Goal: Task Accomplishment & Management: Manage account settings

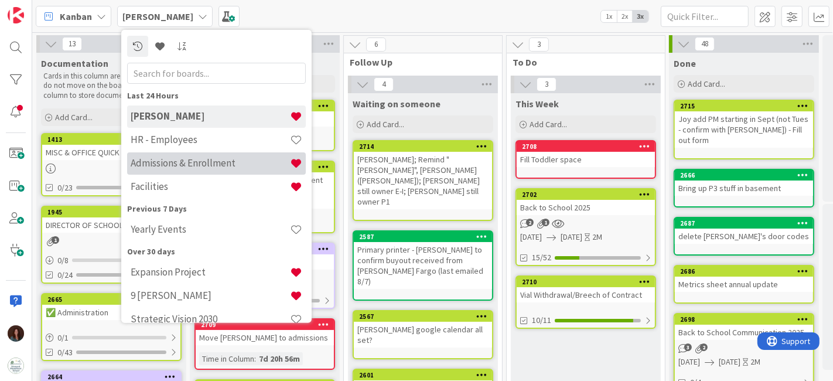
click at [212, 161] on h4 "Admissions & Enrollment" at bounding box center [210, 163] width 159 height 12
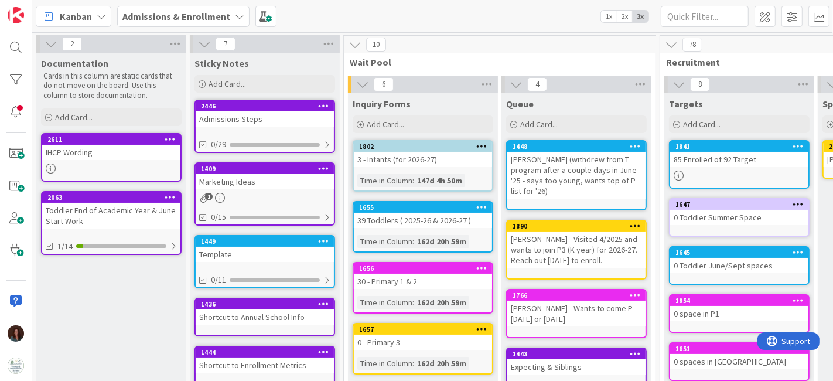
click at [271, 126] on link "2446 Admissions Steps 0/29" at bounding box center [265, 126] width 141 height 53
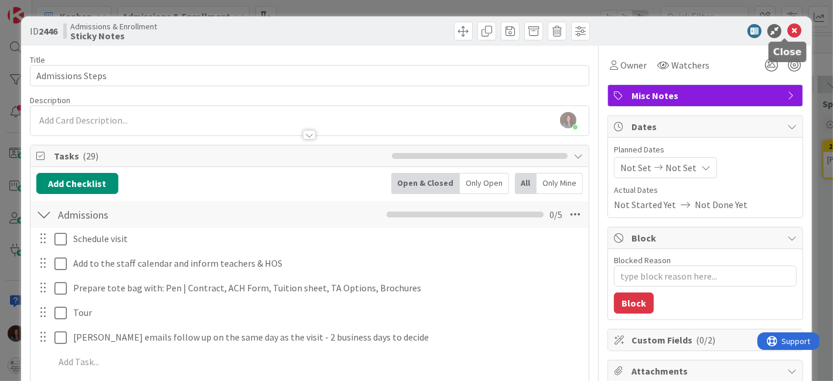
click at [790, 28] on icon at bounding box center [795, 31] width 14 height 14
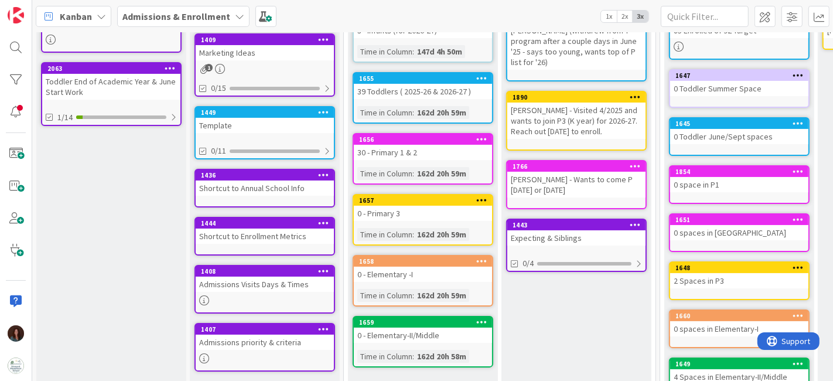
scroll to position [130, 0]
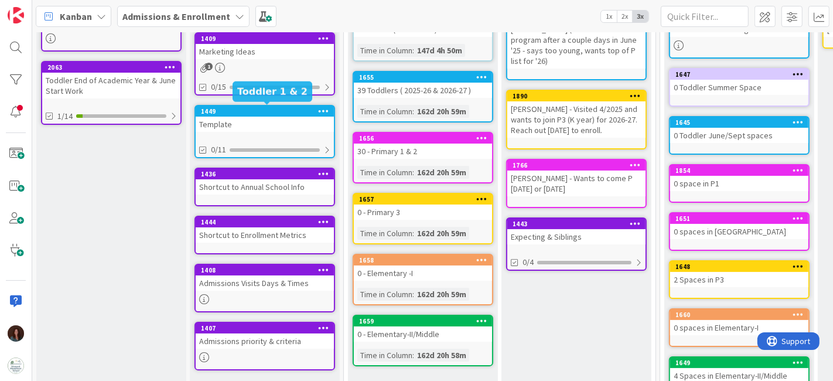
click at [302, 112] on div "1449" at bounding box center [267, 111] width 133 height 8
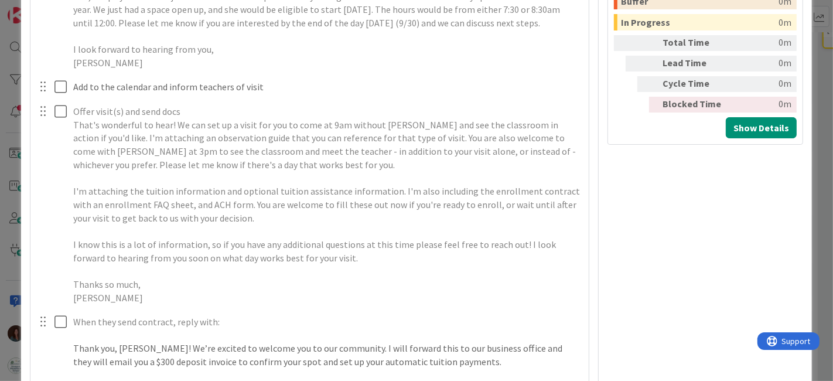
scroll to position [651, 0]
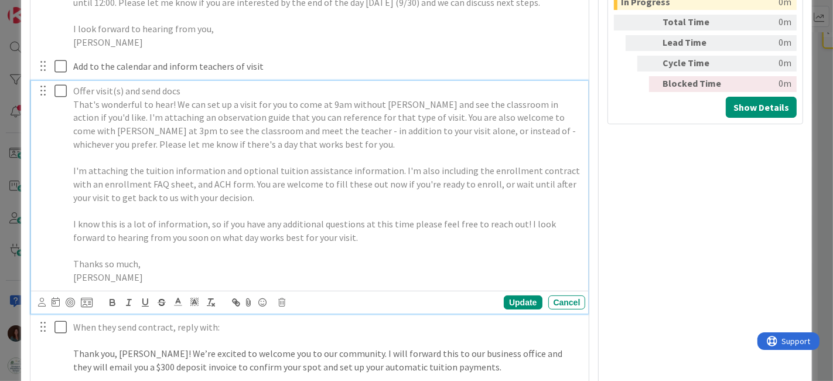
click at [70, 183] on div "Offer visit(s) and send docs That's wonderful to hear! We can set up a visit fo…" at bounding box center [327, 184] width 517 height 207
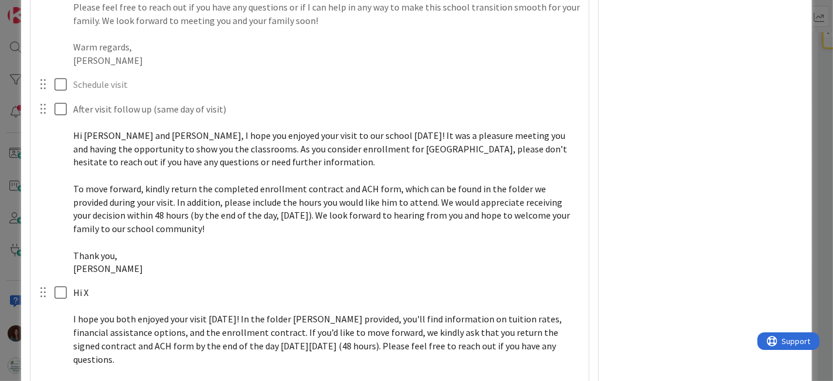
scroll to position [1302, 0]
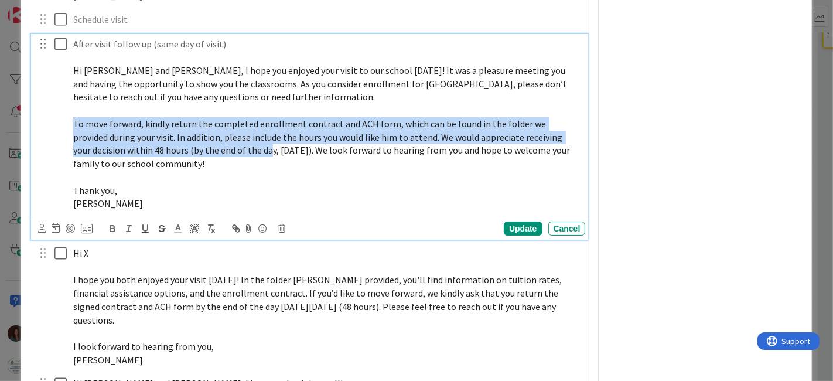
drag, startPoint x: 73, startPoint y: 145, endPoint x: 251, endPoint y: 169, distance: 179.8
click at [251, 169] on span "To move forward, kindly return the completed enrollment contract and ACH form, …" at bounding box center [322, 144] width 499 height 52
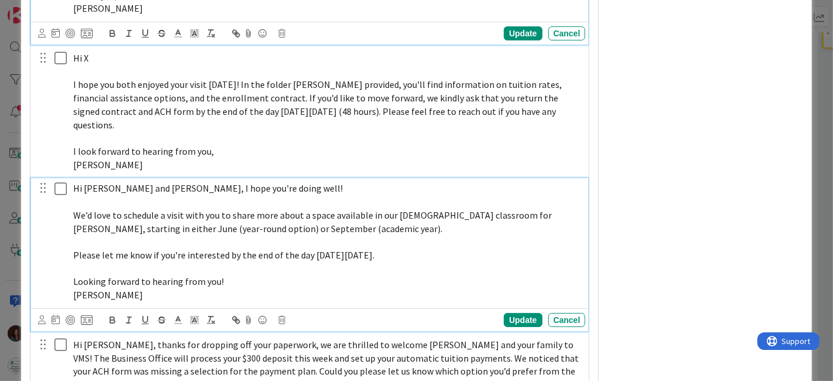
click at [264, 275] on p at bounding box center [327, 268] width 508 height 13
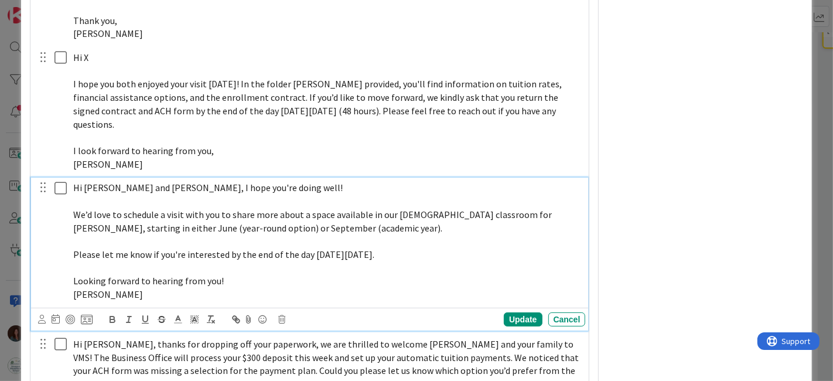
scroll to position [1641, 0]
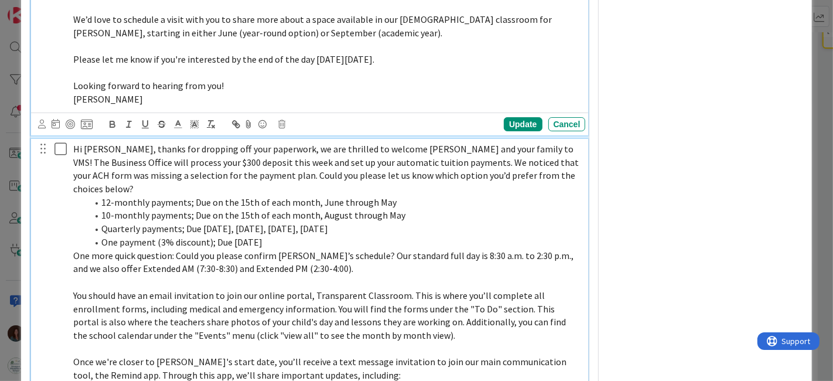
click at [433, 230] on li "Quarterly payments; Due [DATE], [DATE], [DATE], [DATE]" at bounding box center [334, 228] width 494 height 13
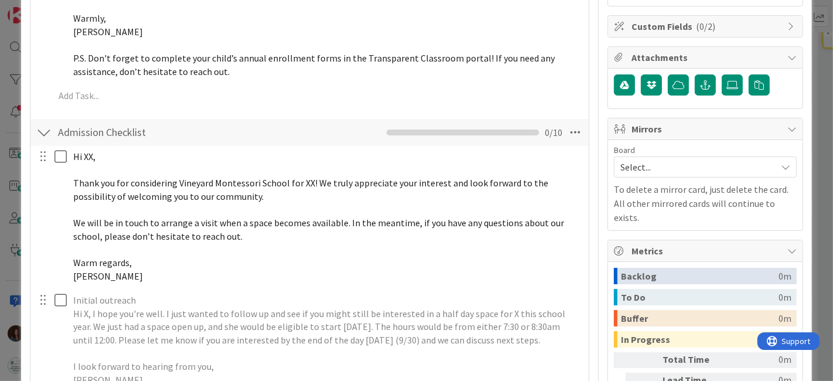
scroll to position [0, 0]
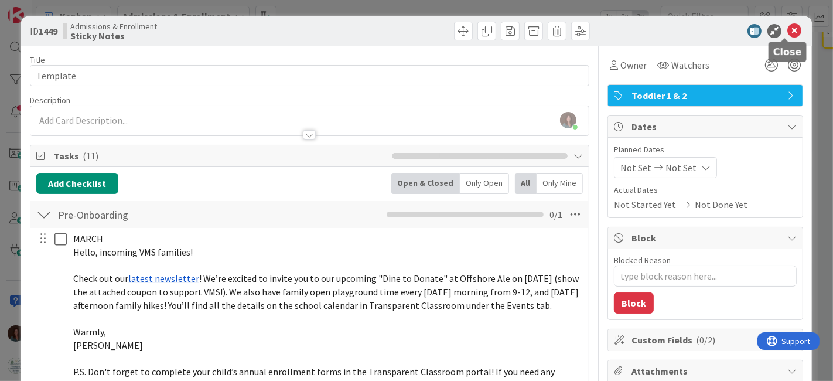
click at [788, 34] on icon at bounding box center [795, 31] width 14 height 14
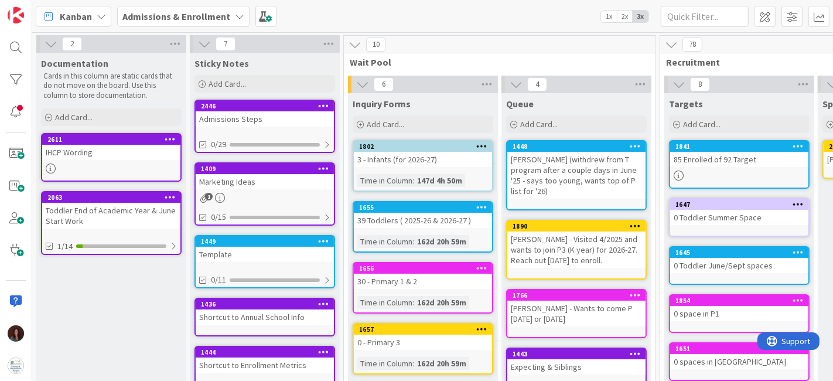
click at [235, 18] on icon at bounding box center [239, 16] width 9 height 9
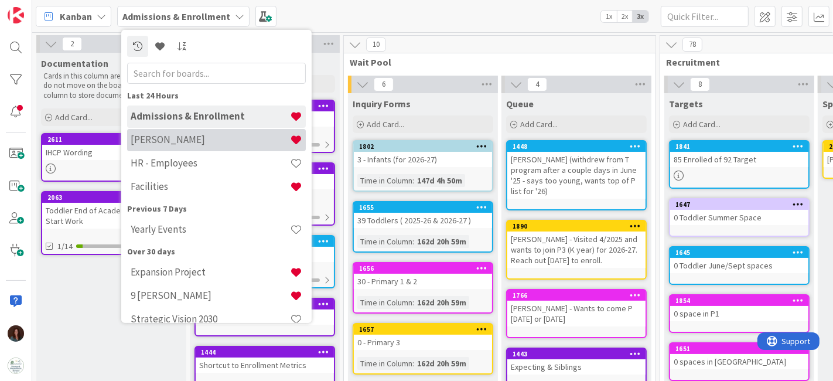
click at [277, 144] on h4 "[PERSON_NAME]" at bounding box center [210, 140] width 159 height 12
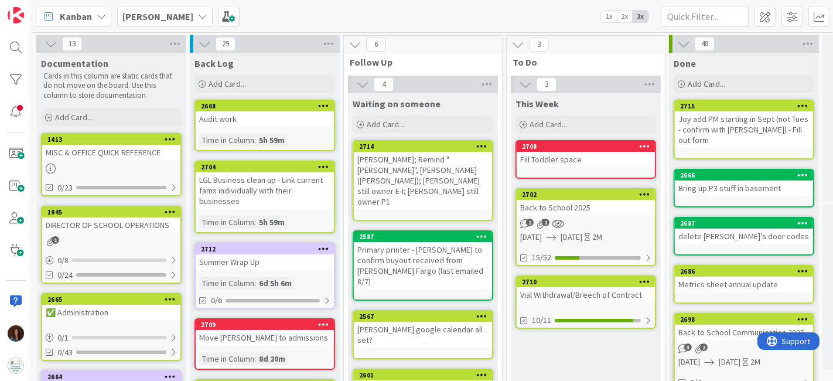
scroll to position [0, 61]
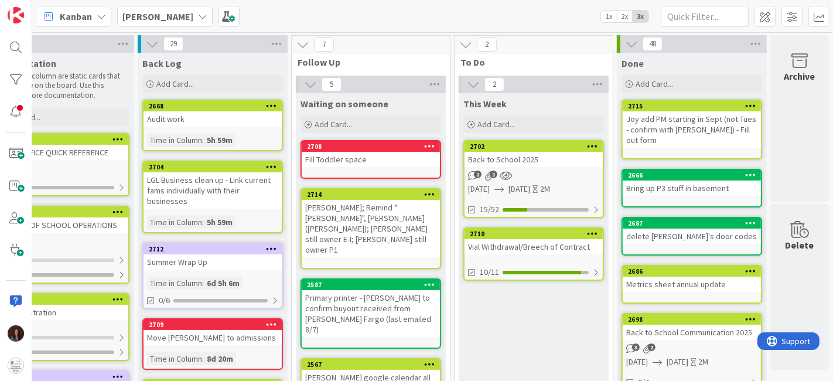
click at [510, 250] on div "Vial Withdrawal/Breech of Contract" at bounding box center [534, 246] width 138 height 15
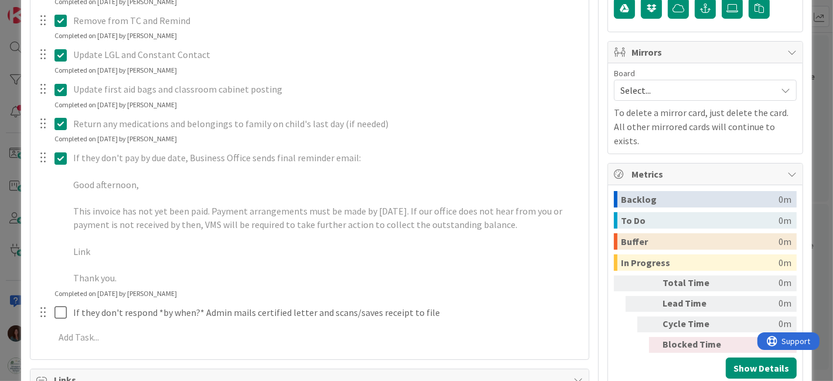
scroll to position [455, 0]
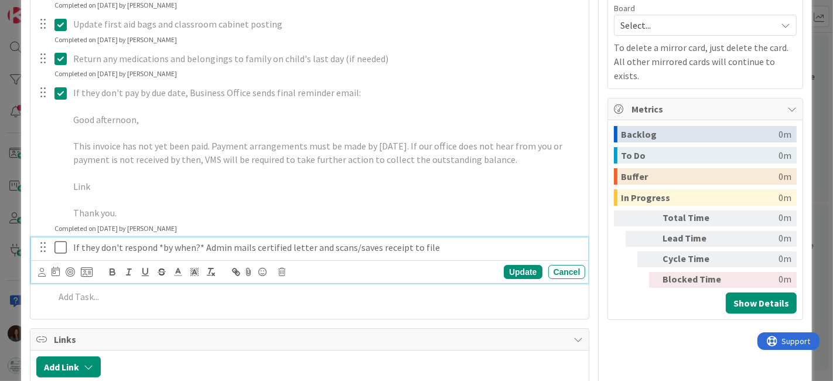
click at [446, 246] on p "If they don't respond *by when?* Admin mails certified letter and scans/saves r…" at bounding box center [327, 247] width 508 height 13
click at [549, 272] on div "Cancel" at bounding box center [568, 272] width 38 height 14
click at [63, 245] on icon at bounding box center [63, 247] width 18 height 14
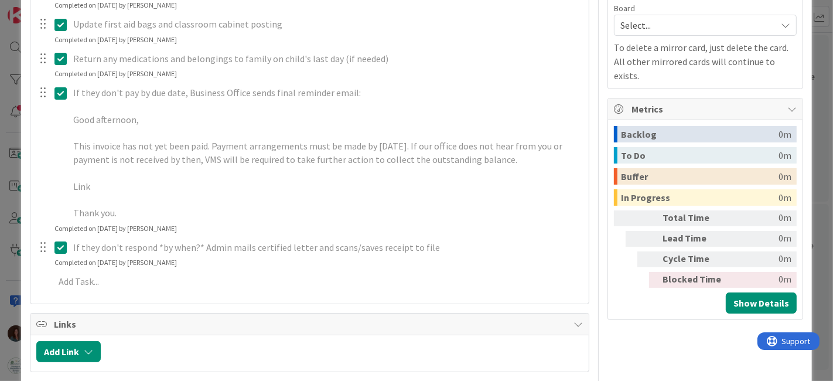
type textarea "x"
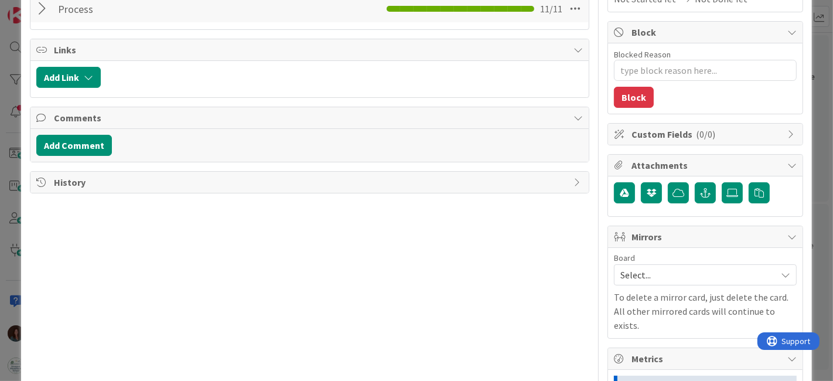
scroll to position [0, 0]
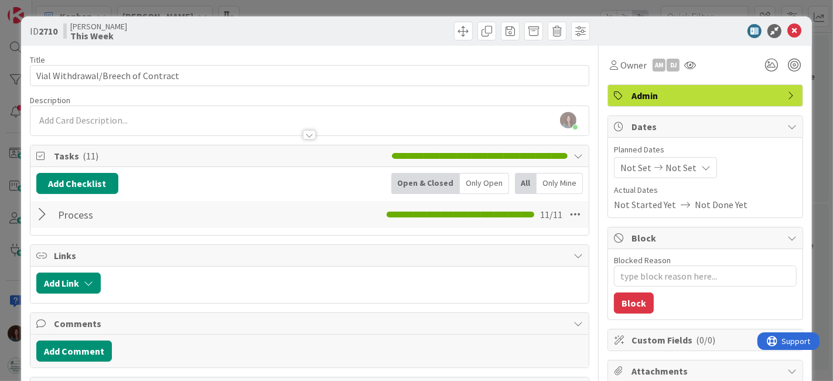
click at [40, 217] on div at bounding box center [43, 214] width 15 height 21
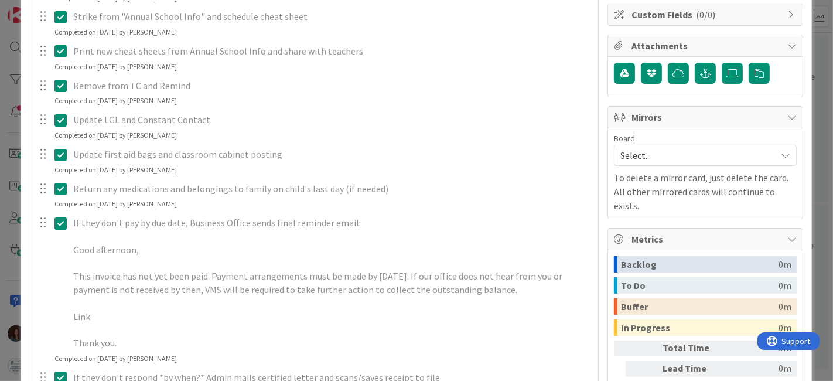
scroll to position [564, 0]
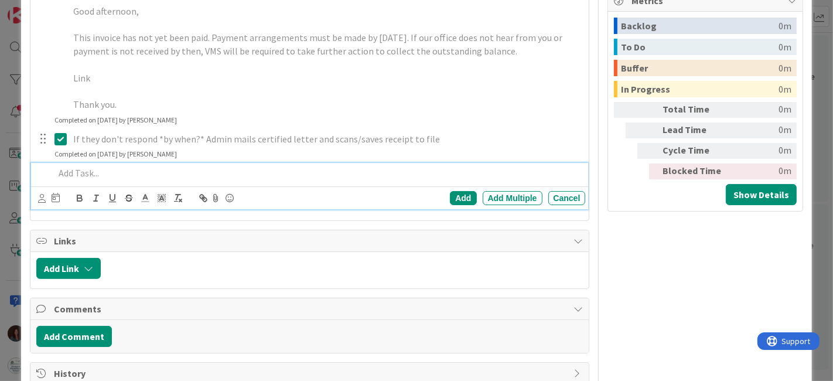
click at [92, 171] on p at bounding box center [317, 172] width 527 height 13
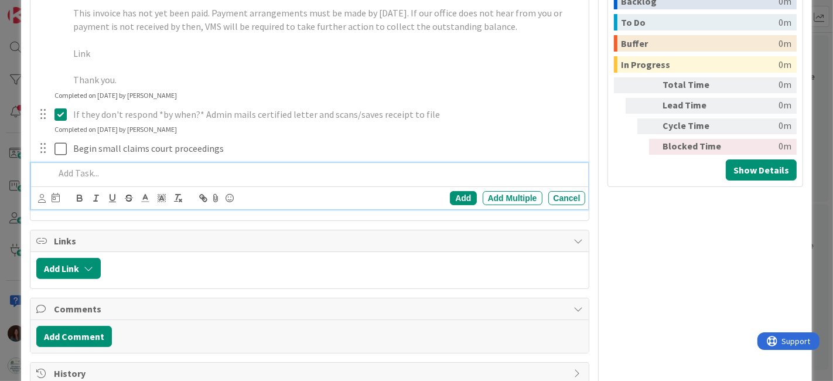
click at [563, 186] on div "Add Add Multiple Cancel" at bounding box center [310, 197] width 558 height 23
click at [563, 196] on div "Cancel" at bounding box center [568, 198] width 38 height 14
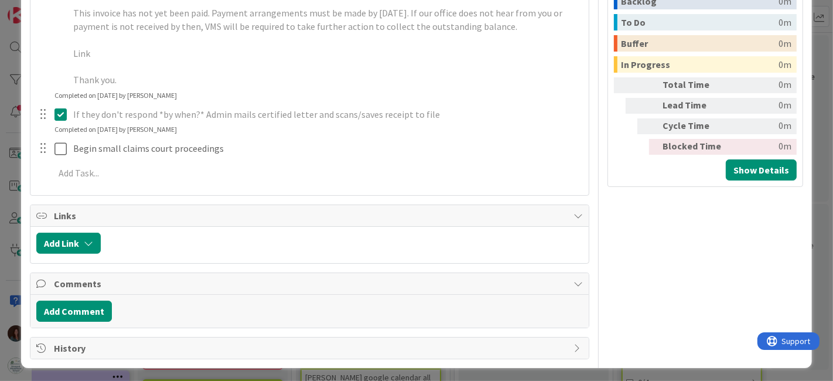
scroll to position [588, 0]
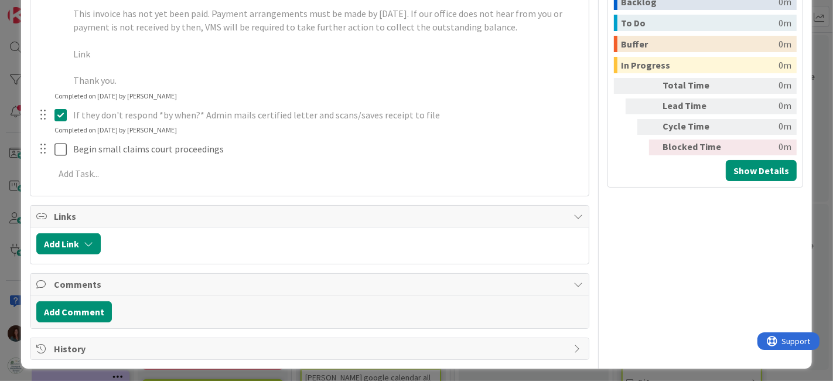
click at [64, 113] on icon at bounding box center [63, 115] width 18 height 14
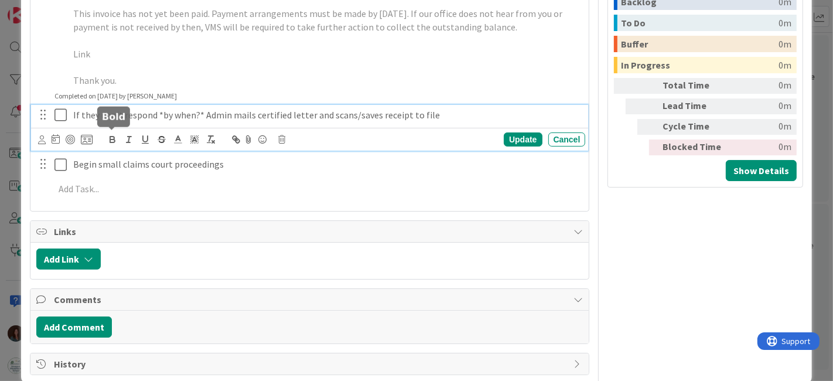
type textarea "x"
click at [423, 110] on p "If they don't respond *by when?* Admin mails certified letter and scans/saves r…" at bounding box center [327, 114] width 508 height 13
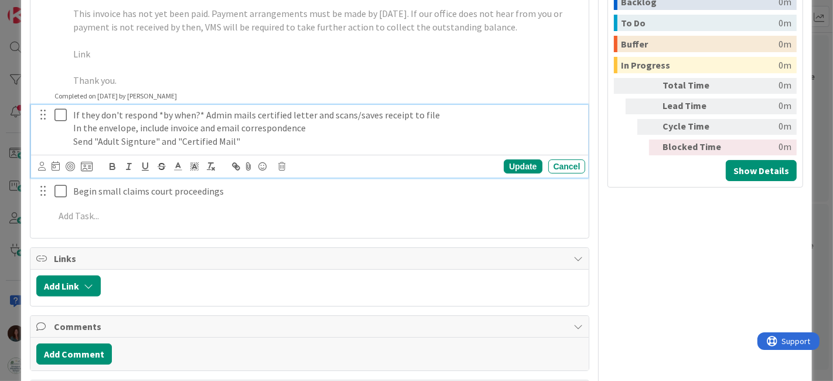
click at [138, 143] on p "Send "Adult Signture" and "Certified Mail"" at bounding box center [327, 141] width 508 height 13
click at [518, 163] on div "Update" at bounding box center [523, 166] width 38 height 14
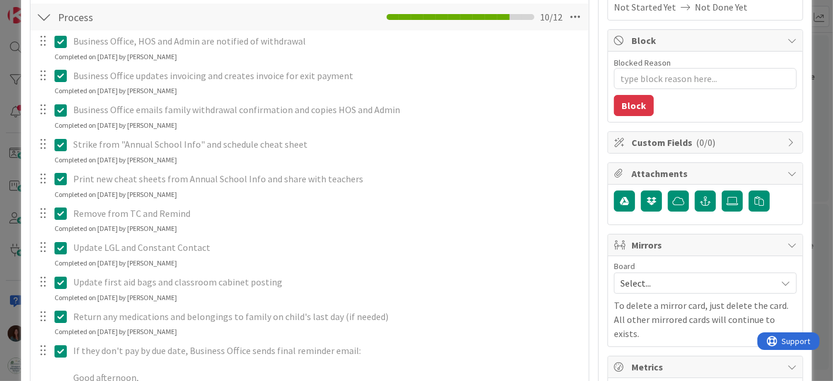
scroll to position [0, 0]
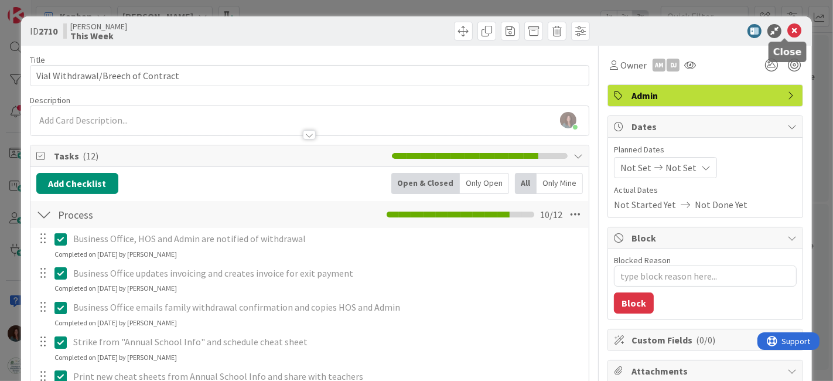
click at [788, 31] on icon at bounding box center [795, 31] width 14 height 14
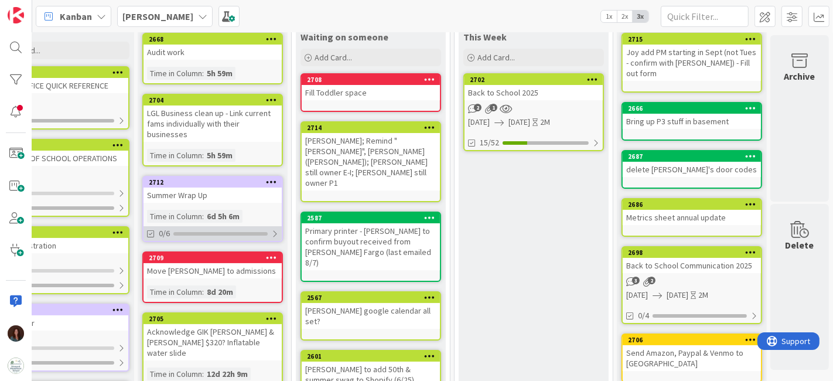
scroll to position [0, 61]
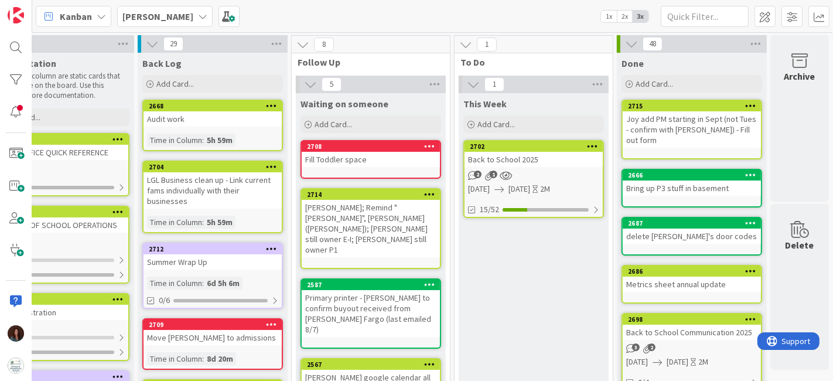
click at [530, 151] on div "2702" at bounding box center [534, 146] width 138 height 11
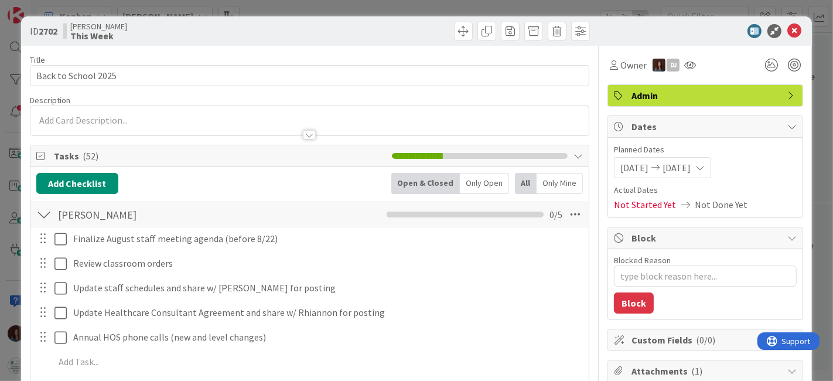
type textarea "x"
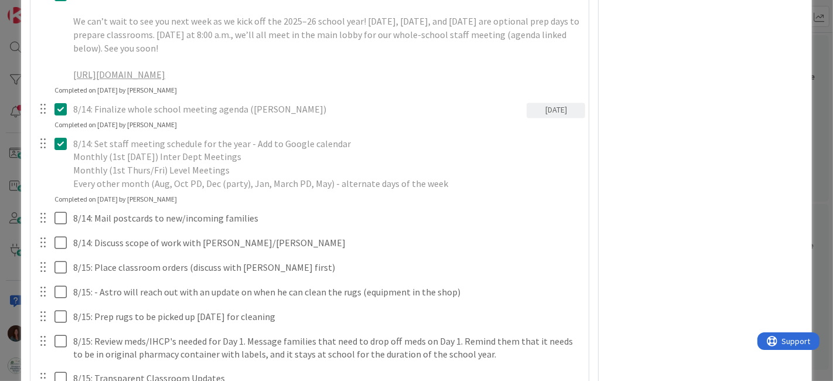
scroll to position [2278, 0]
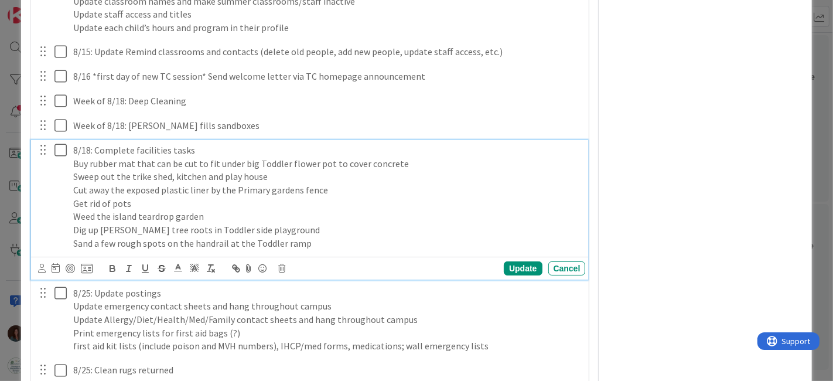
click at [281, 171] on p "Buy rubber mat that can be cut to fit under big Toddler flower pot to cover con…" at bounding box center [327, 163] width 508 height 13
drag, startPoint x: 237, startPoint y: 173, endPoint x: 60, endPoint y: 179, distance: 177.6
click at [60, 179] on div "8/18: Complete facilities tasks Buy rubber mat that can be cut to fit under big…" at bounding box center [311, 197] width 550 height 114
click at [180, 171] on p "Cut old P yoga mat to fit big Toddler flower pot to cover concrete" at bounding box center [327, 163] width 508 height 13
click at [359, 171] on p "Cut old P yoga mat to fit under Toddler flower pot to cover concrete" at bounding box center [327, 163] width 508 height 13
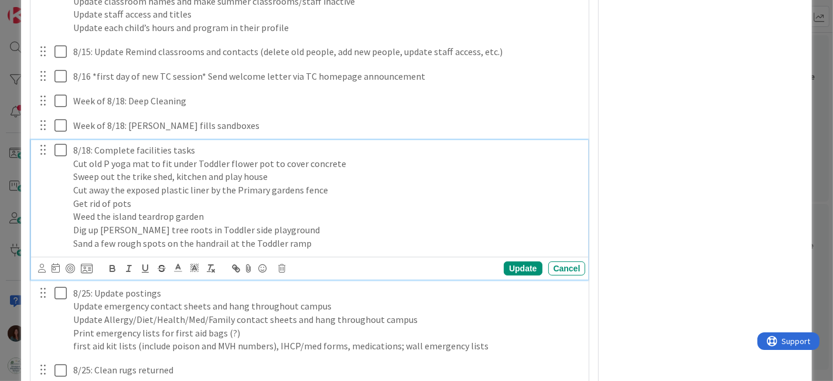
drag, startPoint x: 280, startPoint y: 171, endPoint x: 379, endPoint y: 294, distance: 157.9
click at [281, 171] on p "Cut old P yoga mat to fit under Toddler flower pot to cover concrete" at bounding box center [327, 163] width 508 height 13
click at [520, 275] on div "Update" at bounding box center [523, 268] width 38 height 14
click at [202, 210] on p "Get rid of pots" at bounding box center [327, 203] width 508 height 13
click at [504, 275] on div "Update" at bounding box center [523, 268] width 38 height 14
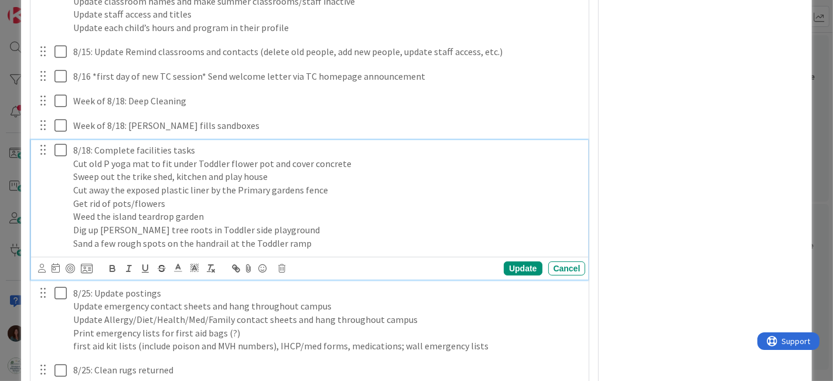
click at [365, 250] on p "Sand a few rough spots on the handrail at the Toddler ramp" at bounding box center [327, 243] width 508 height 13
click at [549, 275] on div "Cancel" at bounding box center [568, 268] width 38 height 14
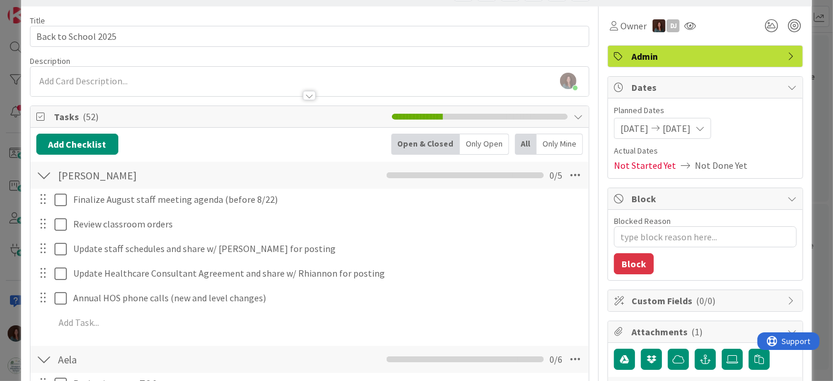
scroll to position [0, 0]
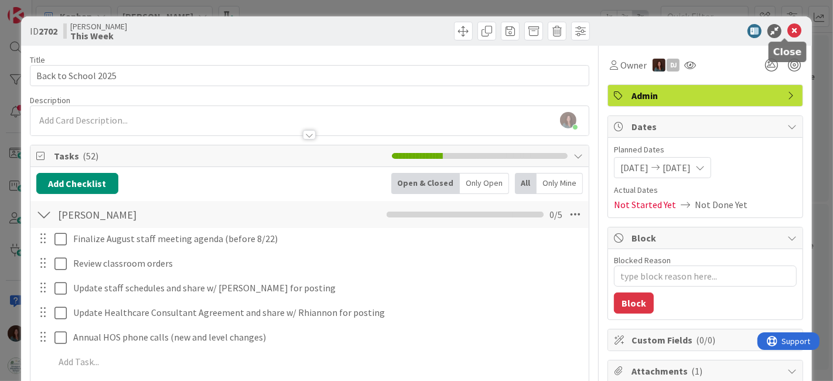
click at [788, 30] on icon at bounding box center [795, 31] width 14 height 14
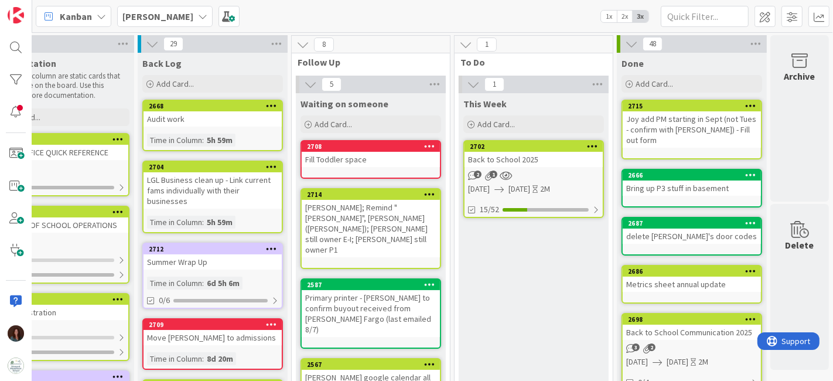
click at [137, 19] on b "[PERSON_NAME]" at bounding box center [157, 17] width 71 height 12
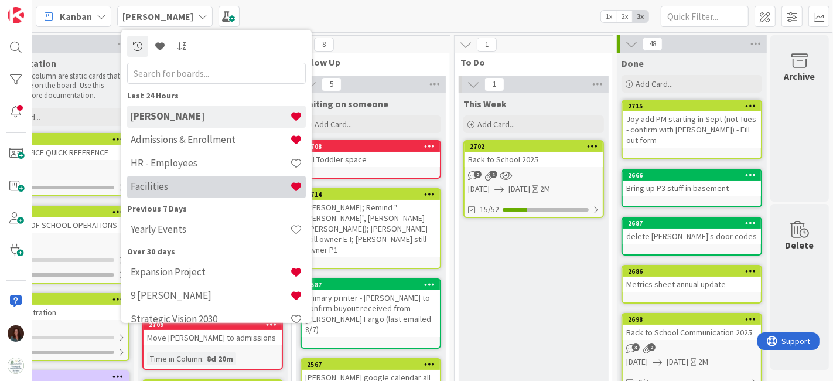
click at [205, 187] on h4 "Facilities" at bounding box center [210, 186] width 159 height 12
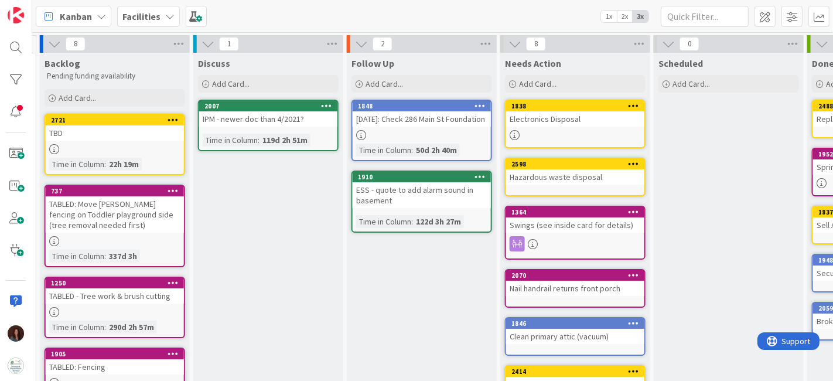
scroll to position [0, 1122]
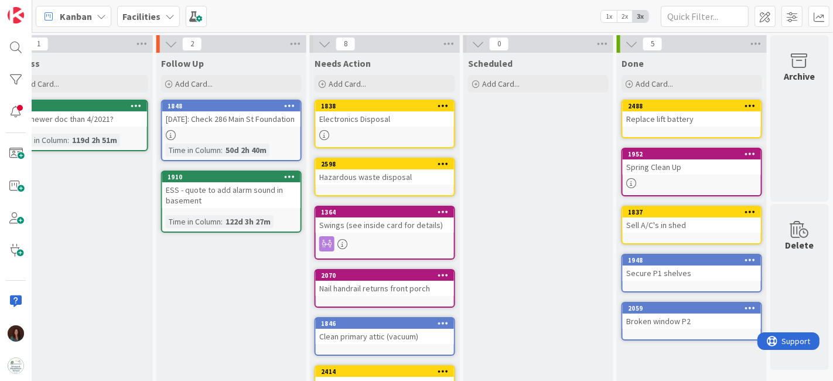
click at [398, 220] on div "Swings (see inside card for details)" at bounding box center [385, 224] width 138 height 15
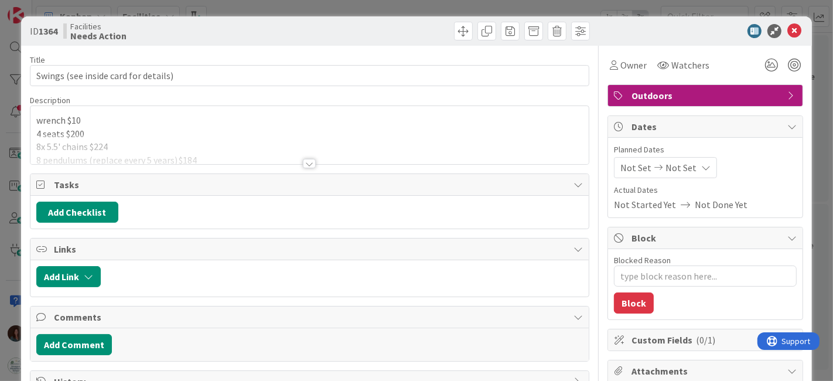
click at [304, 159] on div at bounding box center [309, 163] width 13 height 9
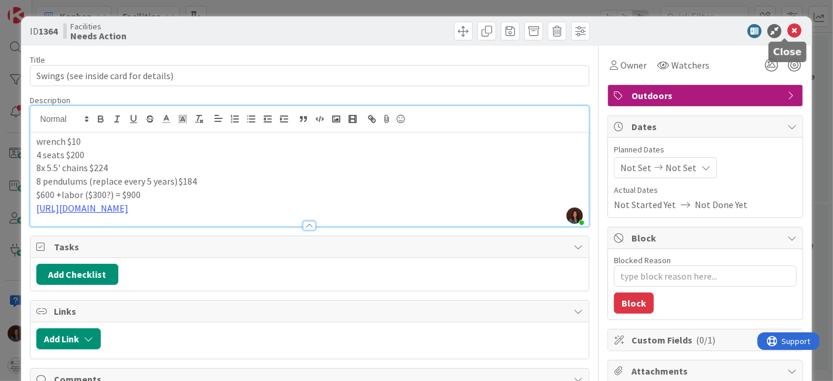
click at [790, 31] on icon at bounding box center [795, 31] width 14 height 14
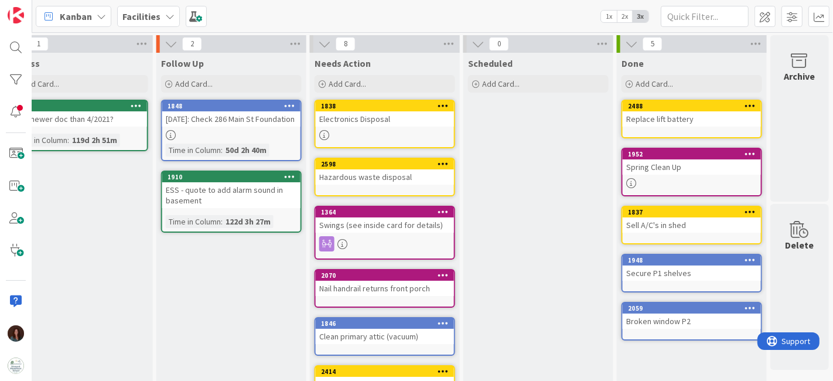
click at [155, 14] on b "Facilities" at bounding box center [141, 17] width 38 height 12
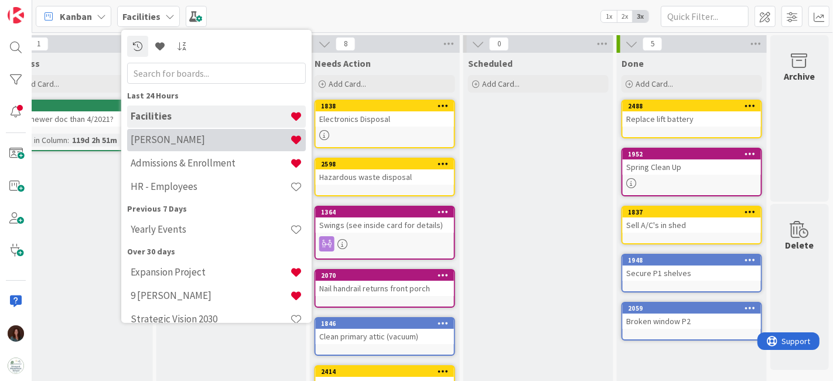
click at [180, 137] on h4 "[PERSON_NAME]" at bounding box center [210, 140] width 159 height 12
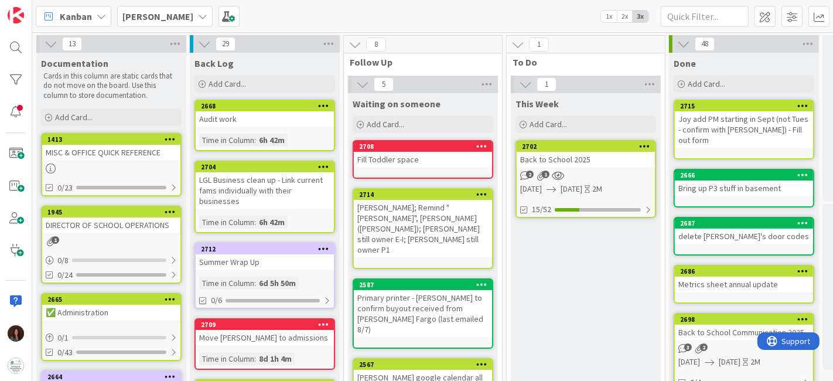
click at [590, 157] on div "Back to School 2025" at bounding box center [586, 159] width 138 height 15
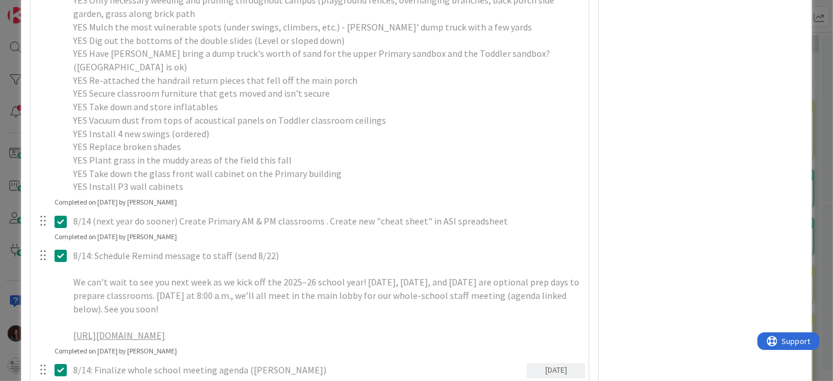
scroll to position [1497, 0]
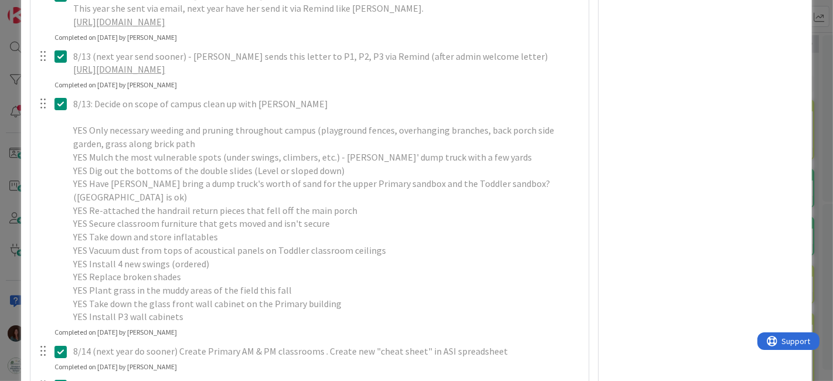
click at [60, 111] on icon at bounding box center [63, 104] width 18 height 14
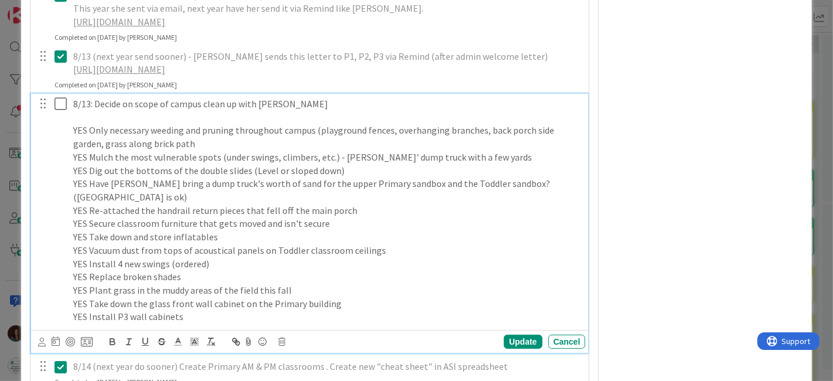
type textarea "x"
click at [104, 178] on p "YES Dig out the bottoms of the double slides (Level or sloped down)" at bounding box center [327, 170] width 508 height 13
drag, startPoint x: 102, startPoint y: 183, endPoint x: 90, endPoint y: 182, distance: 11.8
click at [90, 178] on p "YES Dig out the bottoms of the double slides (Level or sloped down)" at bounding box center [327, 170] width 508 height 13
click at [130, 203] on p "YES Have [PERSON_NAME] bring a dump truck's worth of sand for the upper Primary…" at bounding box center [327, 190] width 508 height 26
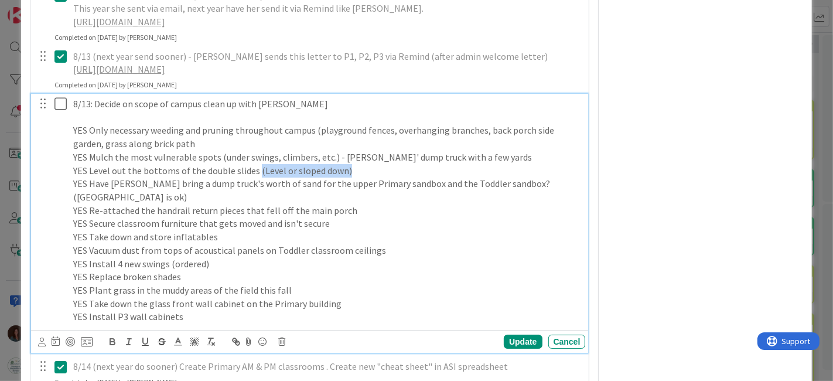
drag, startPoint x: 254, startPoint y: 177, endPoint x: 417, endPoint y: 182, distance: 163.6
click at [417, 178] on p "YES Level out the bottoms of the double slides (Level or sloped down)" at bounding box center [327, 170] width 508 height 13
click at [507, 349] on div "Update" at bounding box center [523, 342] width 38 height 14
click at [306, 178] on p "YES Level out the bottoms of the double slides" at bounding box center [327, 170] width 508 height 13
click at [251, 178] on p "YES Level out the bottoms of the double slides" at bounding box center [327, 170] width 508 height 13
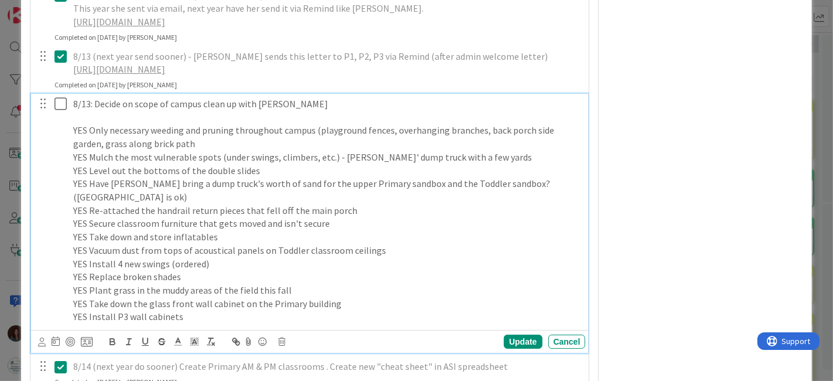
click at [264, 203] on p "YES Have [PERSON_NAME] bring a dump truck's worth of sand for the upper Primary…" at bounding box center [327, 190] width 508 height 26
click at [397, 217] on p "YES Re-attached the handrail return pieces that fell off the main porch" at bounding box center [327, 210] width 508 height 13
click at [358, 230] on p "YES Secure classroom furniture that gets moved and isn't secure" at bounding box center [327, 223] width 508 height 13
click at [233, 271] on p "YES Install 4 new swings (ordered)" at bounding box center [327, 263] width 508 height 13
click at [239, 284] on p "YES Replace broken shades" at bounding box center [327, 276] width 508 height 13
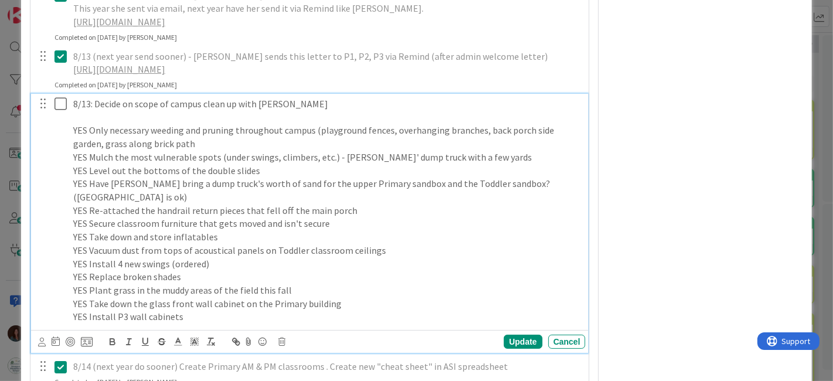
click at [253, 271] on p "YES Install 4 new swings (ordered)" at bounding box center [327, 263] width 508 height 13
click at [393, 257] on p "YES Vacuum dust from tops of acoustical panels on Toddler classroom ceilings" at bounding box center [327, 250] width 508 height 13
click at [387, 323] on p "YES Install P3 wall cabinets" at bounding box center [327, 316] width 508 height 13
click at [362, 297] on p "YES Plant grass in the muddy areas of the field this fall" at bounding box center [327, 290] width 508 height 13
click at [359, 323] on p "YES Install P3 wall cabinets" at bounding box center [327, 316] width 508 height 13
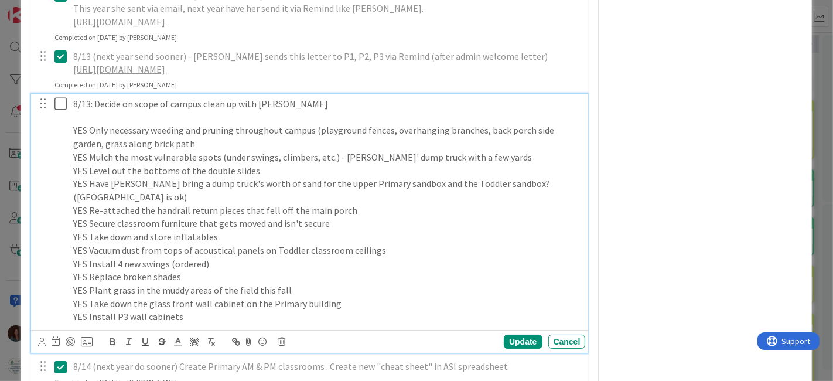
click at [138, 203] on p "YES Have [PERSON_NAME] bring a dump truck's worth of sand for the upper Primary…" at bounding box center [327, 190] width 508 height 26
click at [379, 216] on p "YES Re-attached the handrail return pieces that fell off the main porch" at bounding box center [327, 210] width 508 height 13
click at [373, 230] on p "YES Secure classroom furniture that gets moved and isn't secure" at bounding box center [327, 223] width 508 height 13
click at [349, 244] on p "YES Take down and store inflatables" at bounding box center [327, 236] width 508 height 13
click at [258, 282] on p "YES Replace broken shades" at bounding box center [327, 276] width 508 height 13
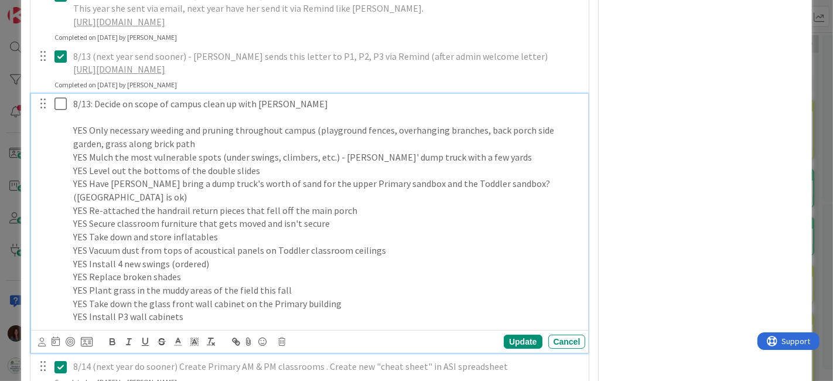
click at [200, 323] on p "YES Install P3 wall cabinets" at bounding box center [327, 316] width 508 height 13
click at [398, 257] on p "YES Vacuum dust from tops of acoustical panels on Toddler classroom ceilings" at bounding box center [327, 250] width 508 height 13
click at [106, 124] on p at bounding box center [327, 117] width 508 height 13
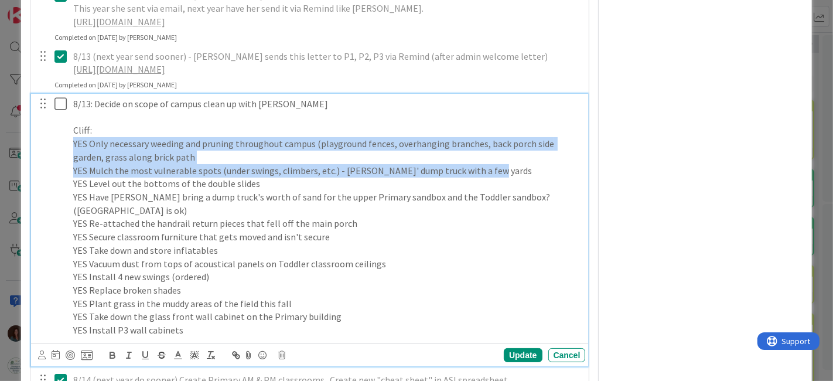
drag, startPoint x: 524, startPoint y: 185, endPoint x: 60, endPoint y: 160, distance: 464.8
click at [60, 160] on div "8/13: Decide on scope of campus clean up with [PERSON_NAME]: YES Only necessary…" at bounding box center [311, 217] width 550 height 247
copy div "YES Only necessary weeding and pruning throughout campus (playground fences, ov…"
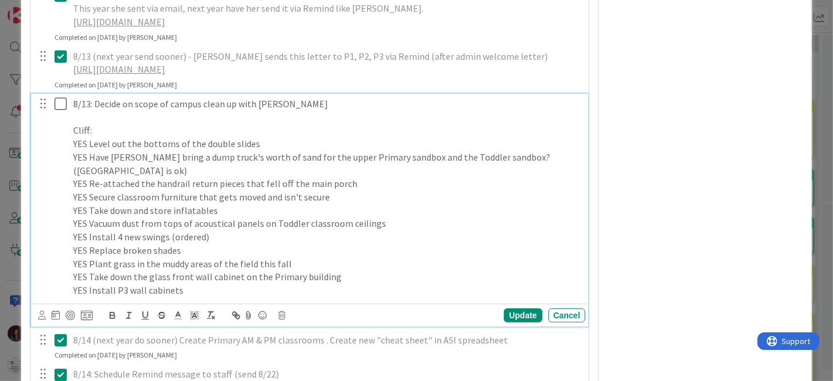
click at [288, 297] on p "YES Install P3 wall cabinets" at bounding box center [327, 290] width 508 height 13
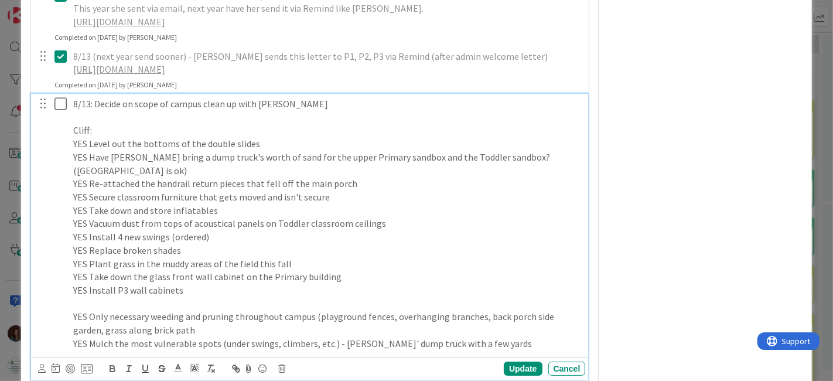
click at [112, 311] on p at bounding box center [327, 303] width 508 height 13
drag, startPoint x: 90, startPoint y: 151, endPoint x: 56, endPoint y: 163, distance: 36.5
click at [56, 163] on div "8/13: Decide on scope of campus clean up with [PERSON_NAME]: YES Level out the …" at bounding box center [311, 224] width 550 height 260
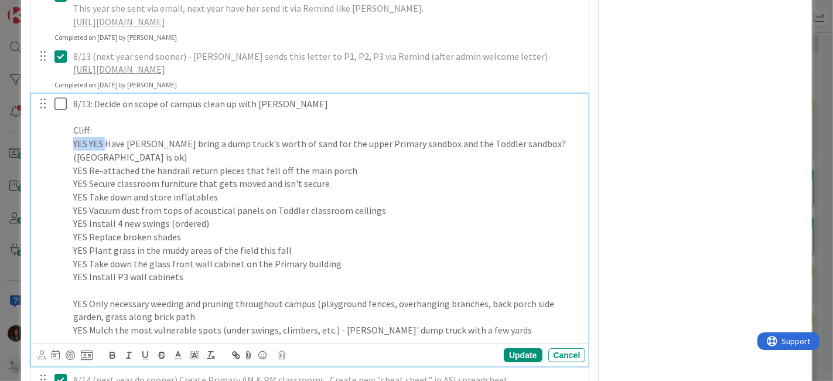
drag, startPoint x: 106, startPoint y: 155, endPoint x: 63, endPoint y: 158, distance: 42.9
click at [63, 158] on div "8/13: Decide on scope of campus clean up with [PERSON_NAME]: YES YES Have [PERS…" at bounding box center [311, 217] width 550 height 247
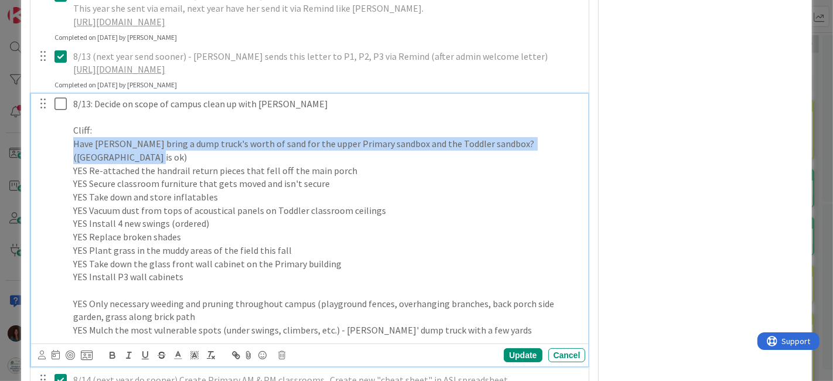
drag, startPoint x: 95, startPoint y: 168, endPoint x: 62, endPoint y: 155, distance: 36.0
click at [62, 155] on div "8/13: Decide on scope of campus clean up with [PERSON_NAME]: Have [PERSON_NAME]…" at bounding box center [311, 217] width 550 height 247
copy p "Have [PERSON_NAME] bring a dump truck's worth of sand for the upper Primary san…"
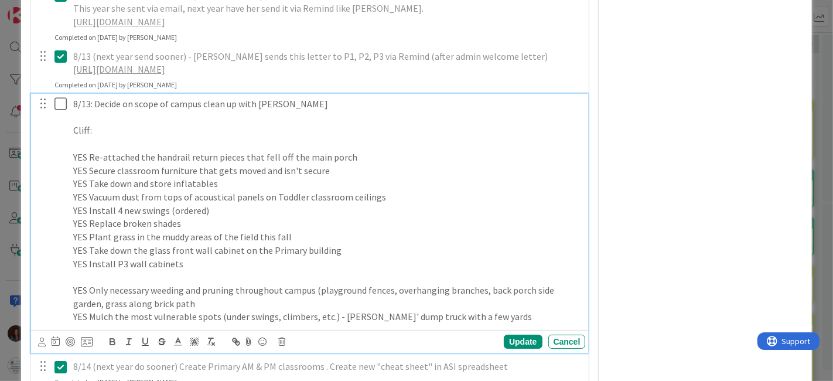
click at [119, 284] on p at bounding box center [327, 276] width 508 height 13
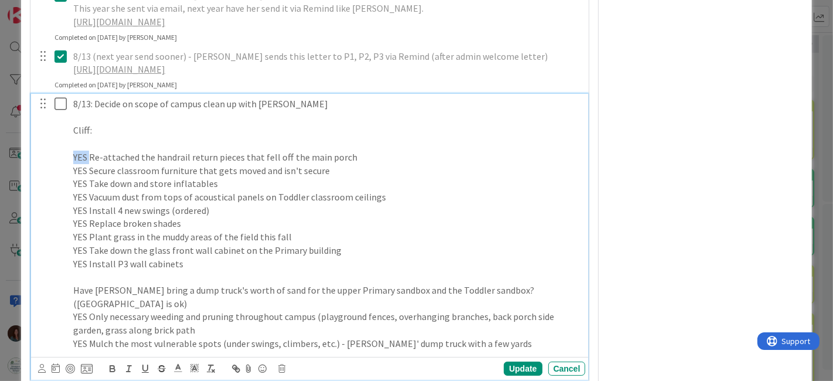
drag, startPoint x: 89, startPoint y: 168, endPoint x: 42, endPoint y: 168, distance: 46.9
click at [42, 168] on div "8/13: Decide on scope of campus clean up with [PERSON_NAME]: YES Re-attached th…" at bounding box center [311, 224] width 550 height 260
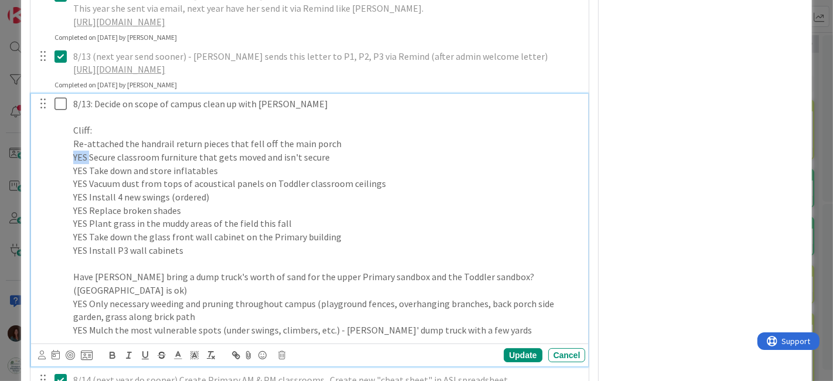
drag, startPoint x: 90, startPoint y: 165, endPoint x: 67, endPoint y: 184, distance: 29.6
click at [45, 166] on div "8/13: Decide on scope of campus clean up with [PERSON_NAME]: Re-attached the ha…" at bounding box center [311, 217] width 550 height 247
drag, startPoint x: 88, startPoint y: 178, endPoint x: 55, endPoint y: 180, distance: 33.5
click at [55, 180] on div "8/13: Decide on scope of campus clean up with [PERSON_NAME]: Re-attached the ha…" at bounding box center [311, 217] width 550 height 247
drag, startPoint x: 91, startPoint y: 196, endPoint x: 56, endPoint y: 196, distance: 34.6
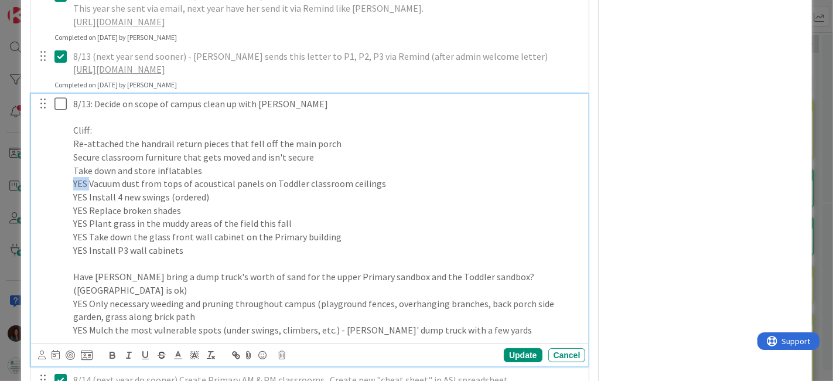
click at [56, 196] on div "8/13: Decide on scope of campus clean up with [PERSON_NAME]: Re-attached the ha…" at bounding box center [311, 217] width 550 height 247
drag, startPoint x: 88, startPoint y: 206, endPoint x: 63, endPoint y: 207, distance: 24.6
click at [63, 207] on div "8/13: Decide on scope of campus clean up with [PERSON_NAME]: Re-attached the ha…" at bounding box center [311, 217] width 550 height 247
drag, startPoint x: 91, startPoint y: 219, endPoint x: 57, endPoint y: 220, distance: 34.6
click at [57, 220] on div "8/13: Decide on scope of campus clean up with [PERSON_NAME]: Re-attached the ha…" at bounding box center [311, 217] width 550 height 247
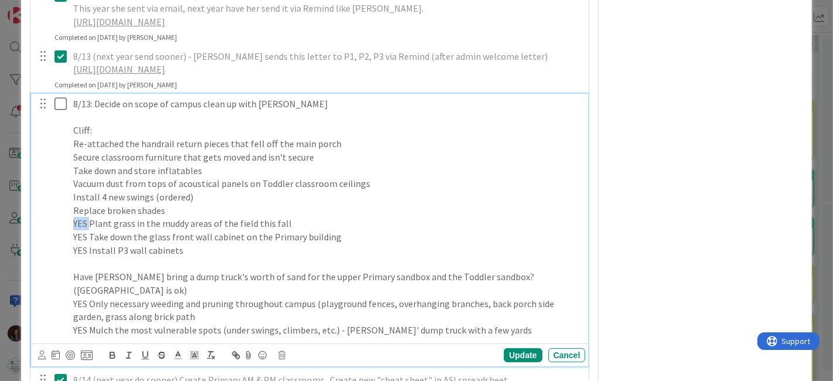
drag, startPoint x: 89, startPoint y: 233, endPoint x: 43, endPoint y: 233, distance: 45.7
click at [43, 233] on div "8/13: Decide on scope of campus clean up with [PERSON_NAME]: Re-attached the ha…" at bounding box center [311, 217] width 550 height 247
drag, startPoint x: 89, startPoint y: 245, endPoint x: 50, endPoint y: 245, distance: 38.7
click at [50, 245] on div "8/13: Decide on scope of campus clean up with [PERSON_NAME]: Re-attached the ha…" at bounding box center [311, 217] width 550 height 247
drag, startPoint x: 88, startPoint y: 260, endPoint x: 57, endPoint y: 260, distance: 31.6
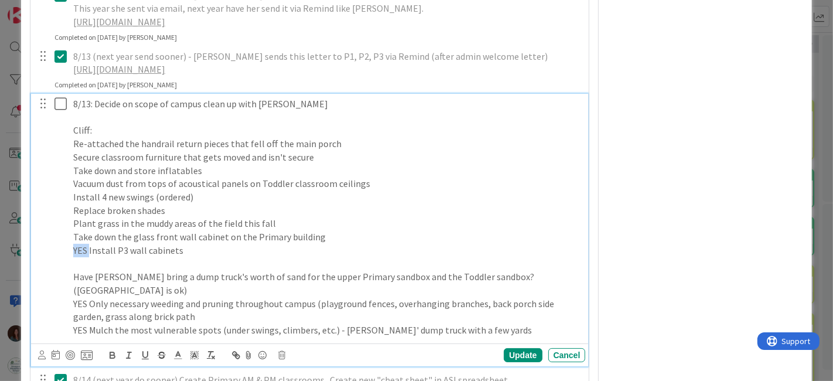
click at [57, 260] on div "8/13: Decide on scope of campus clean up with [PERSON_NAME]: Re-attached the ha…" at bounding box center [311, 217] width 550 height 247
click at [197, 257] on p "Install P3 wall cabinets" at bounding box center [327, 250] width 508 height 13
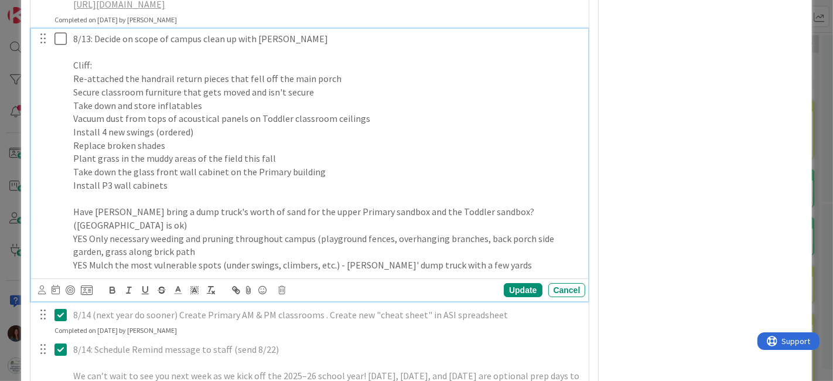
click at [189, 206] on p at bounding box center [327, 198] width 508 height 13
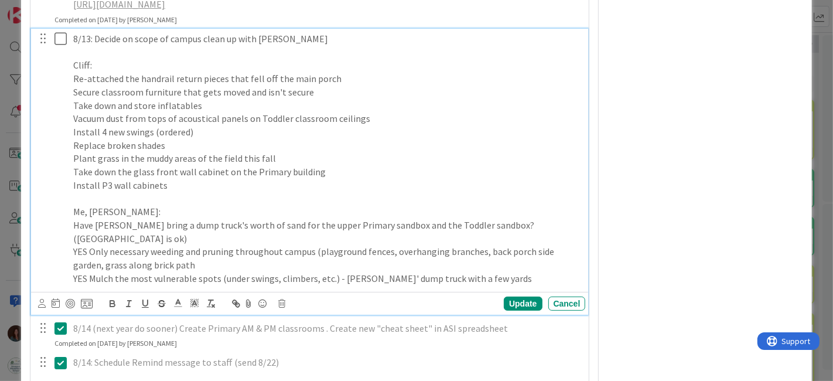
drag, startPoint x: 142, startPoint y: 222, endPoint x: 38, endPoint y: 223, distance: 103.7
click at [38, 223] on div "8/13: Decide on scope of campus clean up with [PERSON_NAME]: Re-attached the ha…" at bounding box center [311, 159] width 550 height 260
drag, startPoint x: 160, startPoint y: 237, endPoint x: 42, endPoint y: 237, distance: 118.4
click at [42, 237] on div "8/13: Decide on scope of campus clean up with [PERSON_NAME]: Re-attached the ha…" at bounding box center [311, 159] width 550 height 260
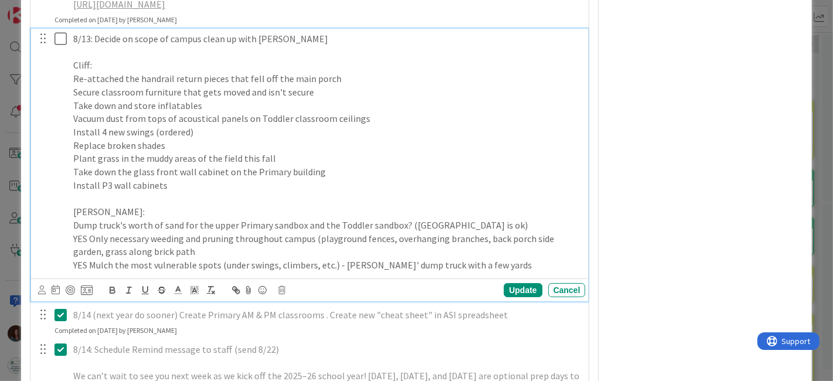
click at [405, 232] on p "Dump truck's worth of sand for the upper Primary sandbox and the Toddler sandbo…" at bounding box center [327, 225] width 508 height 13
click at [532, 232] on p "Dump truck's worth of sand for the upper Primary sandbox and the Toddler sandbo…" at bounding box center [327, 225] width 508 height 13
drag, startPoint x: 155, startPoint y: 250, endPoint x: 47, endPoint y: 255, distance: 108.5
click at [46, 253] on div "8/13: Decide on scope of campus clean up with [PERSON_NAME]: Re-attached the ha…" at bounding box center [311, 152] width 550 height 247
click at [138, 255] on p "Weeding and pruning throughout campus (playground fences, overhanging branches,…" at bounding box center [327, 245] width 508 height 26
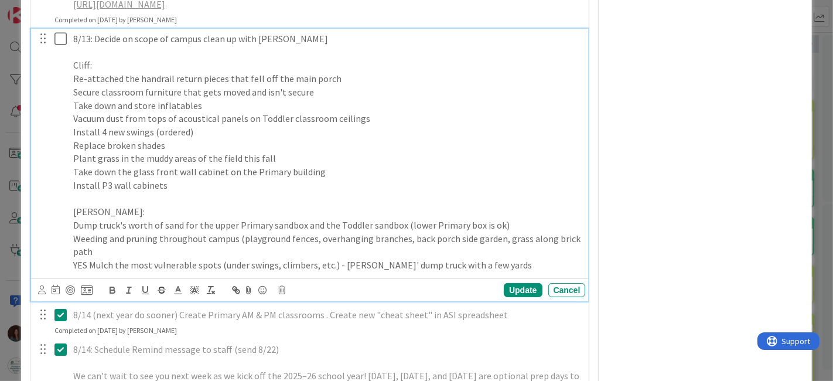
click at [305, 258] on p "Weeding and pruning throughout campus (playground fences, overhanging branches,…" at bounding box center [327, 245] width 508 height 26
drag, startPoint x: 90, startPoint y: 275, endPoint x: 36, endPoint y: 277, distance: 53.9
click at [36, 275] on div "8/13: Decide on scope of campus clean up with [PERSON_NAME]: Re-attached the ha…" at bounding box center [311, 152] width 550 height 247
click at [114, 219] on p "[PERSON_NAME]:" at bounding box center [327, 211] width 508 height 13
click at [509, 272] on p "Mulch the most vulnerable spots (under swings, climbers, etc.) - [PERSON_NAME]'…" at bounding box center [327, 264] width 508 height 13
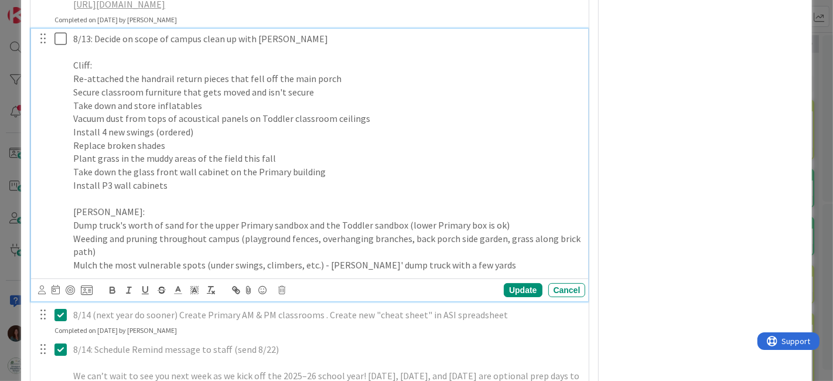
click at [70, 275] on div "8/13: Decide on scope of campus clean up with [PERSON_NAME]: Re-attached the ha…" at bounding box center [327, 152] width 517 height 247
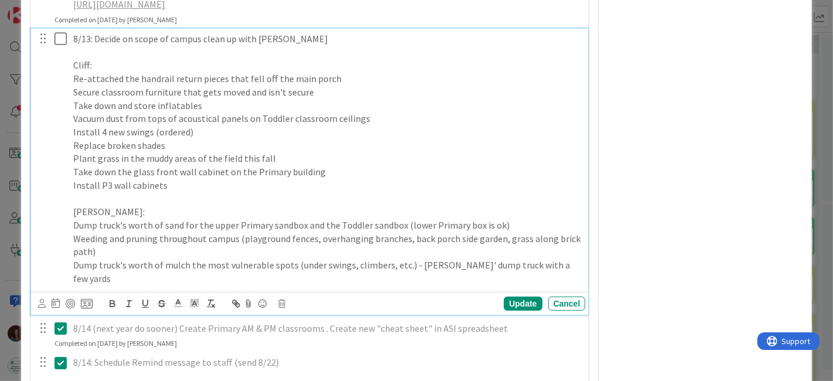
click at [188, 275] on p "Dump truck's worth of mulch the most vulnerable spots (under swings, climbers, …" at bounding box center [327, 271] width 508 height 26
drag, startPoint x: 416, startPoint y: 277, endPoint x: 570, endPoint y: 275, distance: 154.1
click at [570, 275] on p "Dump truck's worth of mulch for the most vulnerable spots (under swings, climbe…" at bounding box center [327, 271] width 508 height 26
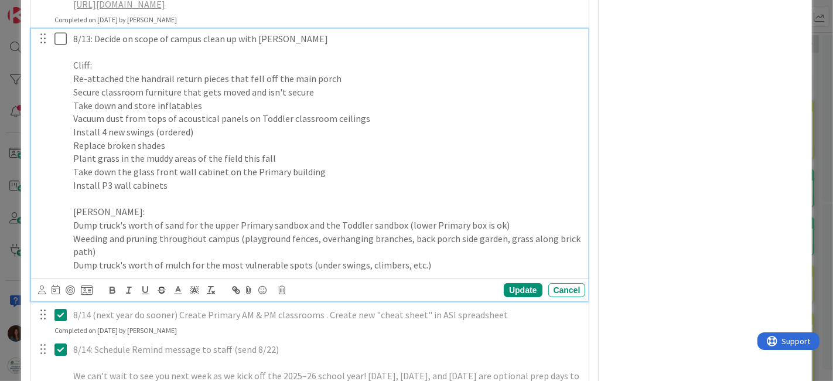
click at [171, 192] on p "Install P3 wall cabinets" at bounding box center [327, 185] width 508 height 13
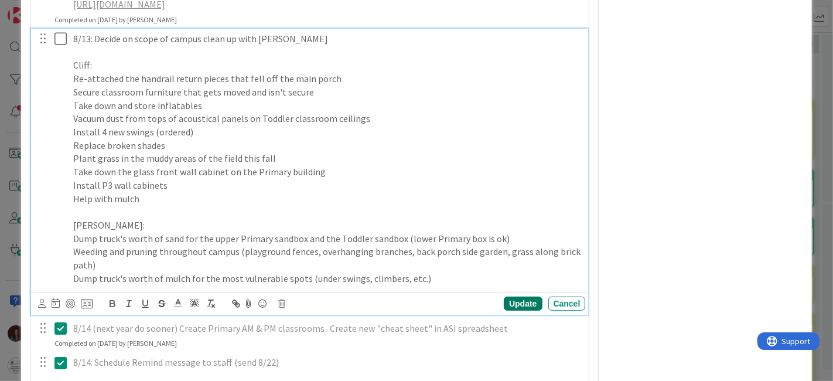
click at [522, 311] on div "Update" at bounding box center [523, 304] width 38 height 14
click at [175, 232] on p "[PERSON_NAME]:" at bounding box center [327, 225] width 508 height 13
click at [469, 285] on p "Dump truck's worth of mulch for the most vulnerable spots (under swings, climbe…" at bounding box center [327, 278] width 508 height 13
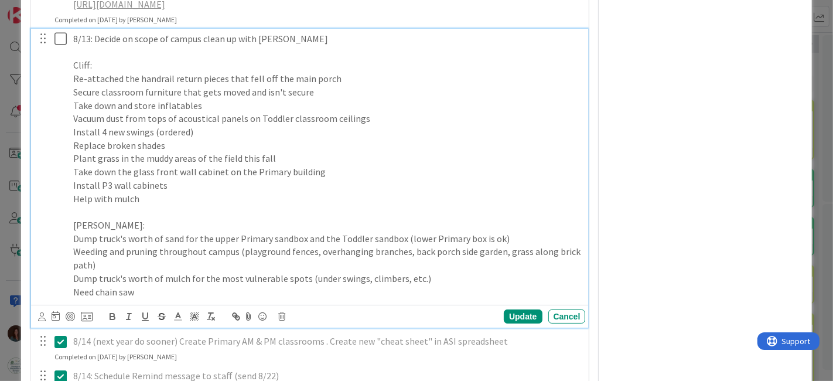
click at [117, 299] on p "Need chain saw" at bounding box center [327, 291] width 508 height 13
click at [516, 323] on div "Update" at bounding box center [523, 316] width 38 height 14
drag, startPoint x: 95, startPoint y: 304, endPoint x: 15, endPoint y: 304, distance: 79.7
click at [15, 304] on div "ID [GEOGRAPHIC_DATA] This Week Title 19 / 128 Back to School 2025 Description […" at bounding box center [416, 190] width 833 height 381
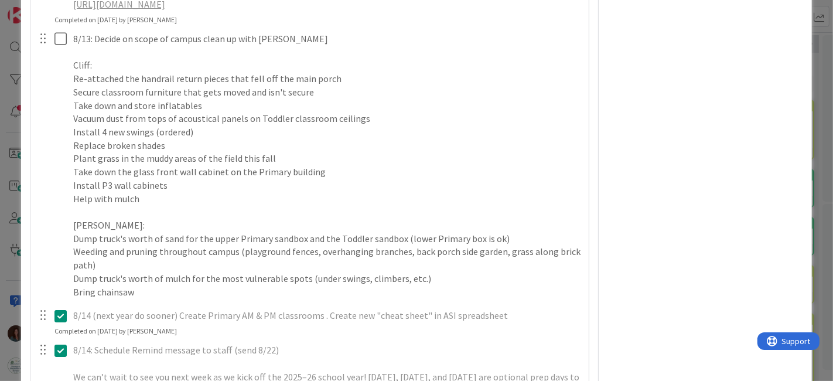
click at [520, 326] on div "7/31: Update welcome letter (DJ, AM, RF) Update Cancel Completed on [DATE] by […" at bounding box center [309, 353] width 547 height 2590
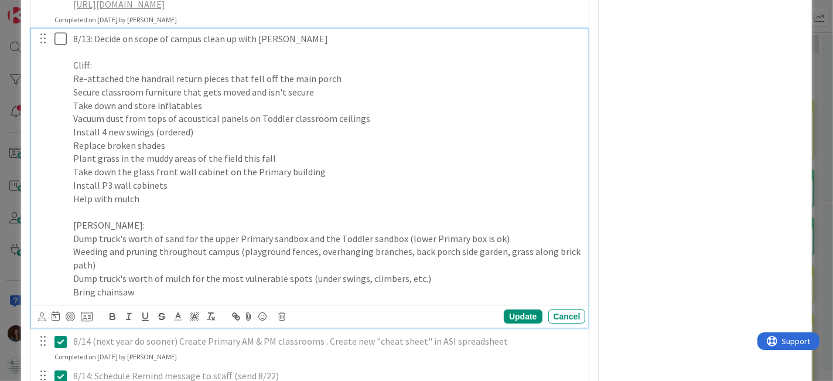
click at [160, 271] on p "Weeding and pruning throughout campus (playground fences, overhanging branches,…" at bounding box center [327, 258] width 508 height 26
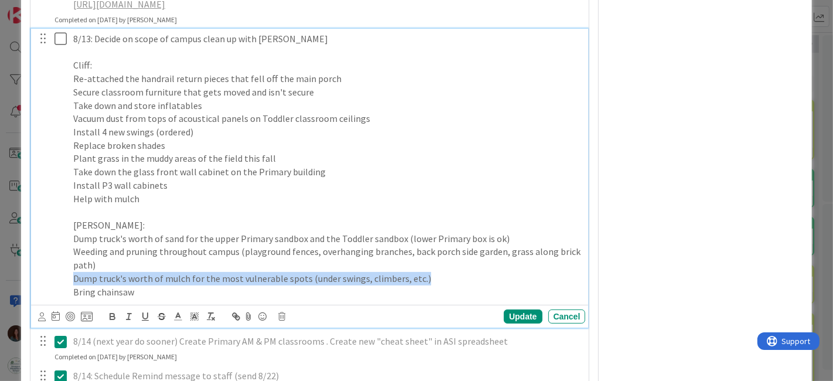
drag, startPoint x: 456, startPoint y: 291, endPoint x: 42, endPoint y: 297, distance: 414.4
click at [43, 294] on div "8/13: Decide on scope of campus clean up with [PERSON_NAME]: Re-attached the ha…" at bounding box center [311, 165] width 550 height 273
copy p "Dump truck's worth of mulch for the most vulnerable spots (under swings, climbe…"
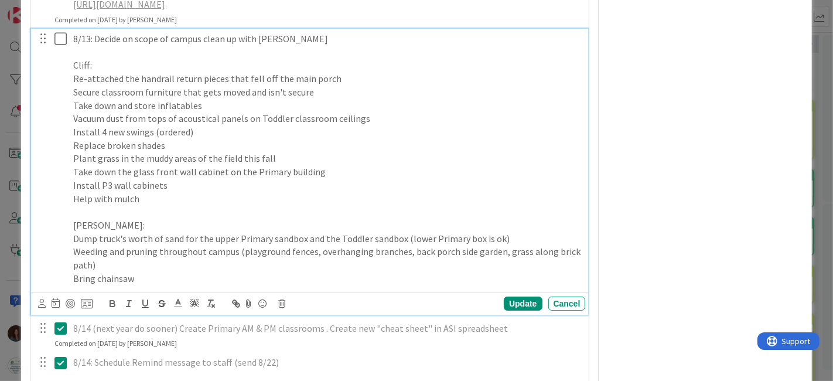
click at [517, 246] on p "Dump truck's worth of sand for the upper Primary sandbox and the Toddler sandbo…" at bounding box center [327, 238] width 508 height 13
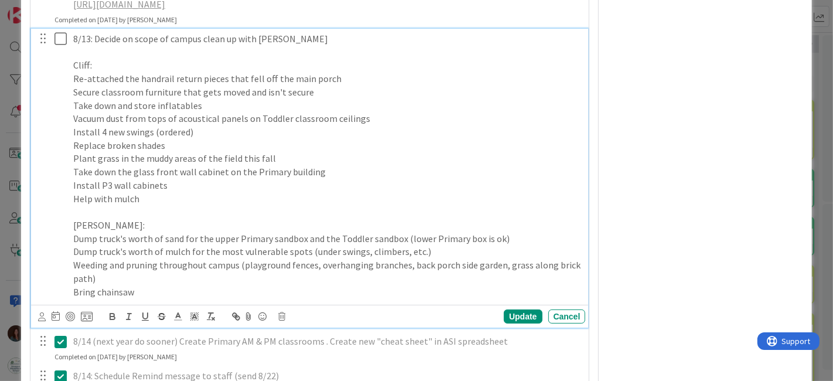
click at [339, 285] on p "Weeding and pruning throughout campus (playground fences, overhanging branches,…" at bounding box center [327, 271] width 508 height 26
click at [75, 299] on p "Bring chainsaw" at bounding box center [327, 291] width 508 height 13
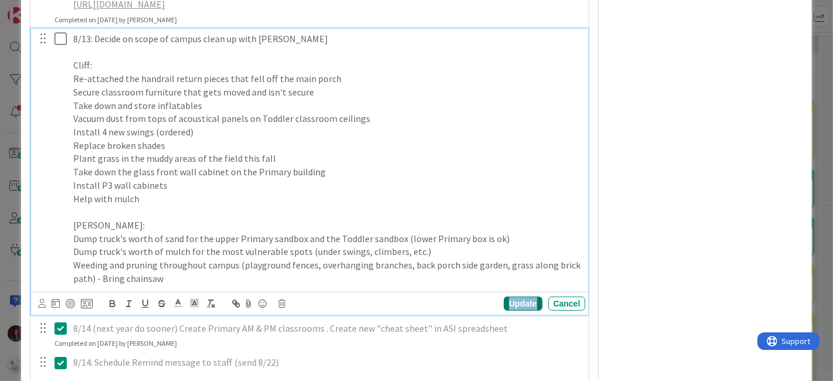
click at [504, 311] on div "Update" at bounding box center [523, 304] width 38 height 14
click at [186, 192] on p "Install P3 wall cabinets" at bounding box center [327, 185] width 508 height 13
click at [189, 206] on p "Help with mulch" at bounding box center [327, 198] width 508 height 13
click at [519, 311] on div "Update" at bounding box center [523, 304] width 38 height 14
click at [61, 46] on icon at bounding box center [63, 39] width 18 height 14
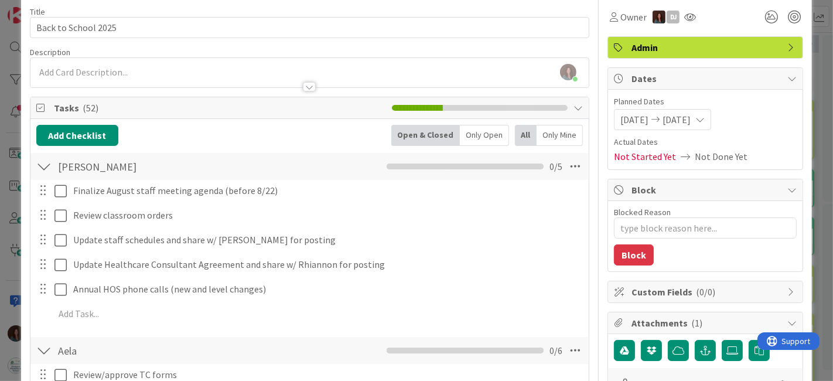
scroll to position [0, 0]
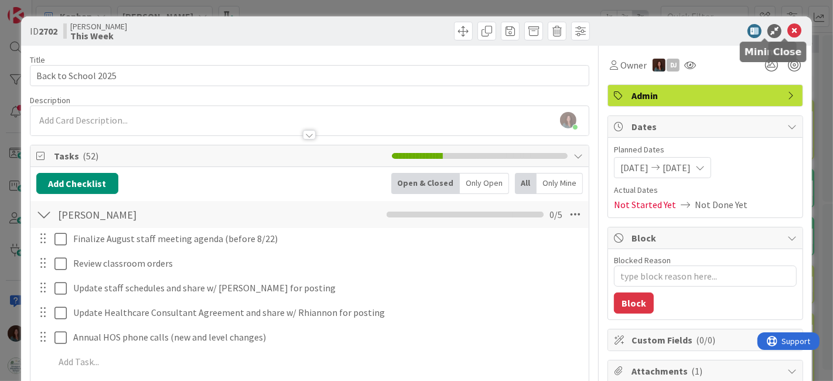
click at [788, 27] on icon at bounding box center [795, 31] width 14 height 14
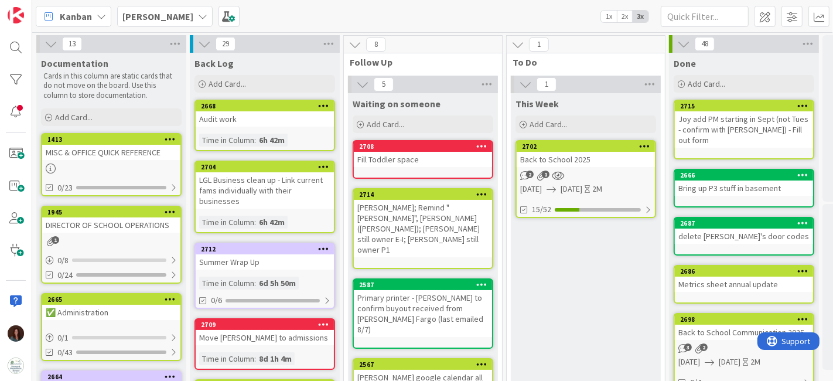
click at [393, 234] on div "[PERSON_NAME]; Remind "[PERSON_NAME]", [PERSON_NAME] ([PERSON_NAME]); [PERSON_N…" at bounding box center [423, 228] width 138 height 57
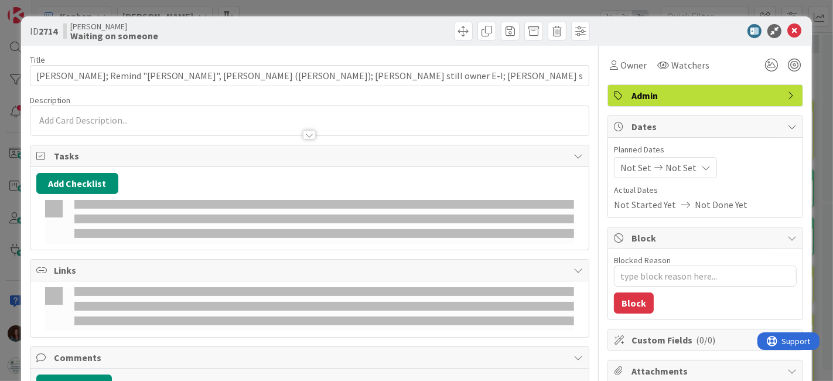
type textarea "x"
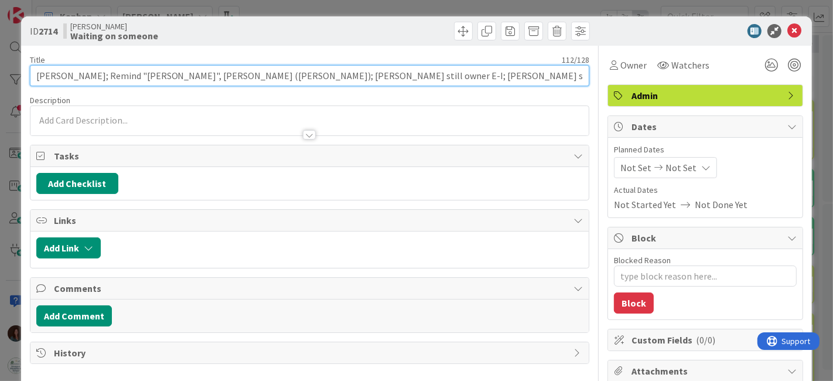
drag, startPoint x: 91, startPoint y: 78, endPoint x: 0, endPoint y: 80, distance: 90.9
click at [0, 80] on div "ID 2714 [PERSON_NAME] Waiting on someone Title 112 / 128 [PERSON_NAME]; Remind …" at bounding box center [416, 190] width 833 height 381
type input "Remind "[PERSON_NAME] Caregiver", [PERSON_NAME] ([PERSON_NAME]); [PERSON_NAME] …"
type textarea "x"
click at [425, 74] on input "Remind "[PERSON_NAME] Caregiver", [PERSON_NAME] ([PERSON_NAME]); [PERSON_NAME] …" at bounding box center [310, 75] width 560 height 21
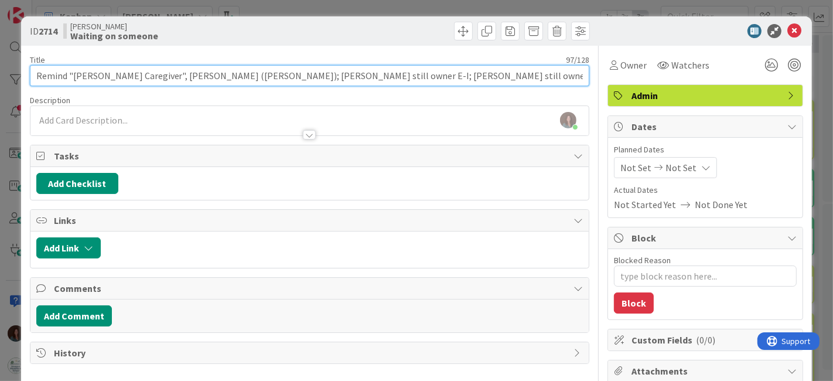
type input "Remind "[PERSON_NAME] Caregiver", [PERSON_NAME] ([PERSON_NAME]); [PERSON_NAME] …"
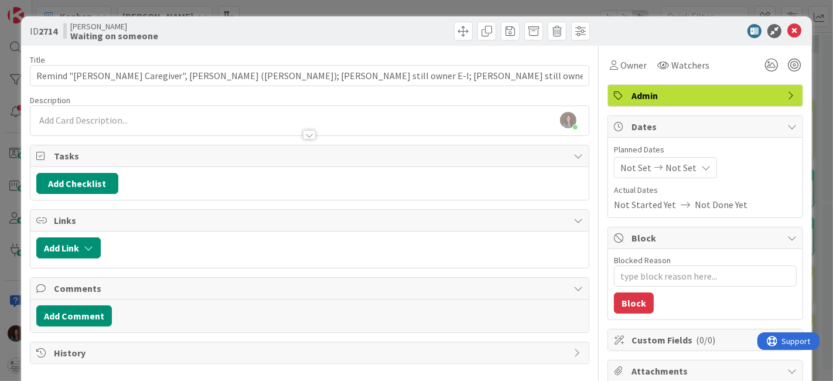
click at [788, 29] on icon at bounding box center [795, 31] width 14 height 14
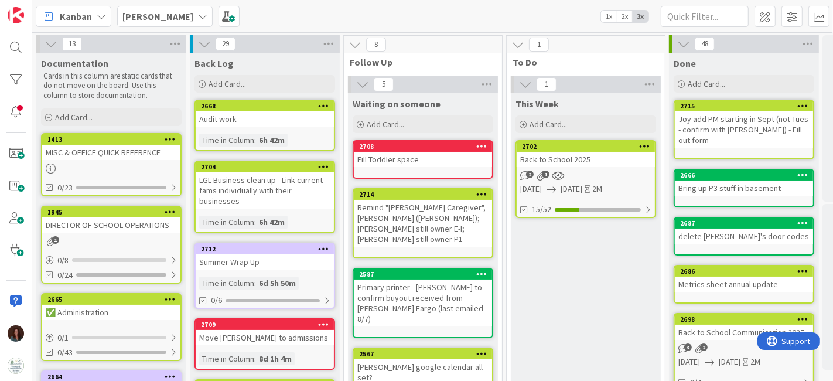
click at [462, 222] on div "Remind "[PERSON_NAME] Caregiver", [PERSON_NAME] ([PERSON_NAME]); [PERSON_NAME] …" at bounding box center [423, 223] width 138 height 47
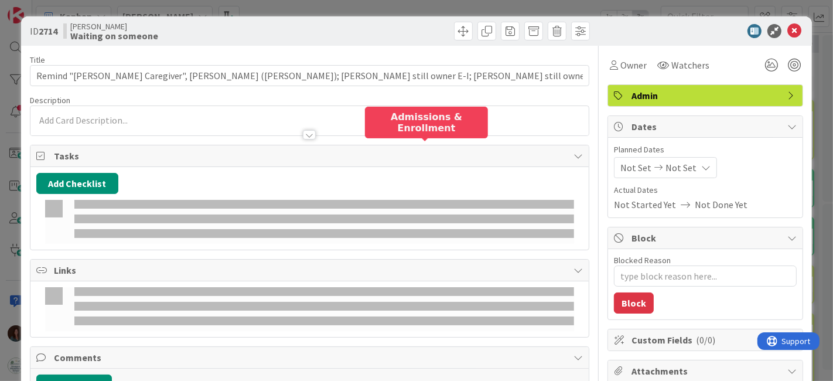
type textarea "x"
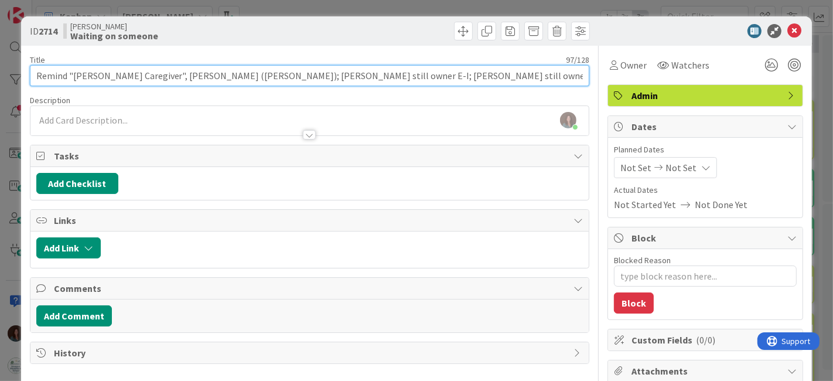
drag, startPoint x: 422, startPoint y: 76, endPoint x: 241, endPoint y: 91, distance: 181.7
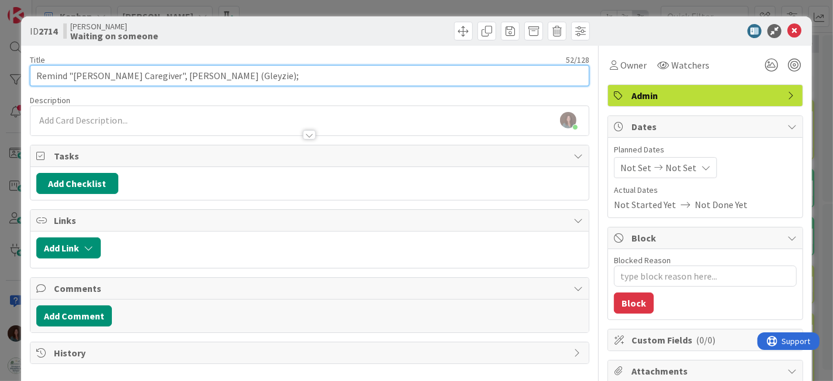
type input "Remind "[PERSON_NAME] Caregiver", [PERSON_NAME] (Gleyzie)"
type textarea "x"
type input "Remind "[PERSON_NAME] Caregiver", [PERSON_NAME] (Gleyzie)"
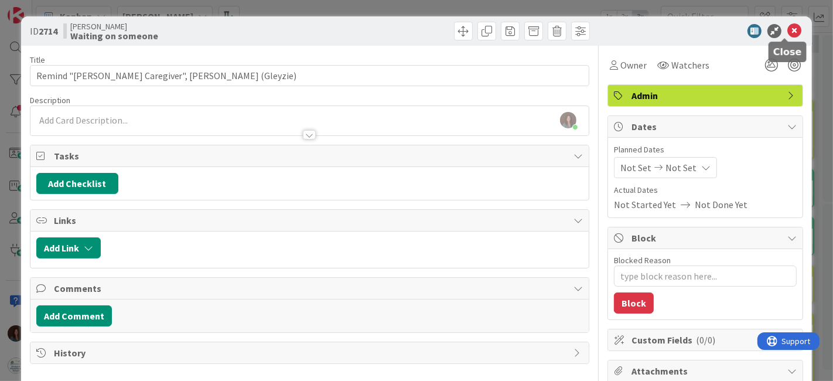
drag, startPoint x: 786, startPoint y: 30, endPoint x: 827, endPoint y: 49, distance: 44.3
click at [788, 30] on icon at bounding box center [795, 31] width 14 height 14
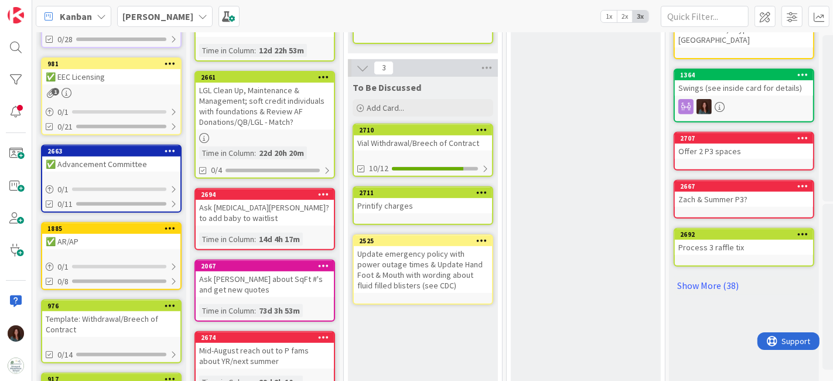
scroll to position [195, 0]
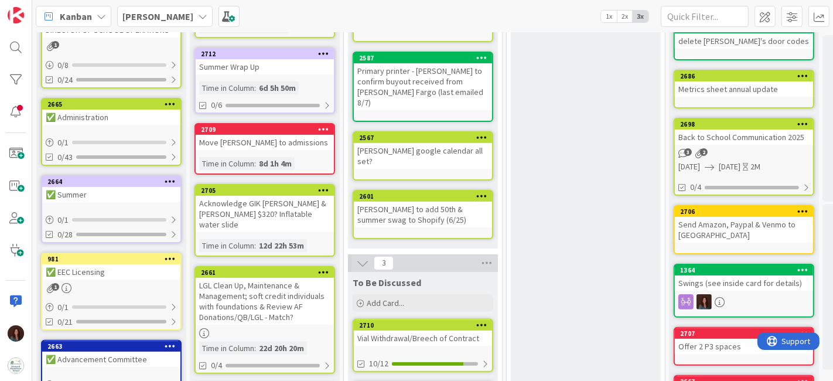
click at [435, 143] on div "[PERSON_NAME] google calendar all set?" at bounding box center [423, 156] width 138 height 26
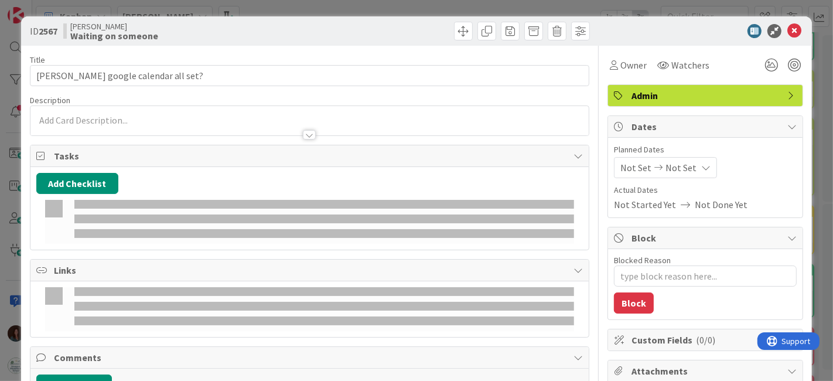
type textarea "x"
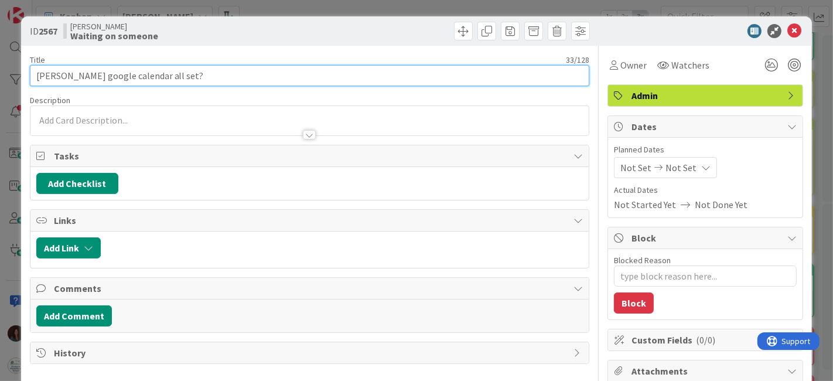
click at [171, 74] on input "[PERSON_NAME] google calendar all set?" at bounding box center [310, 75] width 560 height 21
paste input "[PERSON_NAME] still owner E-I; [PERSON_NAME] still owner P1"
type input "[PERSON_NAME] google calendar all set? [PERSON_NAME] still owner E-I; [PERSON_N…"
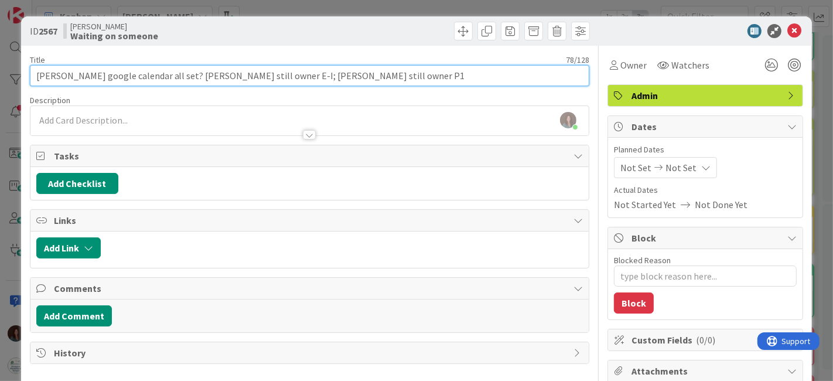
type textarea "x"
type input "[PERSON_NAME] google calendar all set? [PERSON_NAME] still owner E-I; [PERSON_N…"
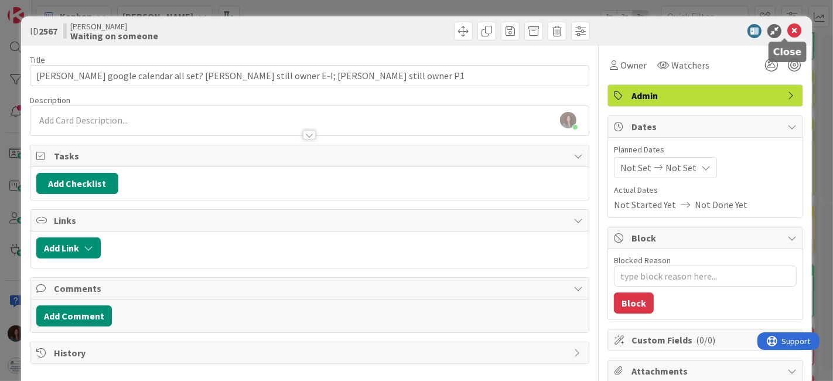
click at [788, 30] on icon at bounding box center [795, 31] width 14 height 14
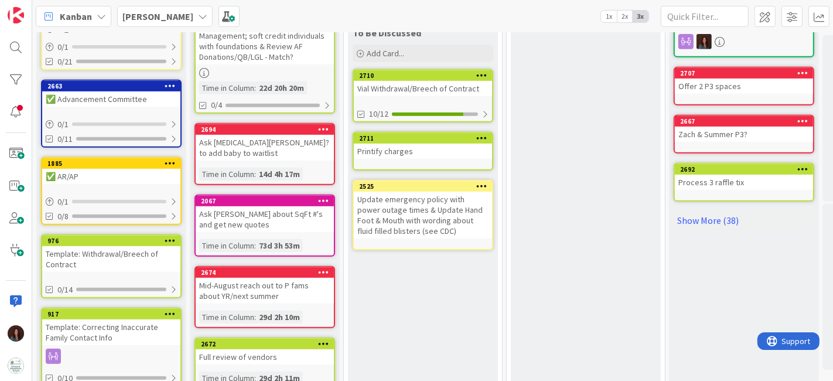
scroll to position [520, 0]
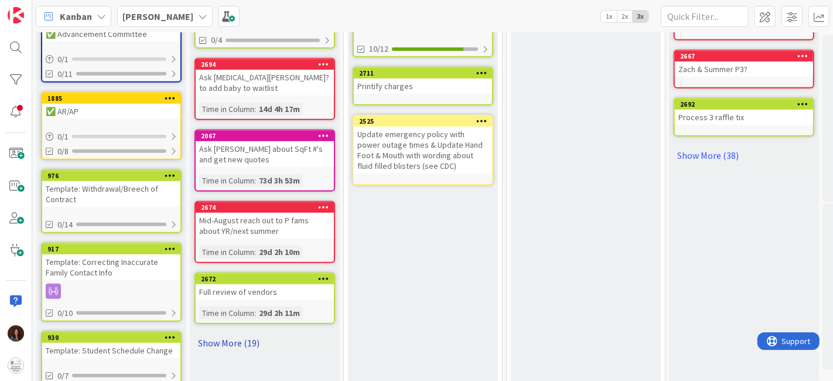
click at [229, 334] on link "Show More (19)" at bounding box center [265, 342] width 141 height 19
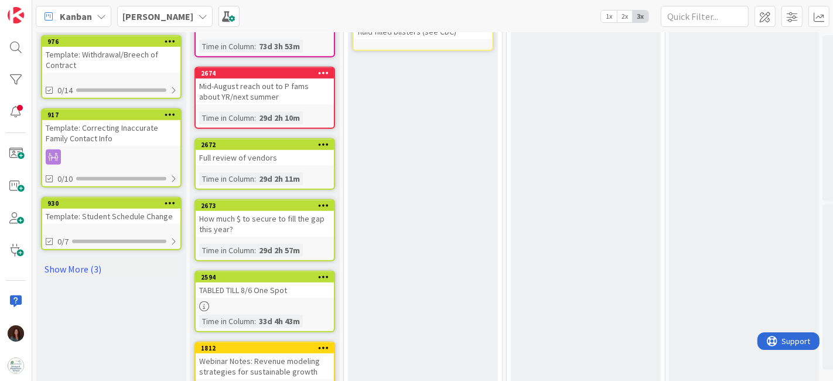
scroll to position [651, 0]
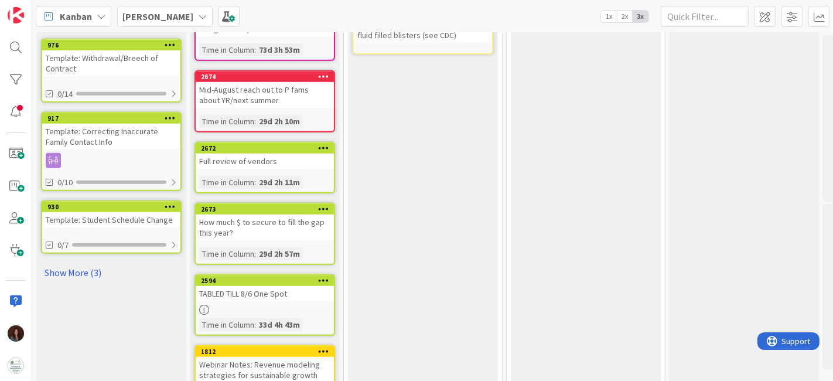
click at [299, 286] on div "TABLED TILL 8/6 One Spot" at bounding box center [265, 293] width 138 height 15
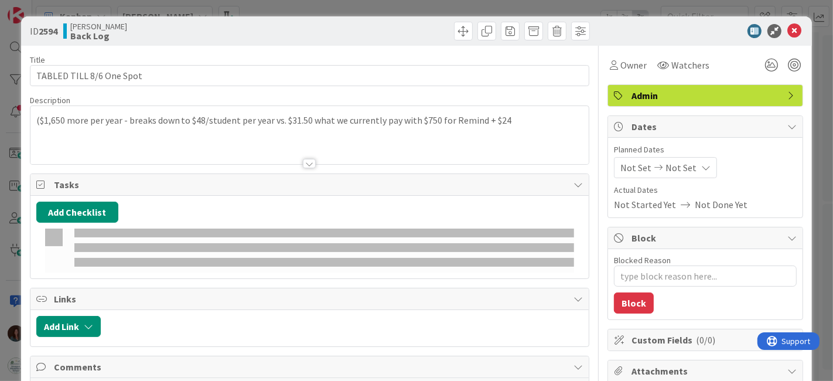
type textarea "x"
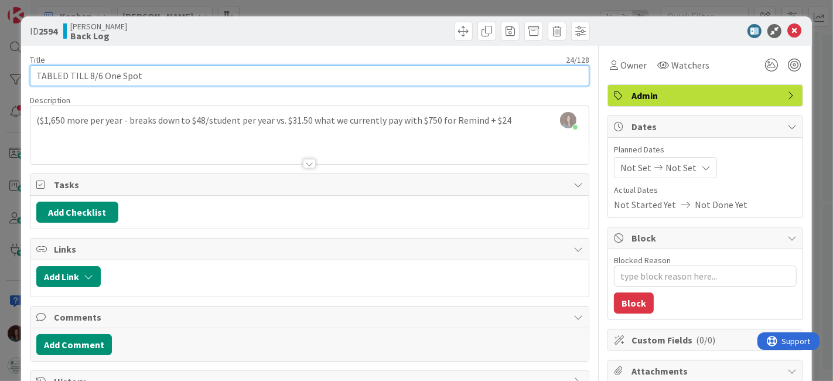
drag, startPoint x: 101, startPoint y: 73, endPoint x: 70, endPoint y: 75, distance: 30.5
click at [69, 76] on input "TABLED TILL 8/6 One Spot" at bounding box center [310, 75] width 560 height 21
type input "TABLED One Spot"
type textarea "x"
type input "TABLED One Spot"
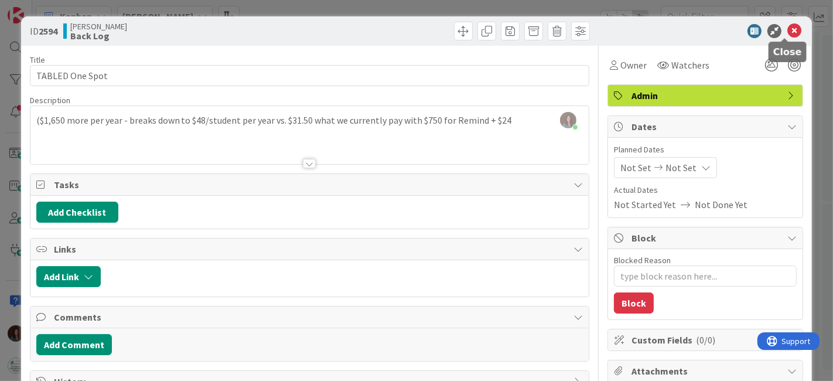
click at [788, 33] on icon at bounding box center [795, 31] width 14 height 14
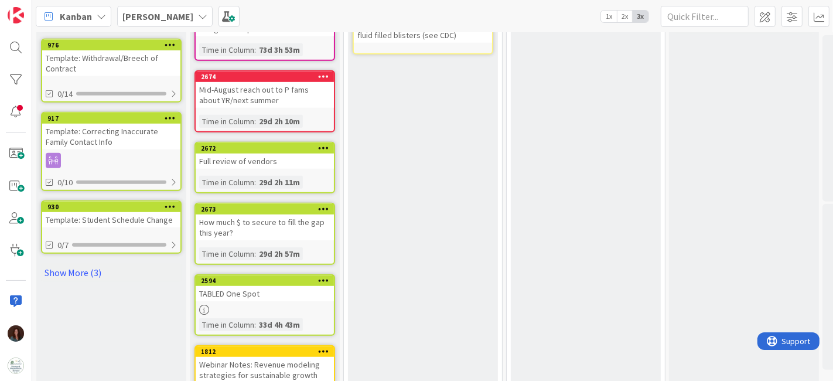
click at [272, 286] on div "TABLED One Spot" at bounding box center [265, 293] width 138 height 15
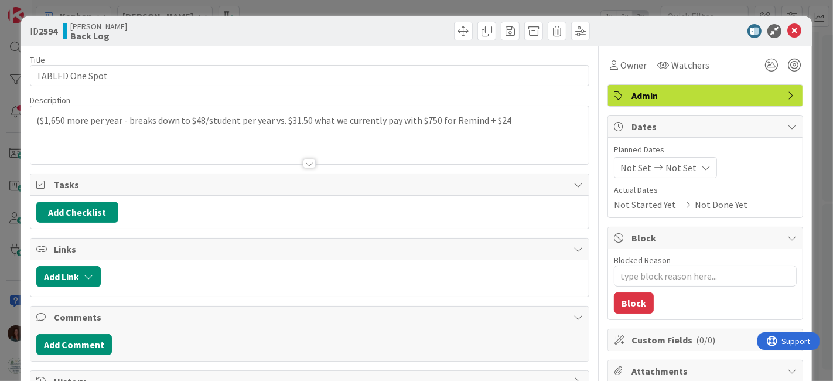
click at [41, 120] on p "($1,650 more per year - breaks down to $48/student per year vs. $31.50 what we …" at bounding box center [309, 120] width 547 height 13
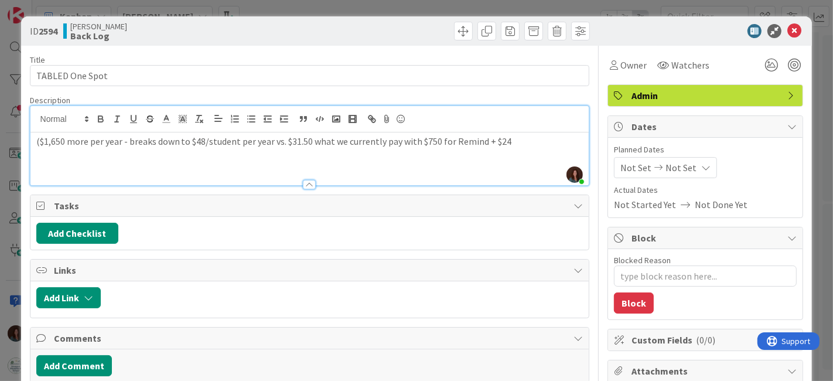
click at [40, 140] on p "($1,650 more per year - breaks down to $48/student per year vs. $31.50 what we …" at bounding box center [309, 141] width 547 height 13
click at [790, 28] on icon at bounding box center [795, 31] width 14 height 14
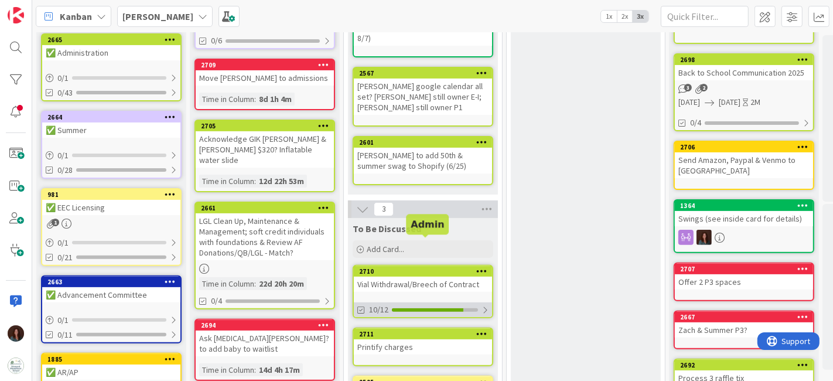
scroll to position [260, 0]
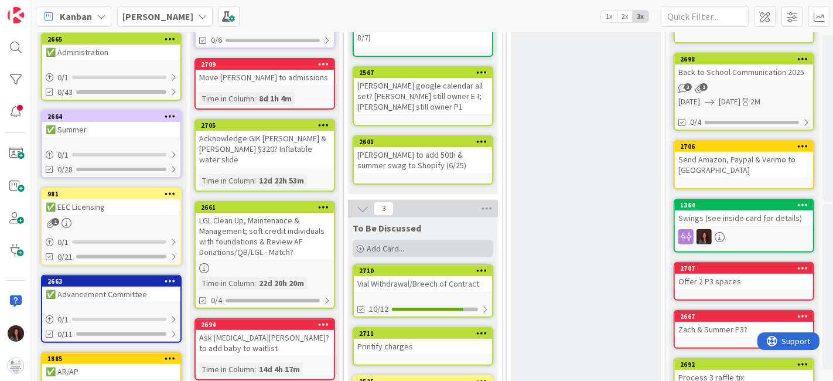
click at [448, 240] on div "Add Card..." at bounding box center [423, 249] width 141 height 18
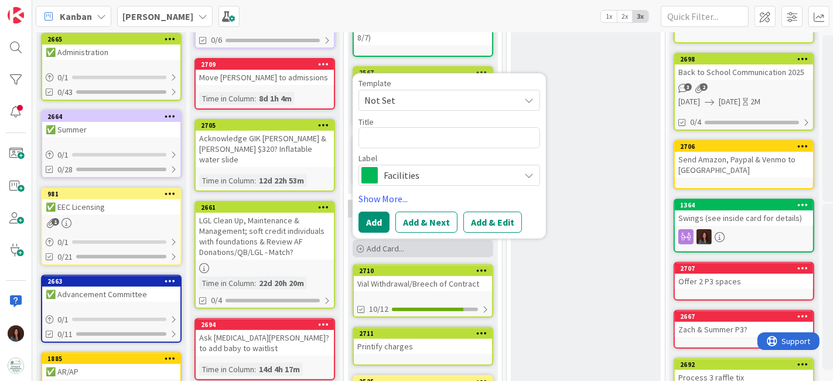
click at [446, 240] on div "Add Card..." at bounding box center [423, 249] width 141 height 18
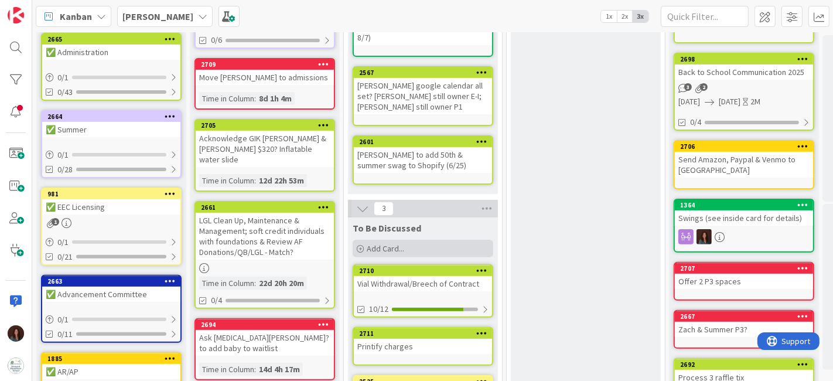
click at [445, 240] on div "Add Card..." at bounding box center [423, 249] width 141 height 18
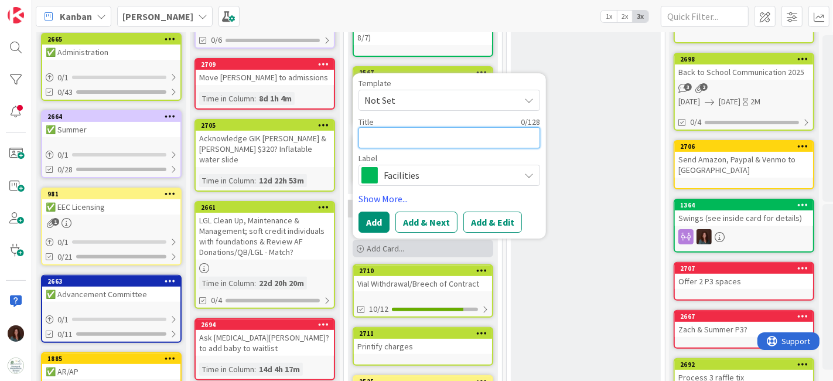
type textarea "x"
type textarea "A"
type textarea "x"
type textarea "As"
type textarea "x"
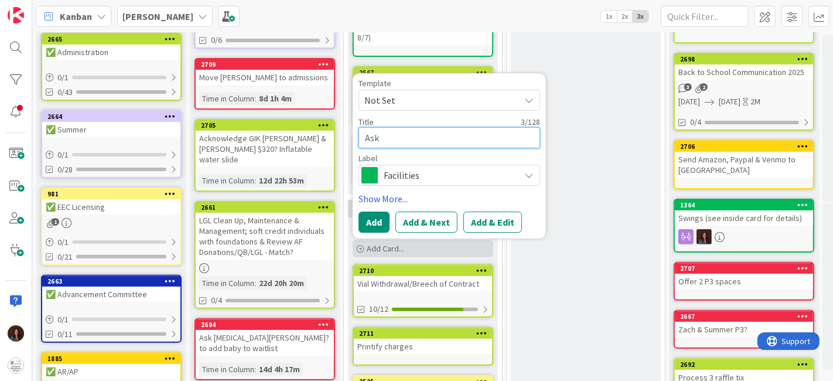
type textarea "Ask"
type textarea "x"
type textarea "Ask A"
type textarea "x"
type textarea "Ask Ae"
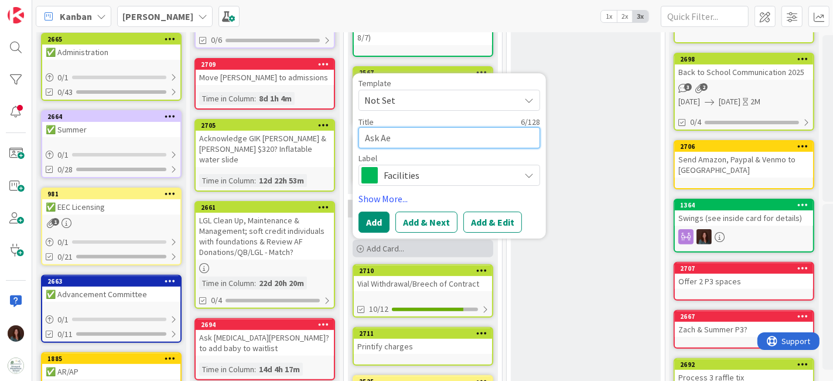
type textarea "x"
type textarea "Ask Ael"
type textarea "x"
type textarea "Ask Aela"
type textarea "x"
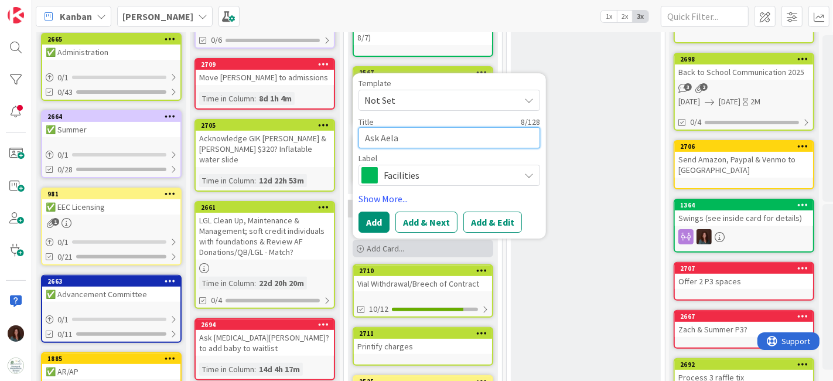
type textarea "Ask Aela"
type textarea "x"
type textarea "Ask Aela a"
type textarea "x"
type textarea "Ask Aela ab"
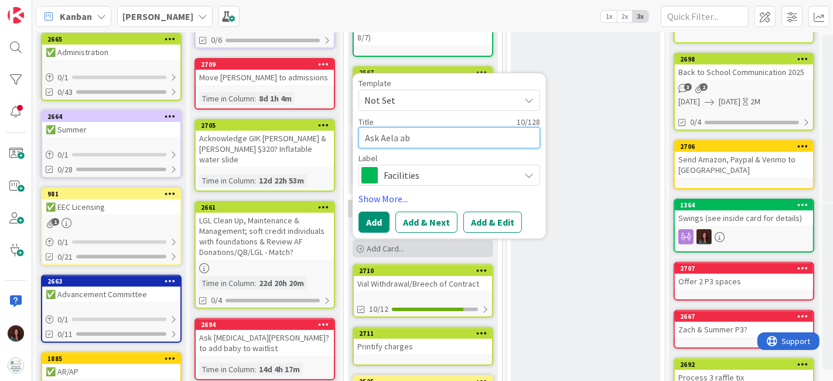
type textarea "x"
type textarea "Ask Aela abo"
type textarea "x"
type textarea "Ask Aela abou"
type textarea "x"
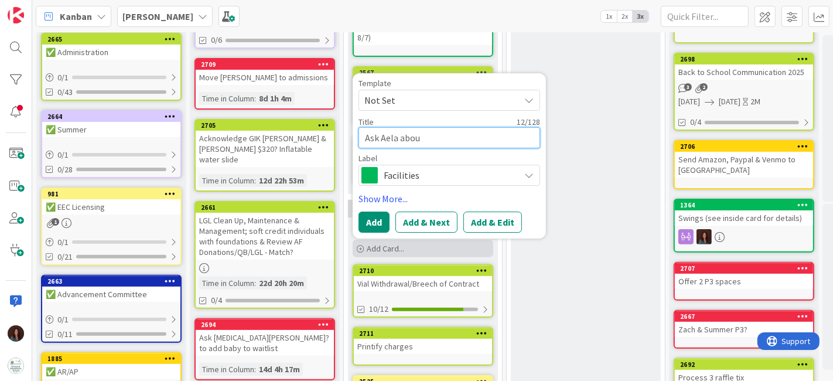
type textarea "Ask Aela about"
type textarea "x"
type textarea "Ask Aela about"
type textarea "x"
type textarea "Ask Aela about b"
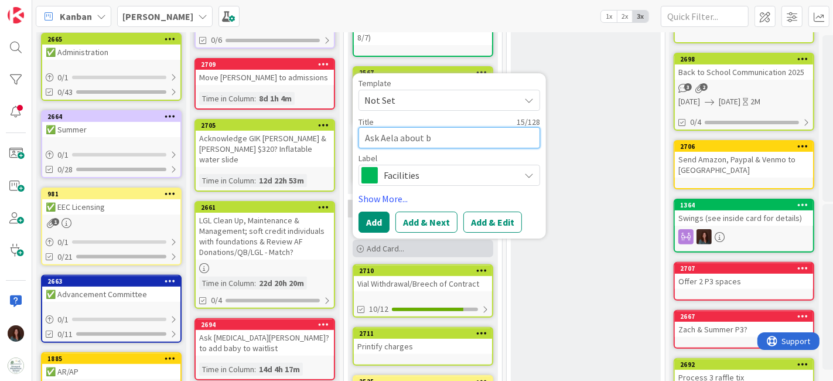
type textarea "x"
type textarea "Ask Aela about bi"
type textarea "x"
type textarea "Ask Aela about bil"
type textarea "x"
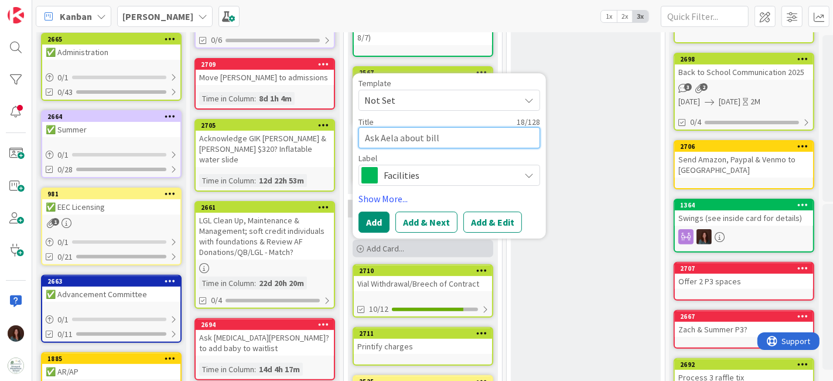
type textarea "Ask Aela about billi"
type textarea "x"
type textarea "Ask Aela about billing"
type textarea "x"
type textarea "Ask Aela about billing"
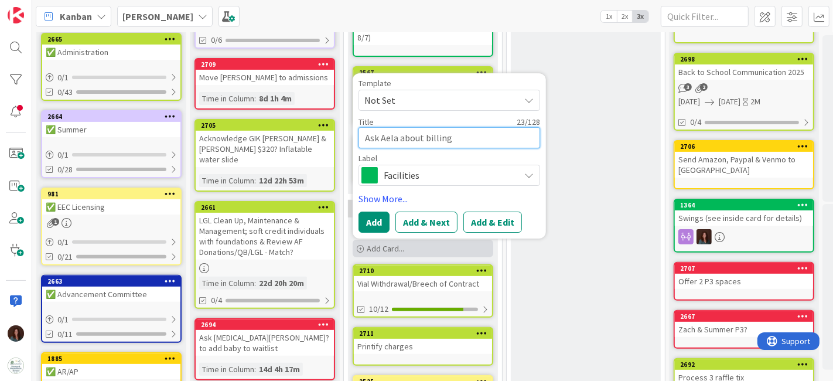
type textarea "x"
type textarea "Ask Aela about billing fo"
type textarea "x"
type textarea "Ask Aela about billing for"
type textarea "x"
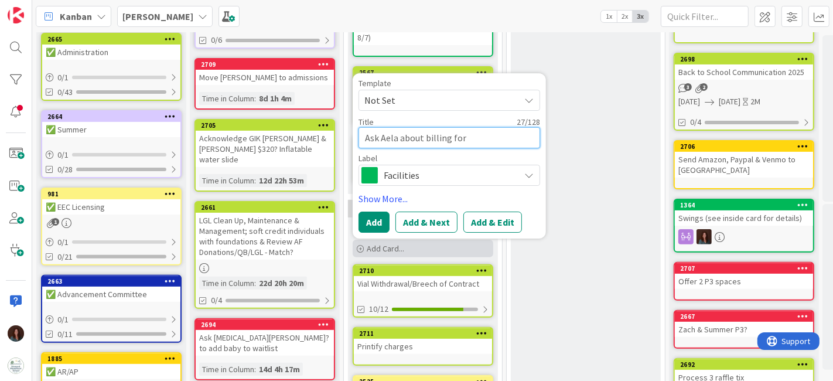
type textarea "Ask Aela about billing for l"
type textarea "x"
type textarea "Ask Aela about billing for la"
type textarea "x"
type textarea "Ask Aela about billing for lat"
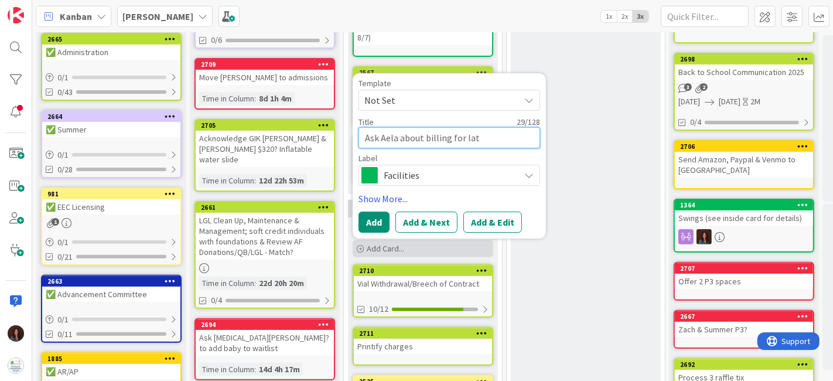
type textarea "x"
type textarea "Ask Aela about billing for late"
type textarea "x"
type textarea "Ask Aela about billing for late"
type textarea "x"
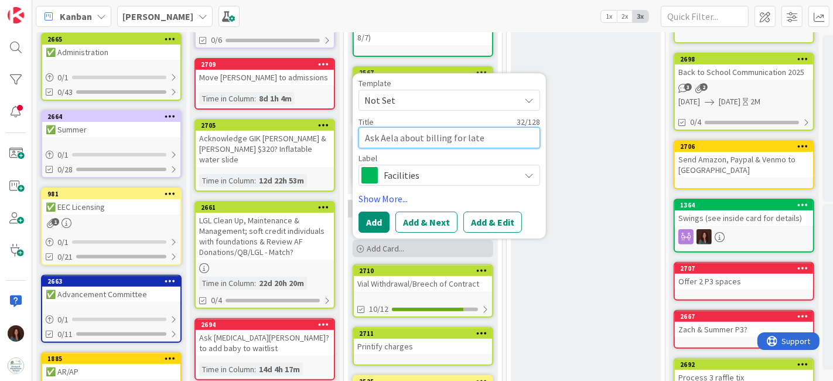
type textarea "Ask Aela about billing for late p"
type textarea "x"
type textarea "Ask Aela about billing for late pi"
type textarea "x"
type textarea "Ask Aela about billing for late pic"
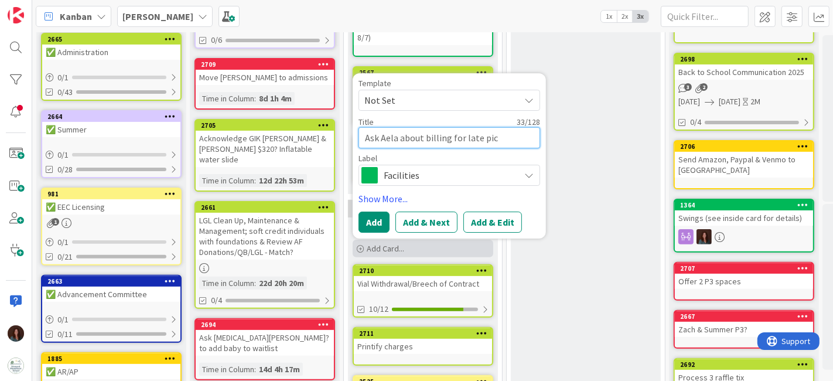
type textarea "x"
type textarea "Ask Aela about billing for late pick"
type textarea "x"
type textarea "Ask Aela about billing for late pick"
type textarea "x"
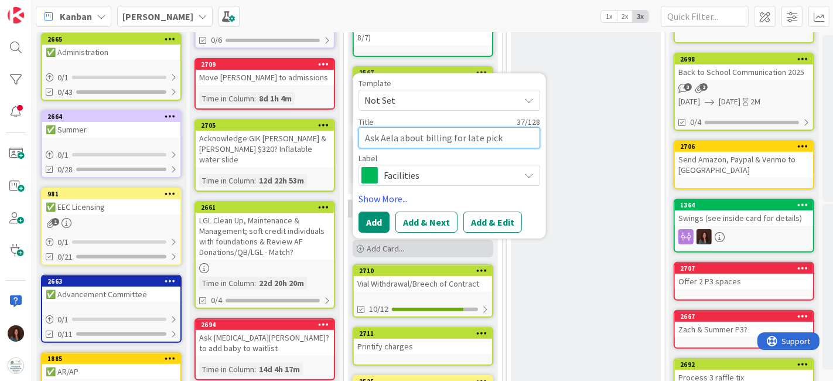
type textarea "Ask Aela about billing for late pick u"
type textarea "x"
type textarea "Ask Aela about billing for late pick up"
type textarea "x"
type textarea "Ask Aela about billing for late pick ups"
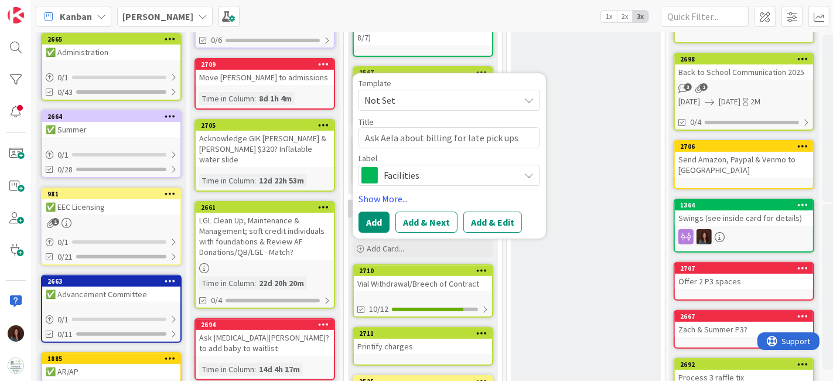
click at [408, 167] on span "Facilities" at bounding box center [449, 175] width 130 height 16
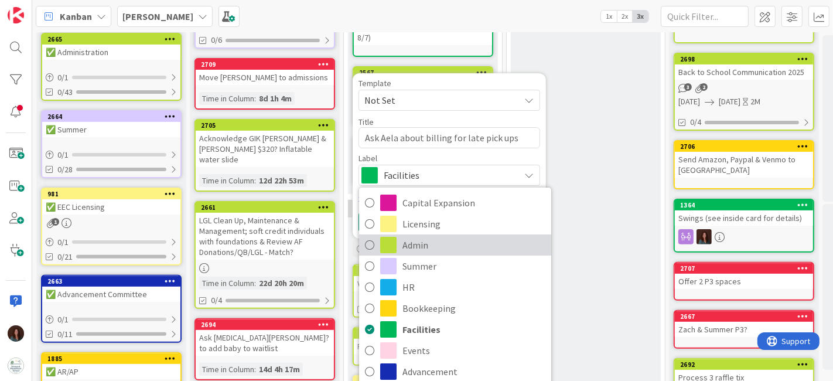
click at [447, 236] on span "Admin" at bounding box center [474, 245] width 143 height 18
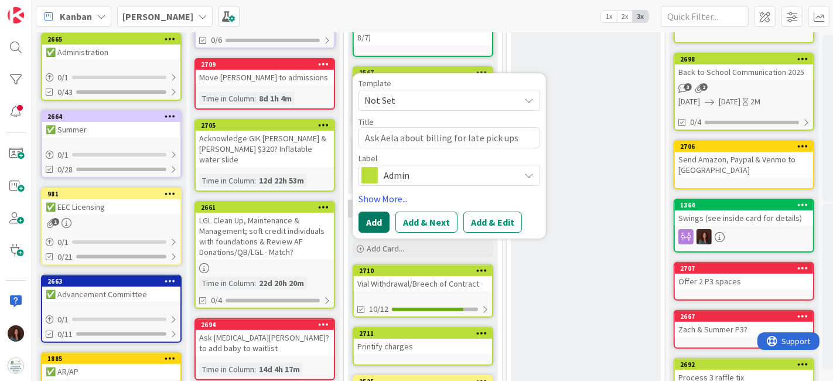
click at [381, 212] on button "Add" at bounding box center [374, 222] width 31 height 21
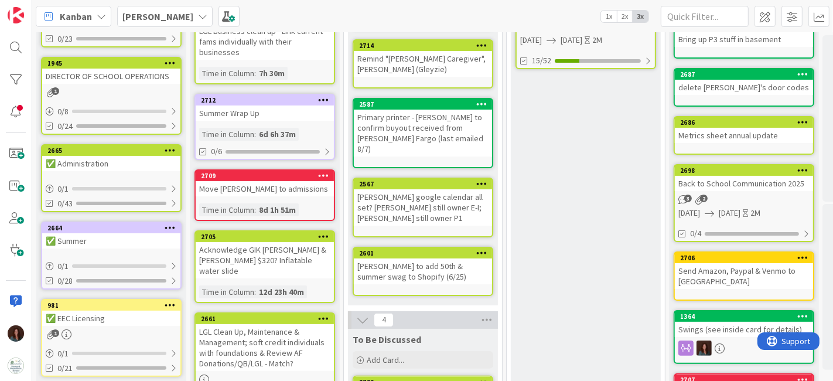
scroll to position [0, 0]
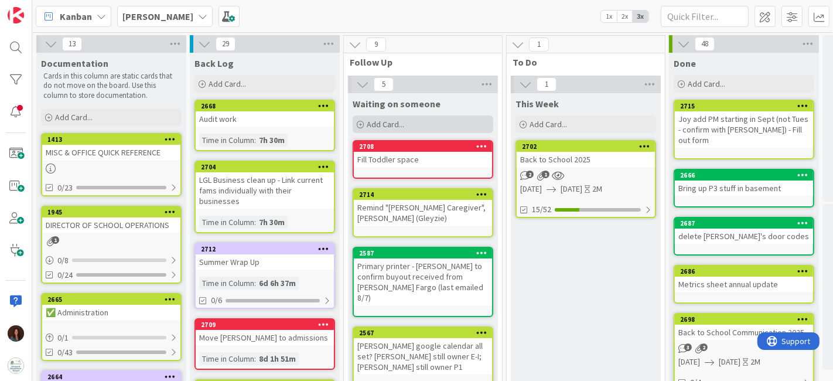
click at [366, 121] on div "Add Card..." at bounding box center [423, 124] width 141 height 18
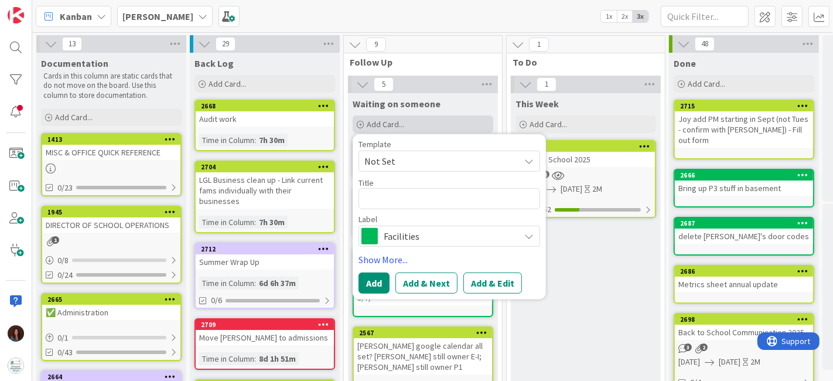
type textarea "x"
type textarea "O"
type textarea "x"
type textarea "Ob"
type textarea "x"
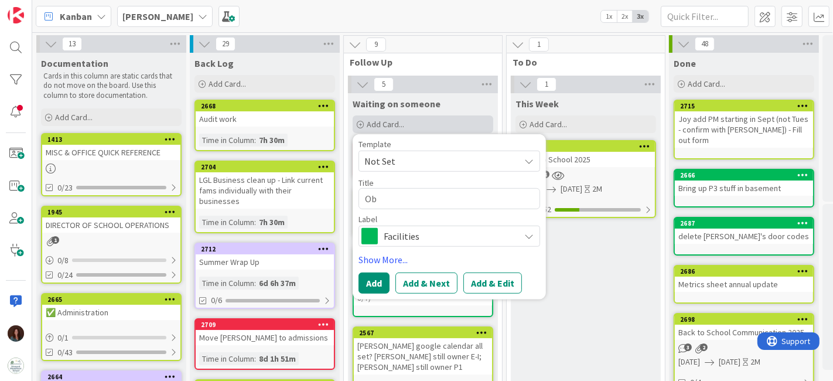
type textarea "O"
type textarea "x"
type textarea "On"
type textarea "x"
type textarea "Onb"
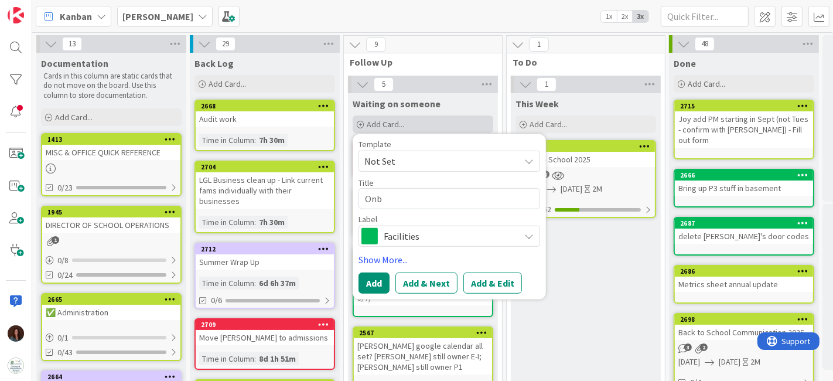
type textarea "x"
type textarea "Onbo"
type textarea "x"
type textarea "Onboa"
type textarea "x"
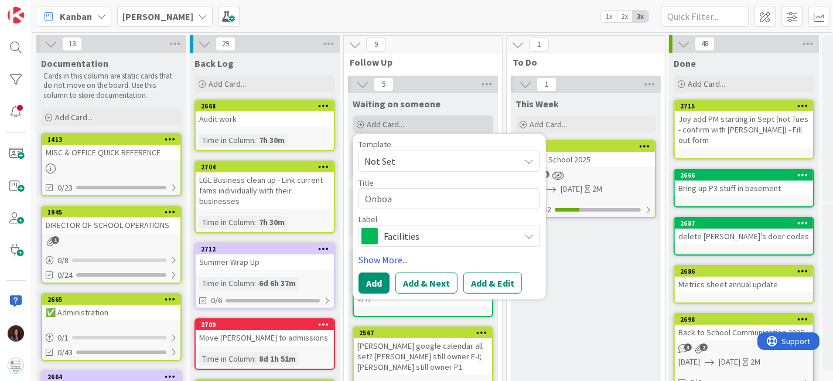
type textarea "Onboar"
type textarea "x"
type textarea "Onboard"
type textarea "x"
type textarea "Onboard"
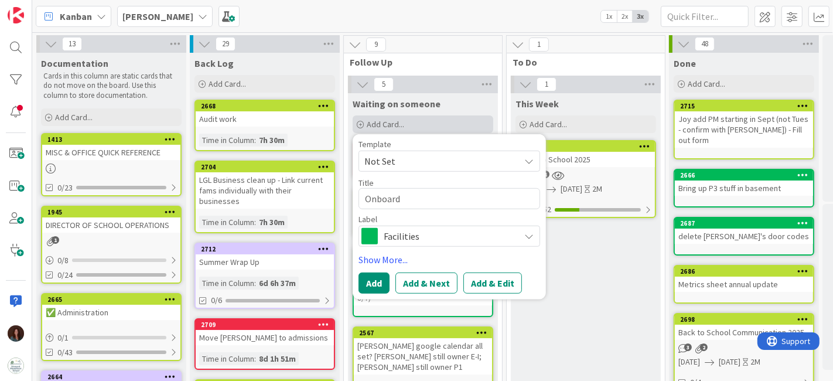
type textarea "x"
type textarea "Onboard D"
type textarea "x"
type textarea "Onboard De"
type textarea "x"
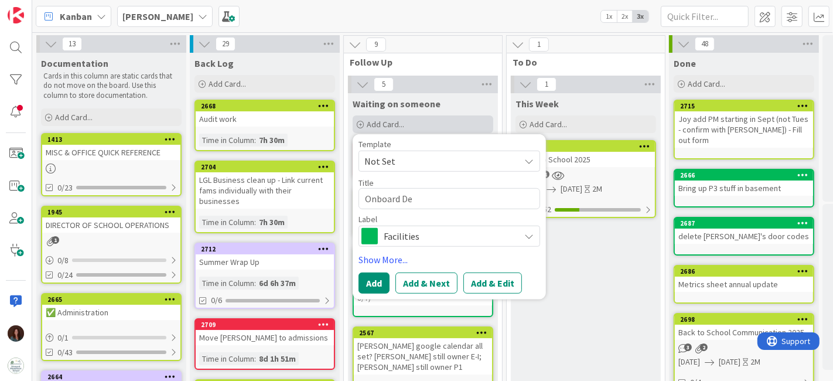
type textarea "Onboard Deh"
type textarea "x"
type textarea "Onboard [PERSON_NAME]"
type textarea "x"
type textarea "Onboard Dehli"
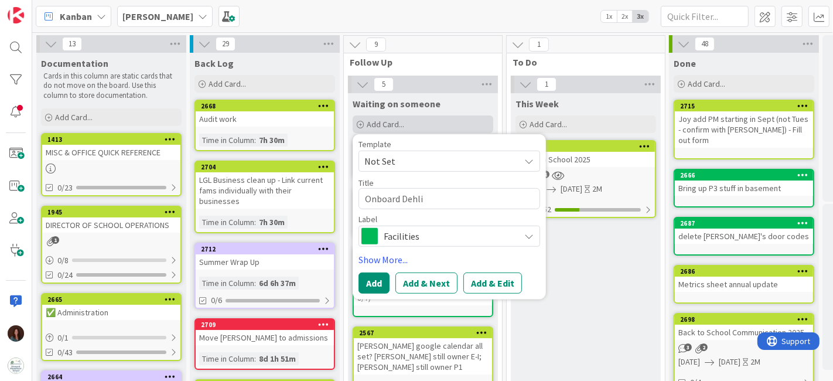
type textarea "x"
type textarea "Onboard Dehlia"
type textarea "x"
type textarea "Onboard Dehli"
type textarea "x"
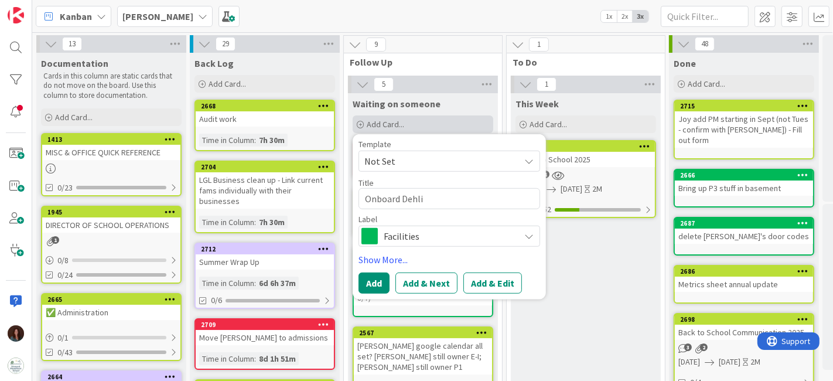
type textarea "Onboard [PERSON_NAME]"
type textarea "x"
type textarea "Onboard Deh"
type textarea "x"
type textarea "Onboard De"
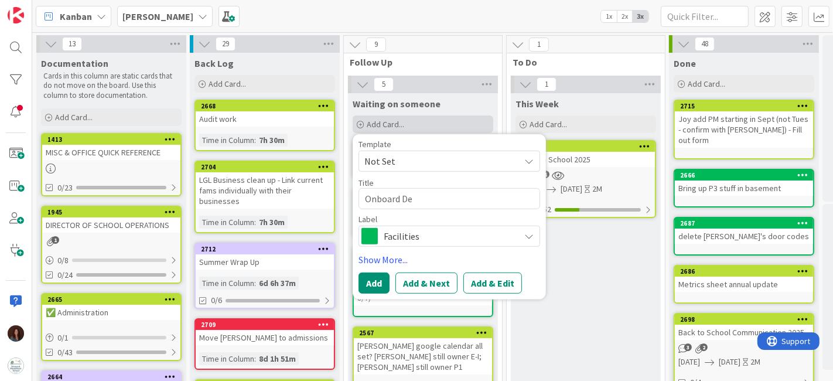
type textarea "x"
type textarea "Onboard Del"
type textarea "x"
type textarea "Onboard Deli"
type textarea "x"
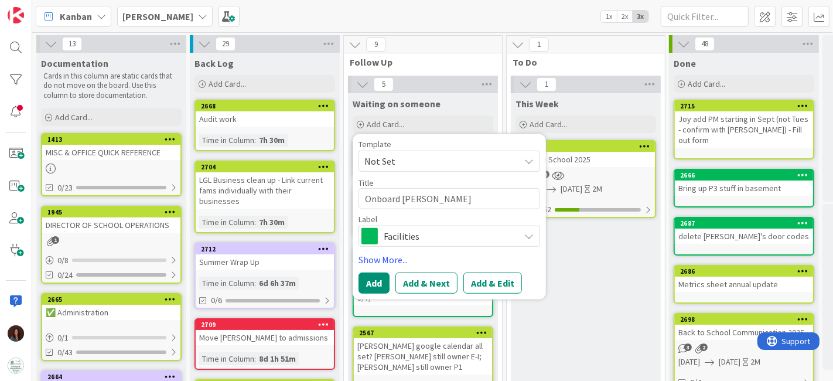
type textarea "Onboard [PERSON_NAME]"
click at [393, 235] on span "Facilities" at bounding box center [449, 236] width 130 height 16
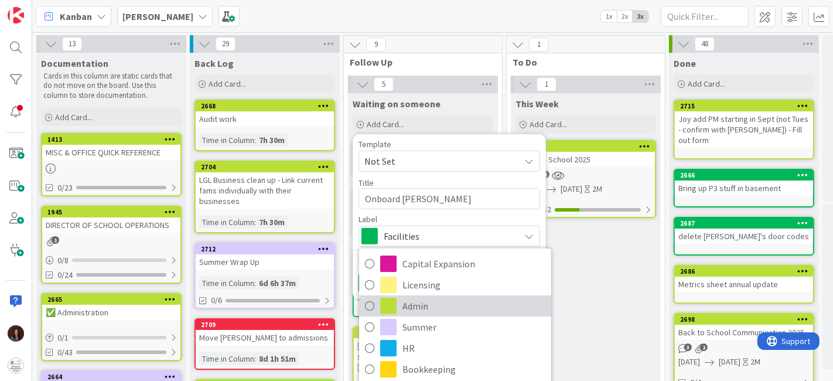
click at [400, 304] on link "Admin" at bounding box center [455, 305] width 192 height 21
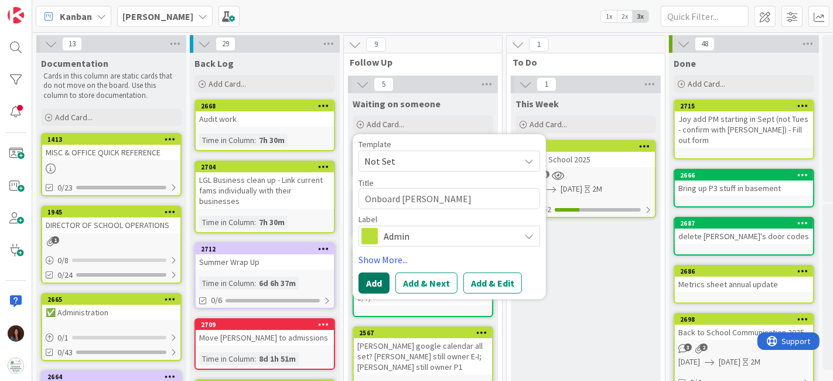
click at [369, 278] on button "Add" at bounding box center [374, 282] width 31 height 21
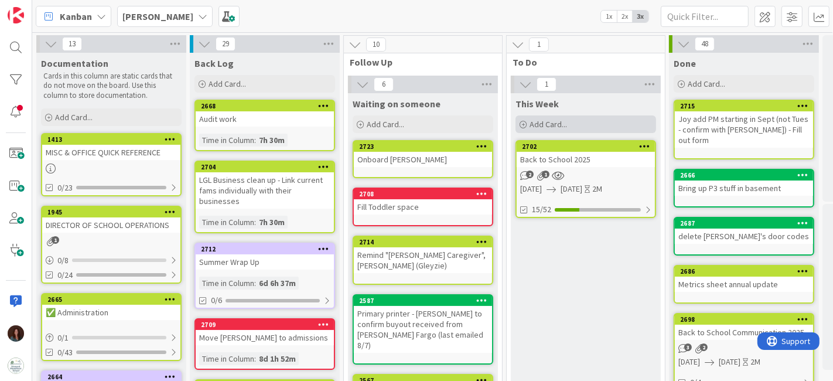
click at [591, 124] on div "Add Card..." at bounding box center [586, 124] width 141 height 18
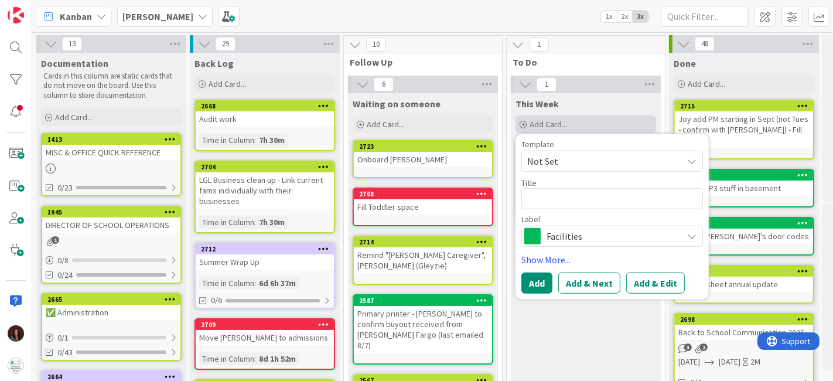
type textarea "x"
type textarea "S"
type textarea "x"
type textarea "G"
type textarea "x"
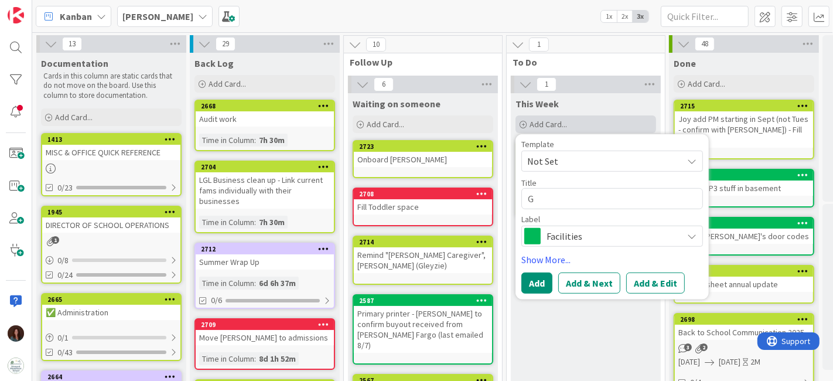
type textarea "Ge"
type textarea "x"
type textarea "Get"
type textarea "x"
type textarea "Get"
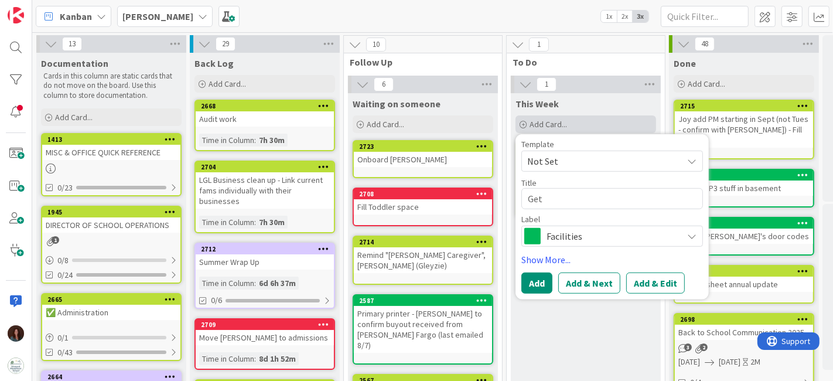
type textarea "x"
type textarea "Get D"
type textarea "x"
type textarea "Get De"
type textarea "x"
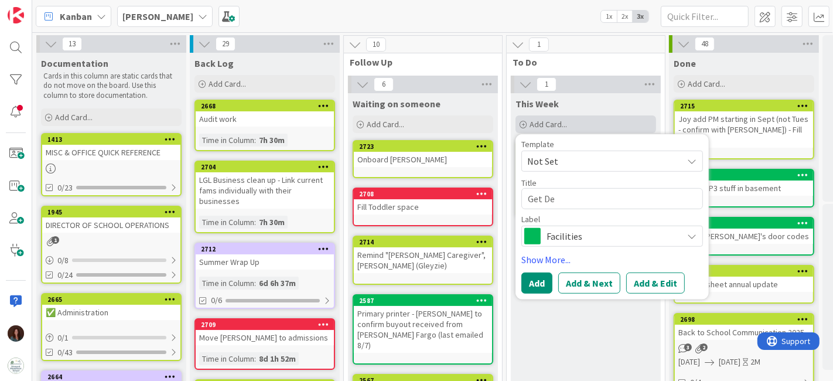
type textarea "Get Del"
type textarea "x"
type textarea "Get Deli"
type textarea "x"
type textarea "Get [PERSON_NAME]"
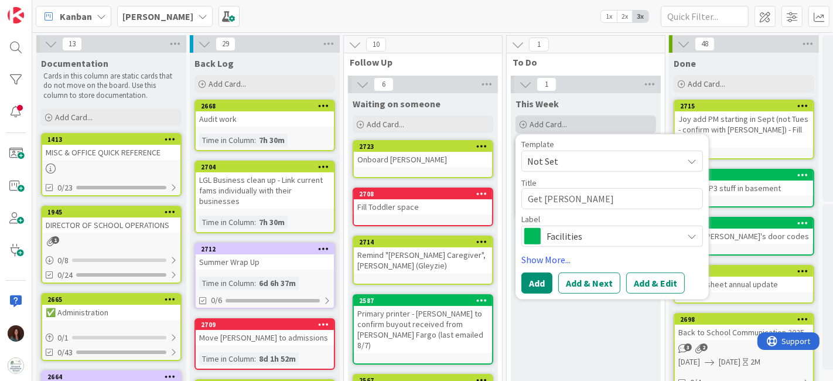
type textarea "x"
type textarea "Get [PERSON_NAME]'"
type textarea "x"
type textarea "Get [PERSON_NAME]'s"
type textarea "x"
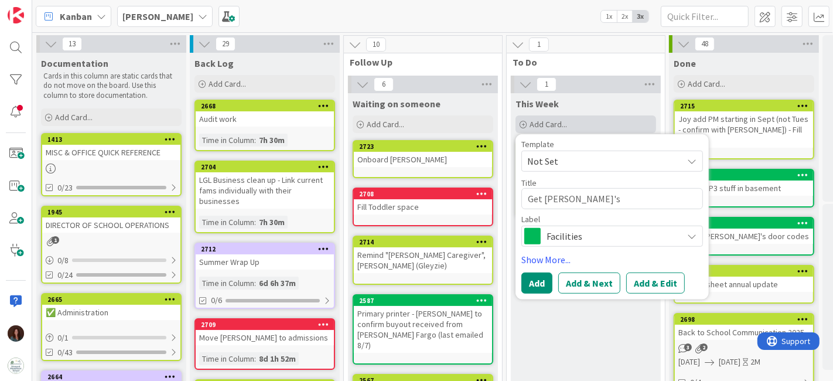
type textarea "Get [PERSON_NAME]'s"
type textarea "x"
type textarea "Get [PERSON_NAME]'s i"
type textarea "x"
type textarea "Get [PERSON_NAME]'s in"
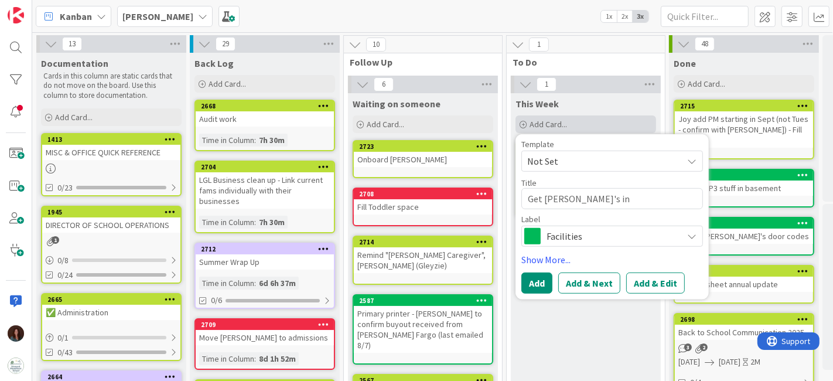
type textarea "x"
type textarea "Get [PERSON_NAME]'s inf"
type textarea "x"
type textarea "Get [PERSON_NAME]'s info"
type textarea "x"
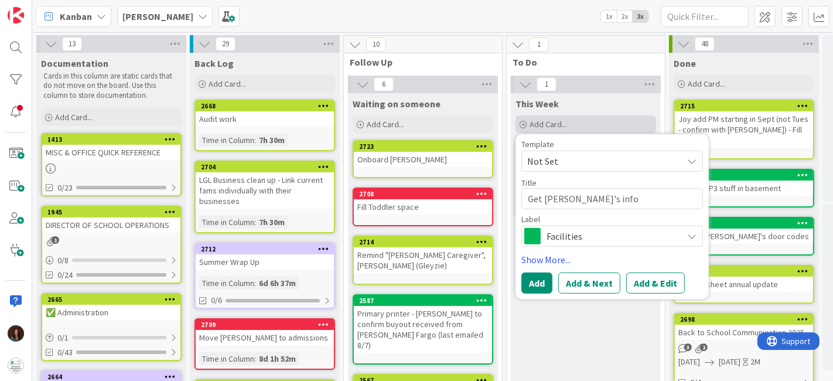
type textarea "Get [PERSON_NAME]'s info"
type textarea "x"
type textarea "Get [PERSON_NAME]'s info f"
type textarea "x"
type textarea "Get [PERSON_NAME]'s info fr"
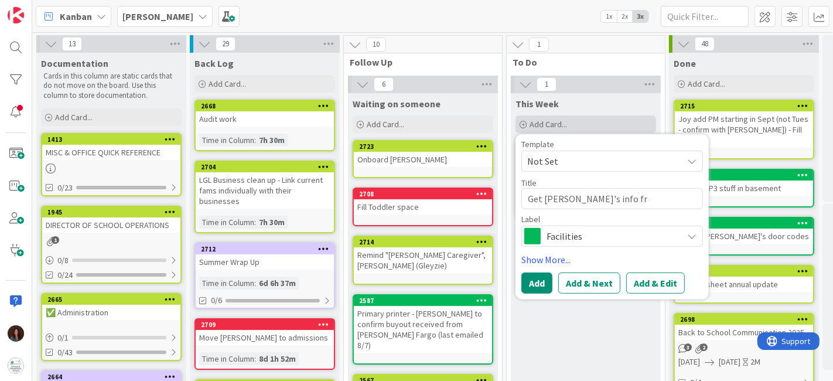
type textarea "x"
type textarea "Get [PERSON_NAME]'s info fro"
type textarea "x"
type textarea "Get [PERSON_NAME]'s info from"
type textarea "x"
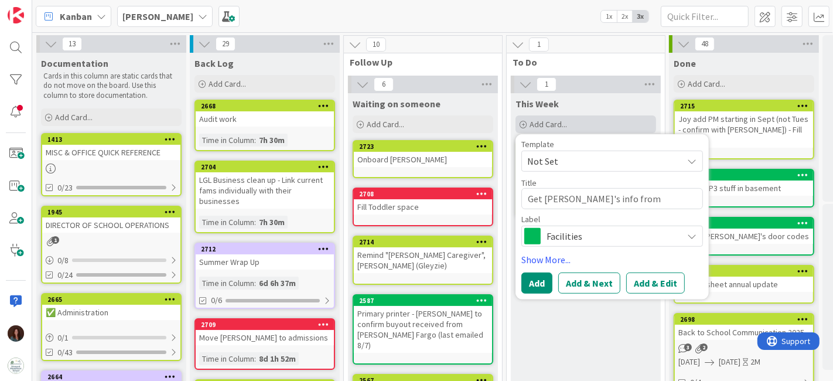
type textarea "Get [PERSON_NAME]'s info from"
type textarea "x"
type textarea "Get [PERSON_NAME]'s info from A"
type textarea "x"
type textarea "Get [PERSON_NAME]'s info from Am"
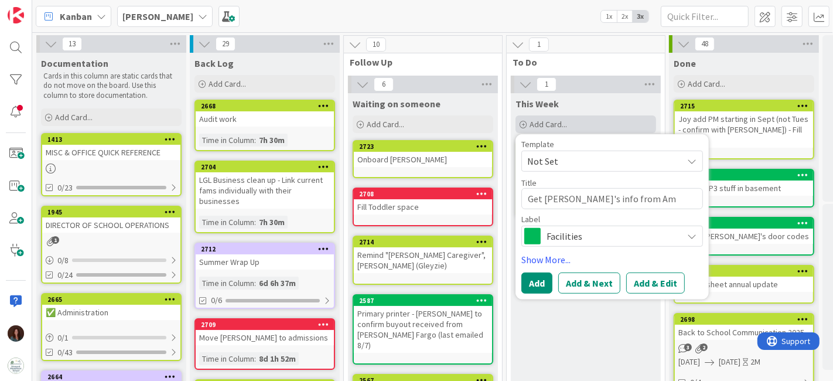
type textarea "x"
type textarea "Get [PERSON_NAME]'s info from [PERSON_NAME]"
type textarea "x"
type textarea "Get [PERSON_NAME]'s info from [PERSON_NAME]"
type textarea "x"
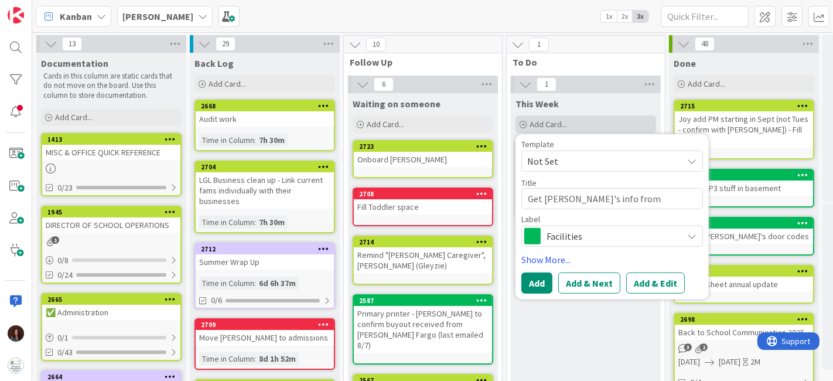
type textarea "Get [PERSON_NAME]'s info from [PERSON_NAME] &"
type textarea "x"
type textarea "Get [PERSON_NAME]'s info from [PERSON_NAME] &"
type textarea "x"
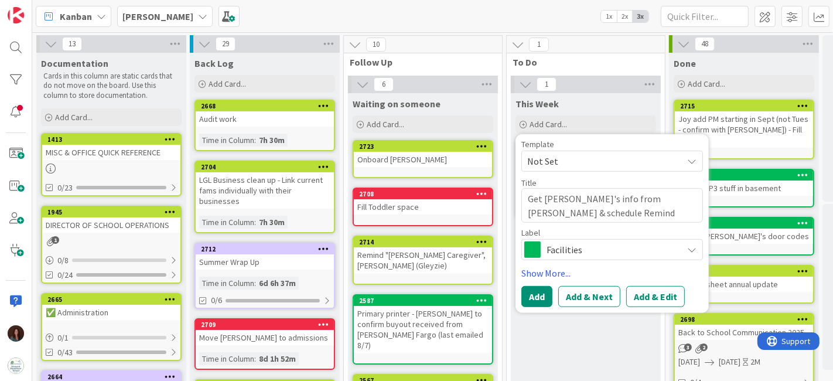
click at [557, 241] on span "Facilities" at bounding box center [612, 249] width 130 height 16
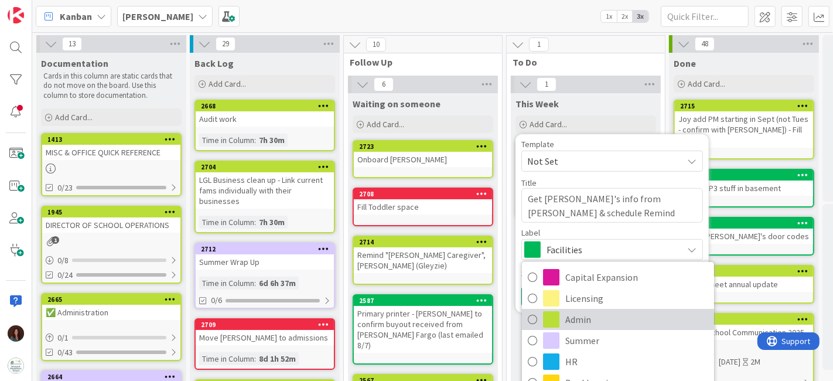
click at [585, 317] on span "Admin" at bounding box center [636, 320] width 143 height 18
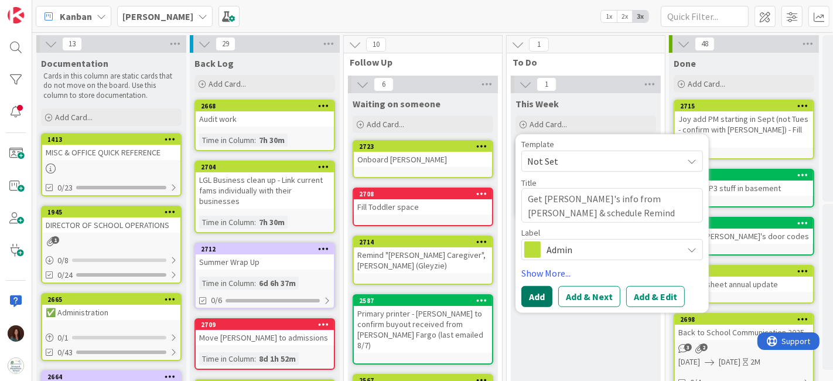
click at [536, 299] on button "Add" at bounding box center [537, 296] width 31 height 21
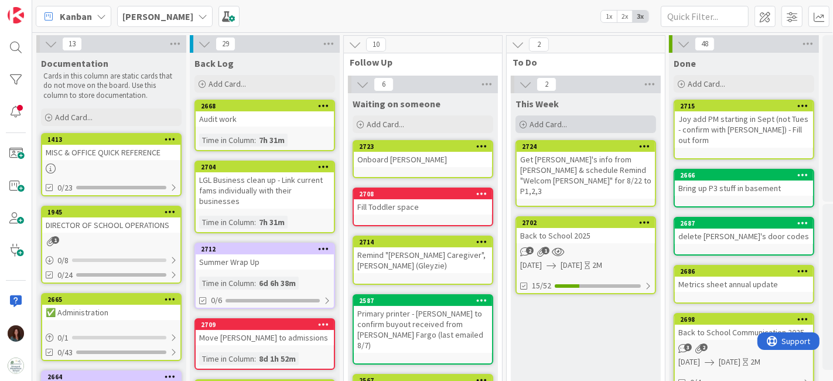
click at [618, 124] on div "Add Card..." at bounding box center [586, 124] width 141 height 18
click at [611, 120] on div "Add Card..." at bounding box center [586, 124] width 141 height 18
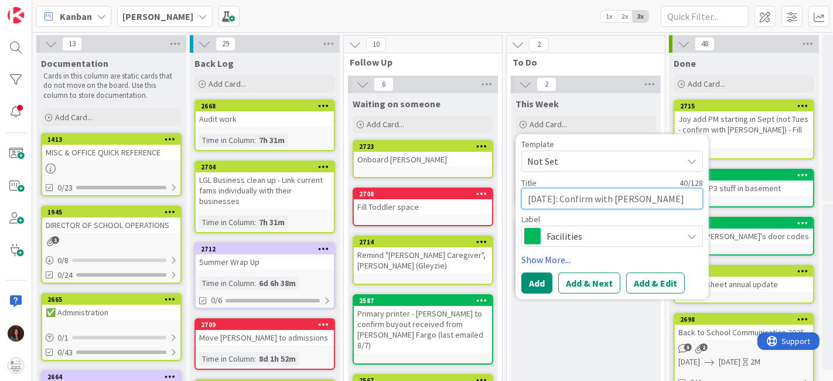
click at [637, 199] on textarea "[DATE]: Confirm with [PERSON_NAME] place orders" at bounding box center [613, 198] width 182 height 21
click at [578, 236] on span "Facilities" at bounding box center [612, 236] width 130 height 16
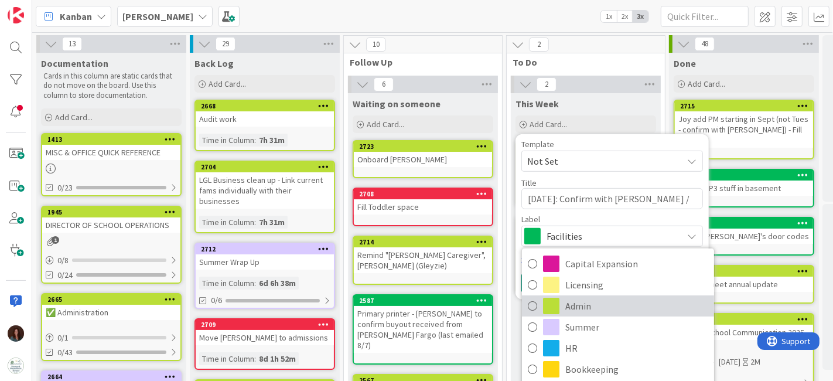
click at [601, 299] on span "Admin" at bounding box center [636, 306] width 143 height 18
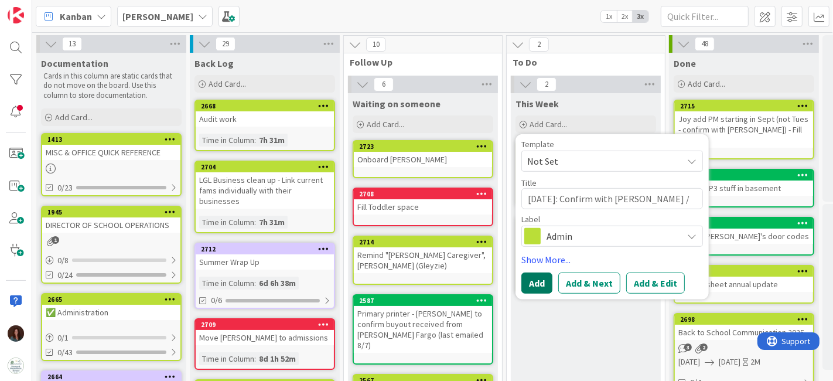
click at [534, 289] on button "Add" at bounding box center [537, 282] width 31 height 21
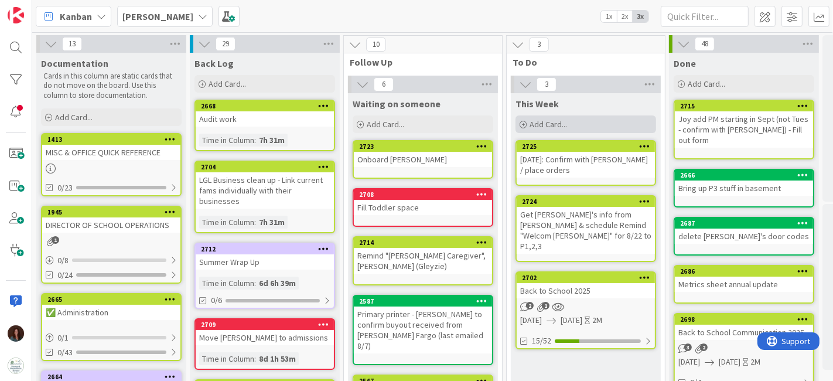
click at [599, 123] on div "Add Card..." at bounding box center [586, 124] width 141 height 18
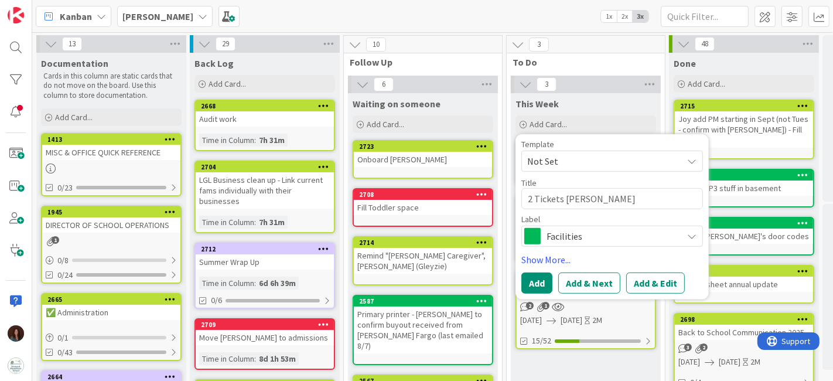
click at [559, 234] on span "Facilities" at bounding box center [612, 236] width 130 height 16
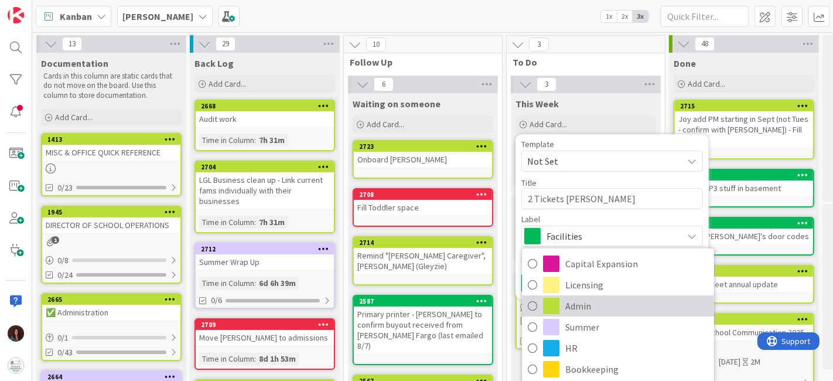
click at [570, 306] on span "Admin" at bounding box center [636, 306] width 143 height 18
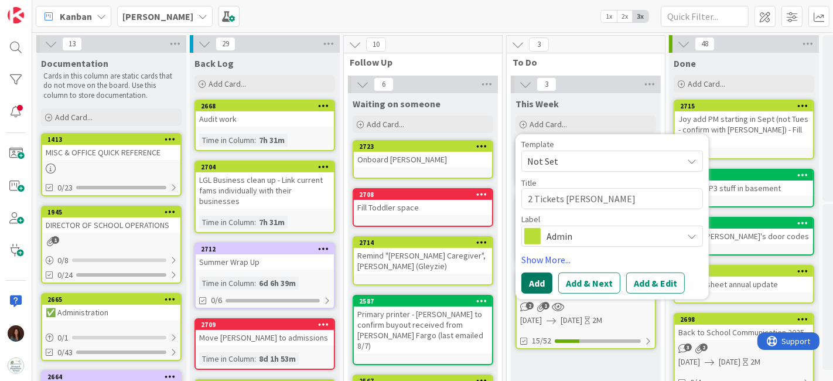
click at [534, 288] on button "Add" at bounding box center [537, 282] width 31 height 21
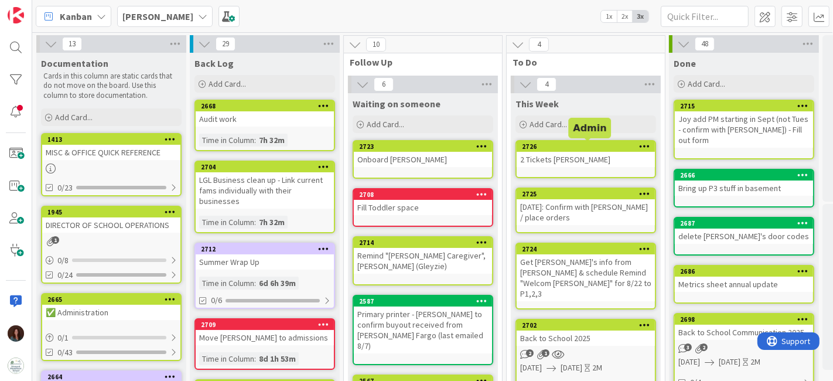
click at [601, 149] on div "2726" at bounding box center [588, 146] width 133 height 8
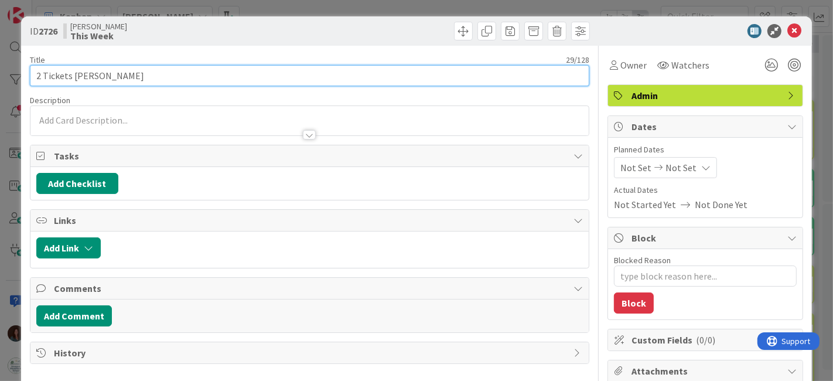
click at [35, 76] on input "2 Tickets [PERSON_NAME]" at bounding box center [310, 75] width 560 height 21
click at [190, 70] on input "[DATE]: Process 2 Tickets [PERSON_NAME]" at bounding box center [310, 75] width 560 height 21
click at [271, 81] on input "[DATE]: Process 2 Tickets [PERSON_NAME] ([GEOGRAPHIC_DATA]" at bounding box center [310, 75] width 560 height 21
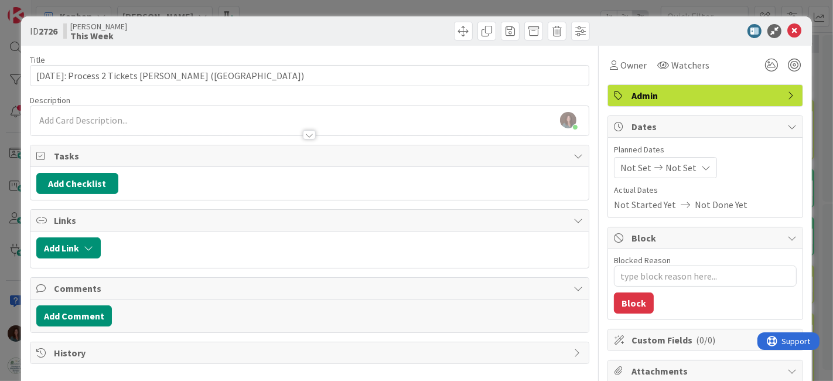
click at [788, 28] on icon at bounding box center [795, 31] width 14 height 14
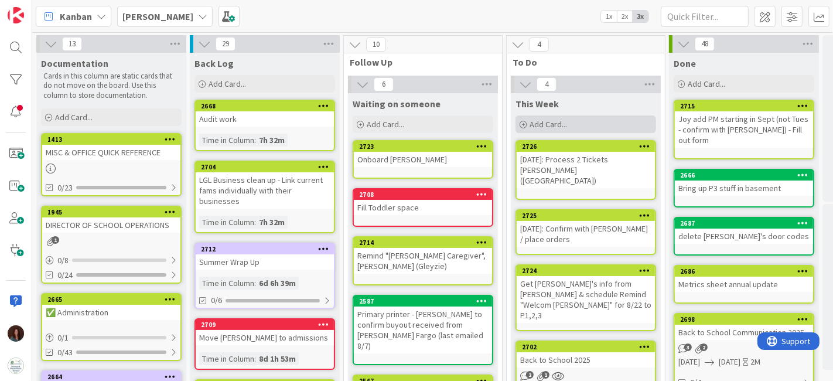
click at [574, 117] on div "Add Card..." at bounding box center [586, 124] width 141 height 18
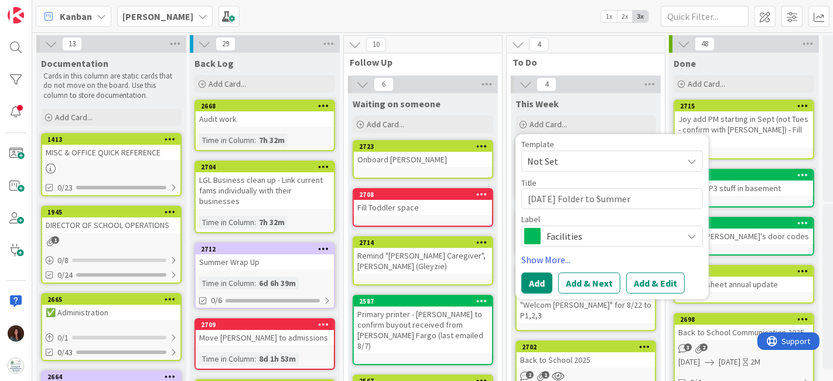
click at [566, 240] on span "Facilities" at bounding box center [612, 236] width 130 height 16
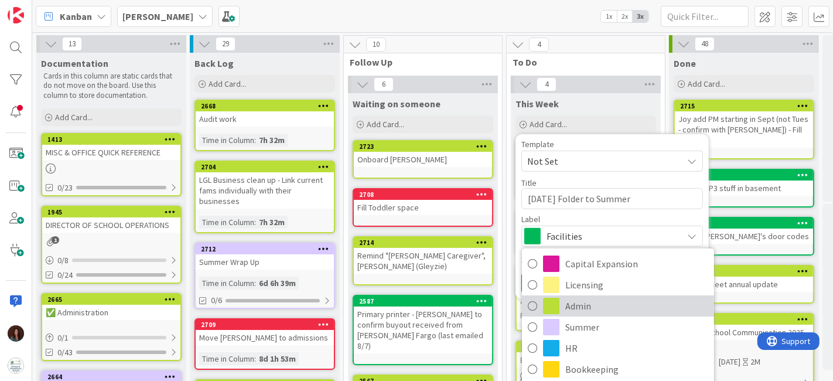
click at [571, 304] on span "Admin" at bounding box center [636, 306] width 143 height 18
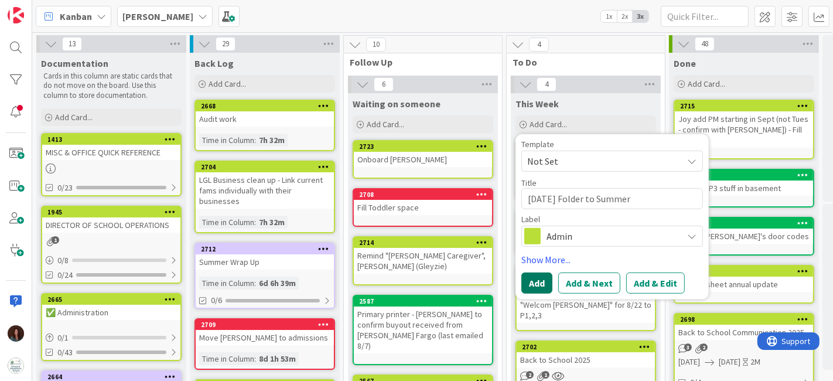
click at [529, 275] on button "Add" at bounding box center [537, 282] width 31 height 21
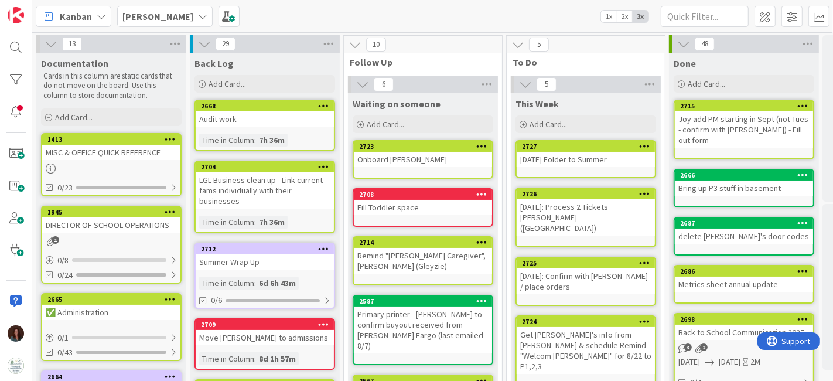
click at [291, 267] on div "Summer Wrap Up" at bounding box center [265, 261] width 138 height 15
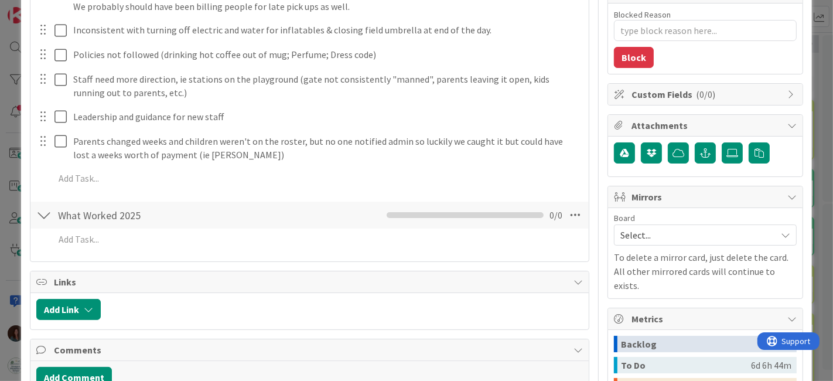
scroll to position [260, 0]
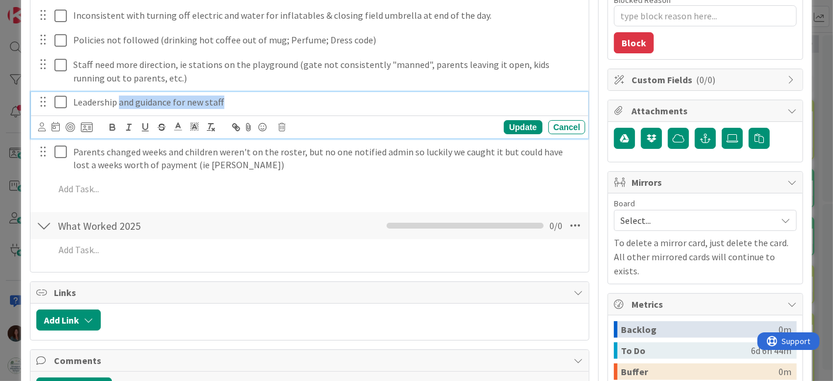
drag, startPoint x: 229, startPoint y: 103, endPoint x: 125, endPoint y: 176, distance: 127.0
click at [118, 104] on p "Leadership and guidance for new staff" at bounding box center [327, 102] width 508 height 13
click at [504, 123] on div "Update" at bounding box center [523, 127] width 38 height 14
click at [144, 101] on p "Leadership" at bounding box center [327, 102] width 508 height 13
click at [284, 124] on icon at bounding box center [282, 127] width 7 height 8
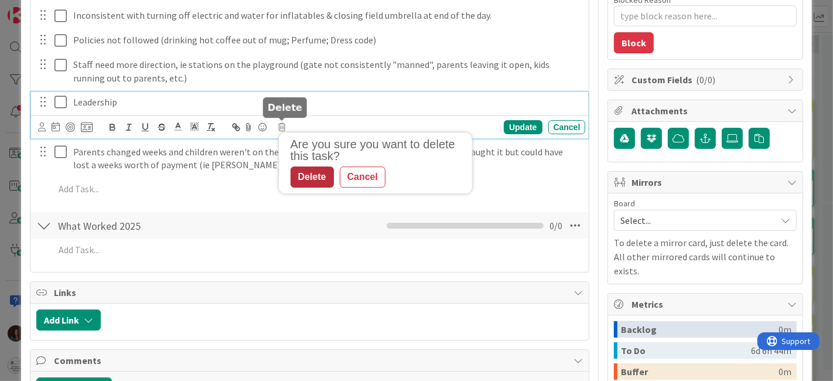
click at [323, 179] on div "Delete" at bounding box center [312, 176] width 43 height 21
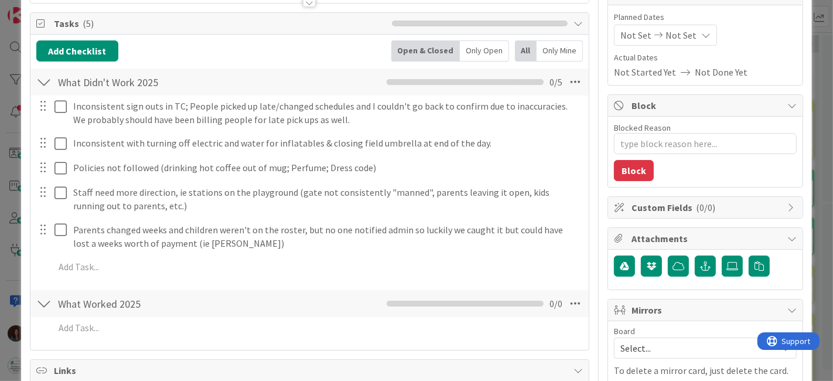
scroll to position [130, 0]
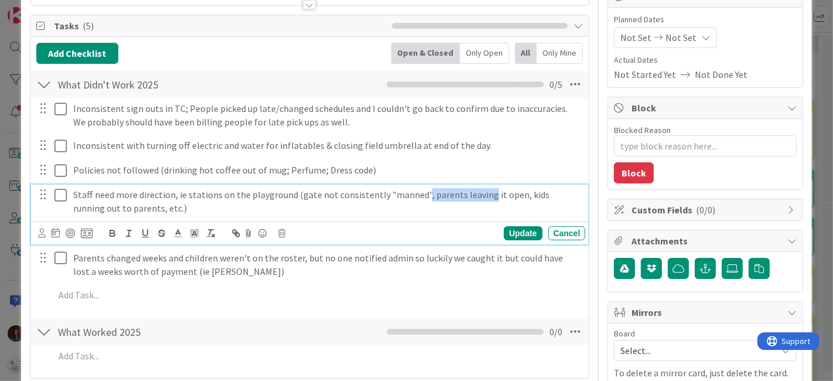
drag, startPoint x: 479, startPoint y: 192, endPoint x: 417, endPoint y: 192, distance: 62.7
click at [417, 192] on p "Staff need more direction, ie stations on the playground (gate not consistently…" at bounding box center [327, 201] width 508 height 26
click at [509, 195] on p "Staff need more direction, ie stations on the playground (gate not consistently…" at bounding box center [327, 201] width 508 height 26
click at [511, 229] on div "Update" at bounding box center [523, 233] width 38 height 14
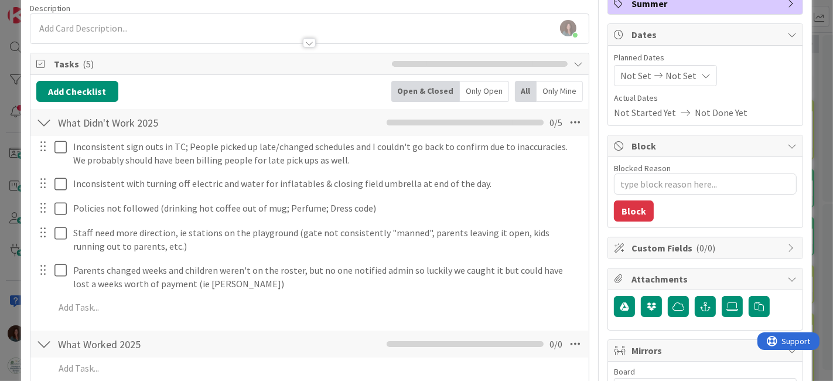
scroll to position [65, 0]
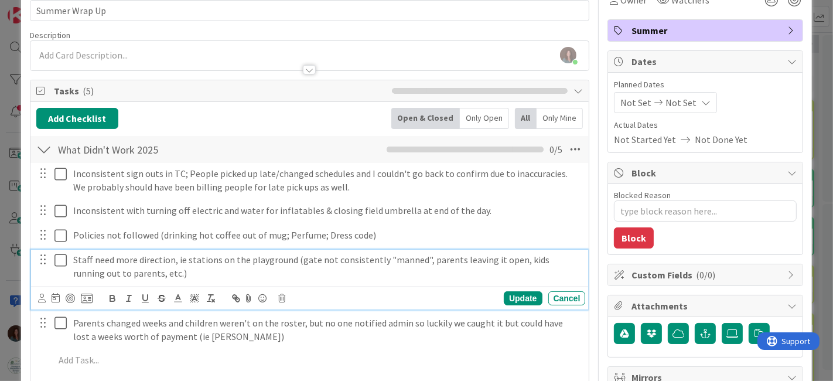
click at [256, 275] on p "Staff need more direction, ie stations on the playground (gate not consistently…" at bounding box center [327, 266] width 508 height 26
click at [134, 270] on p "Staff need more direction, ie stations on the playground (gate not consistently…" at bounding box center [327, 266] width 508 height 26
click at [505, 299] on div "Update" at bounding box center [523, 298] width 38 height 14
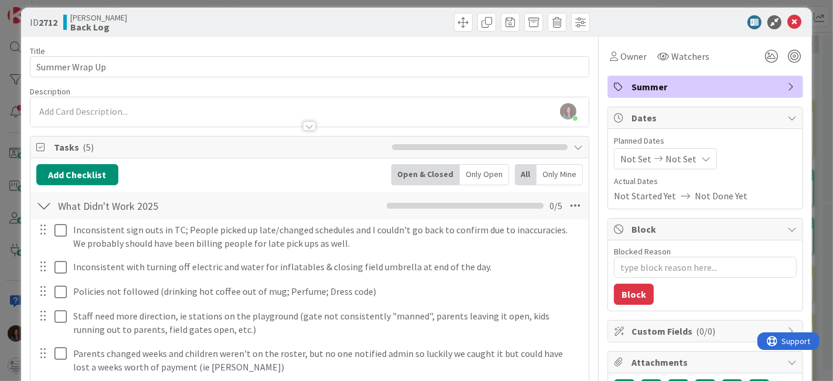
scroll to position [0, 0]
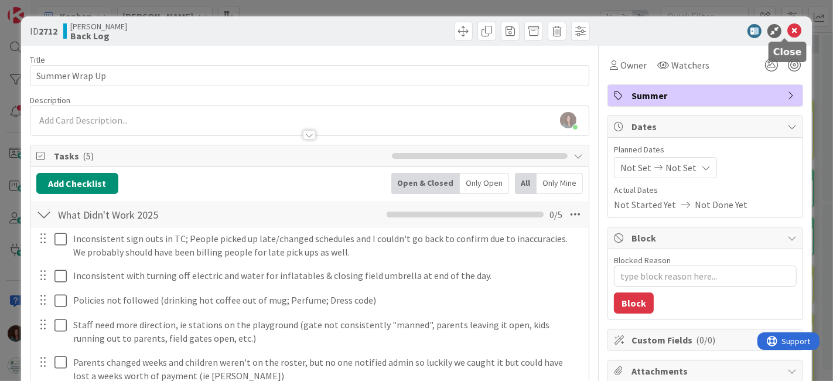
click at [788, 29] on icon at bounding box center [795, 31] width 14 height 14
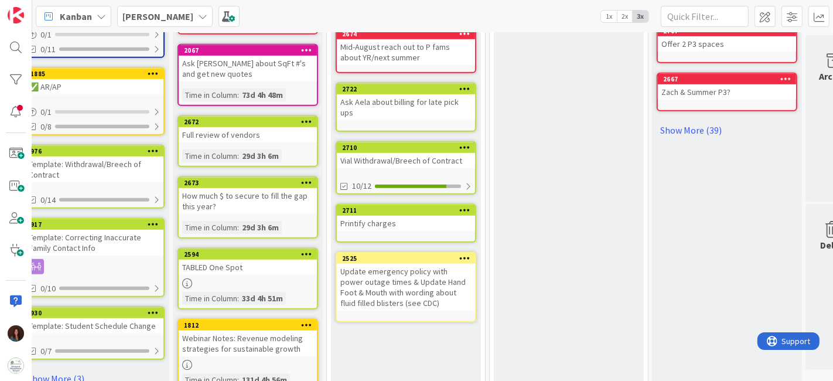
scroll to position [564, 17]
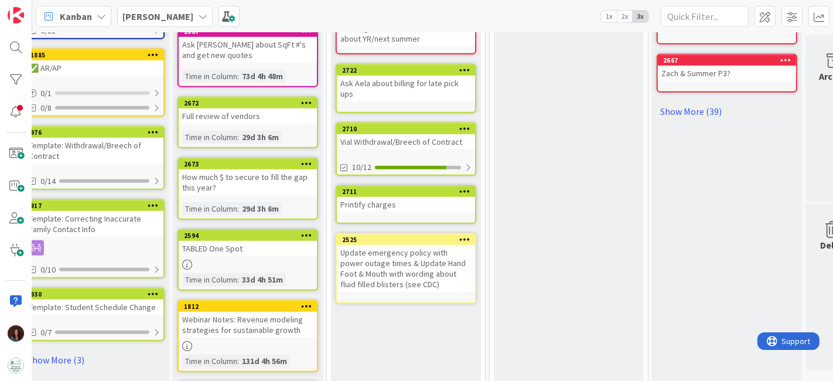
click at [236, 108] on div "Full review of vendors" at bounding box center [248, 115] width 138 height 15
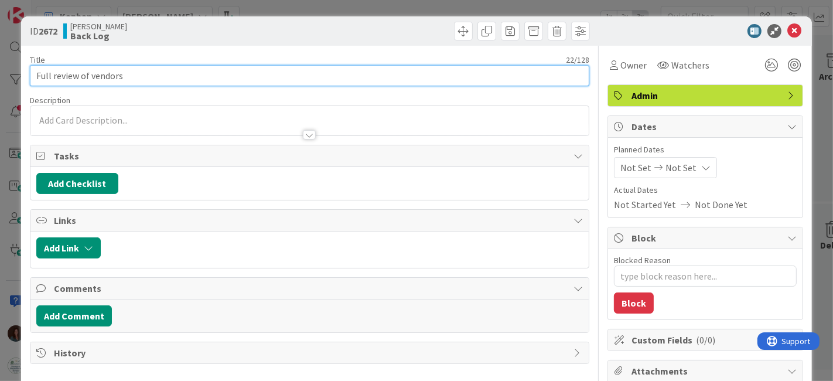
click at [199, 75] on input "Full review of vendors" at bounding box center [310, 75] width 560 height 21
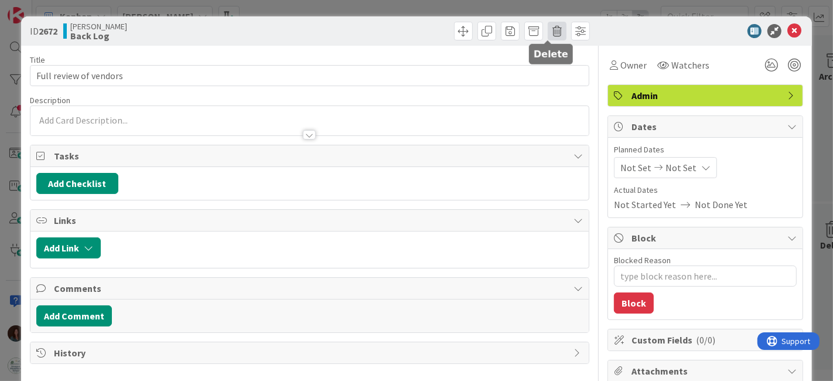
click at [548, 28] on span at bounding box center [557, 31] width 19 height 19
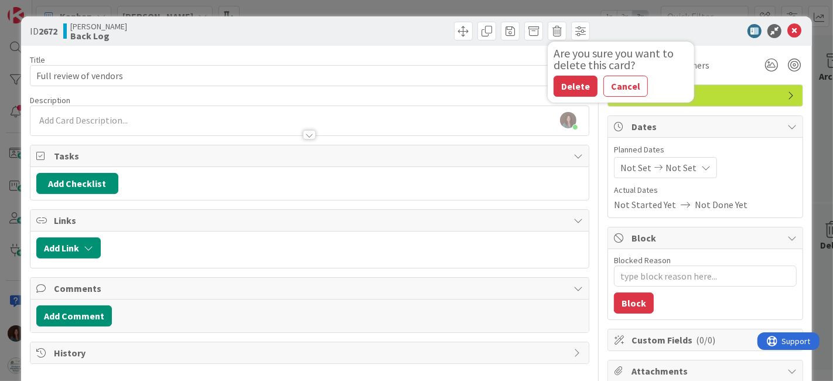
click at [554, 88] on button "Delete" at bounding box center [576, 86] width 44 height 21
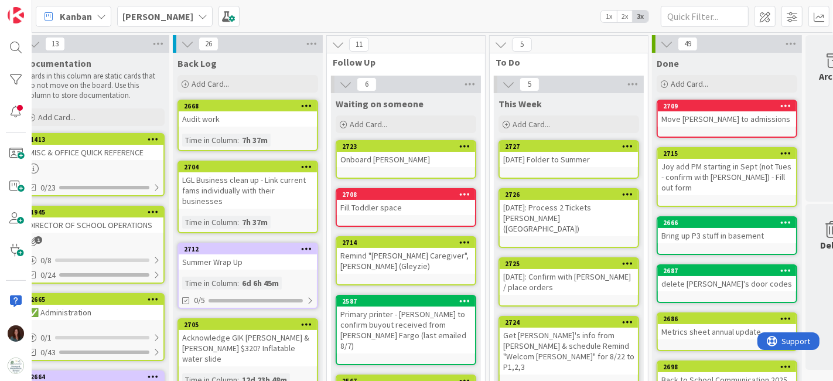
click at [285, 192] on div "LGL Business clean up - Link current fams individually with their businesses" at bounding box center [248, 190] width 138 height 36
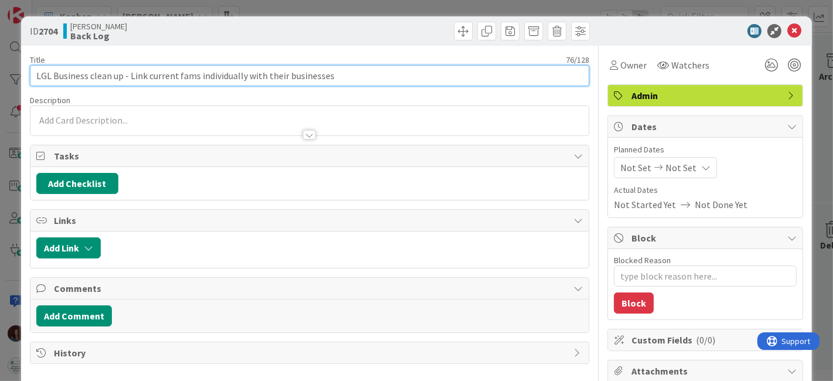
click at [336, 77] on input "LGL Business clean up - Link current fams individually with their businesses" at bounding box center [310, 75] width 560 height 21
paste input "Full review of vendors"
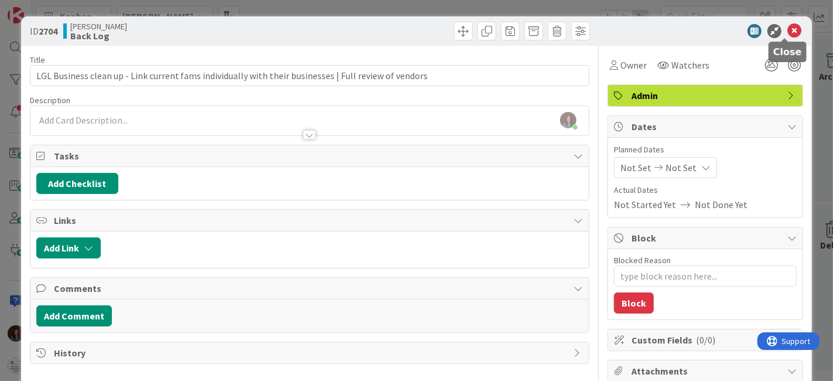
click at [791, 30] on icon at bounding box center [795, 31] width 14 height 14
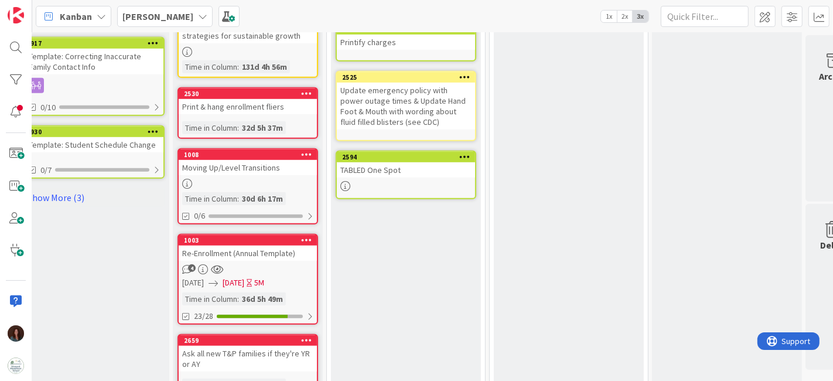
scroll to position [921, 17]
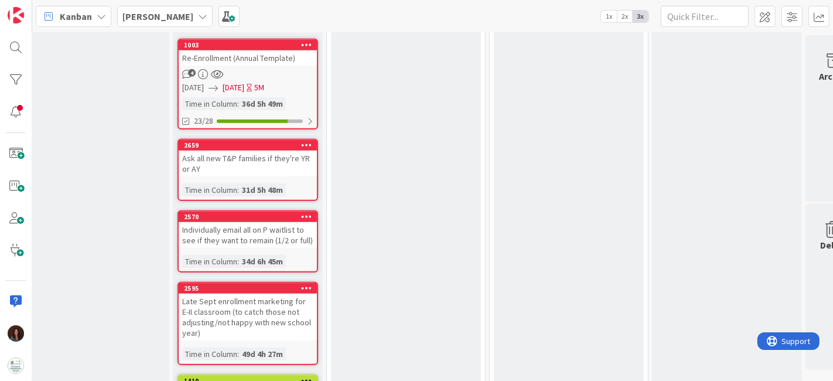
click at [306, 141] on icon at bounding box center [306, 145] width 11 height 8
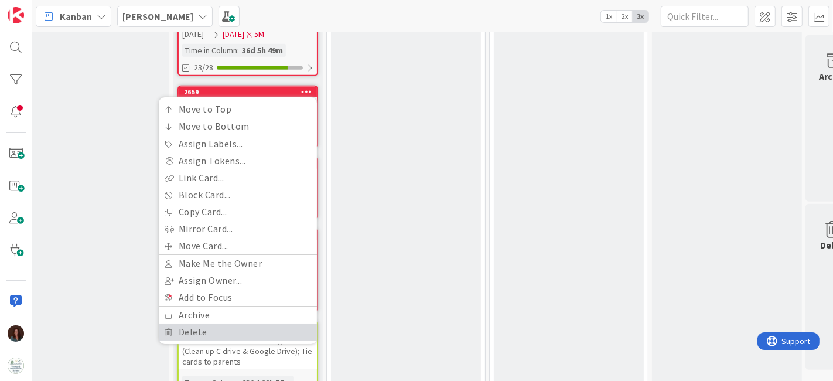
scroll to position [986, 17]
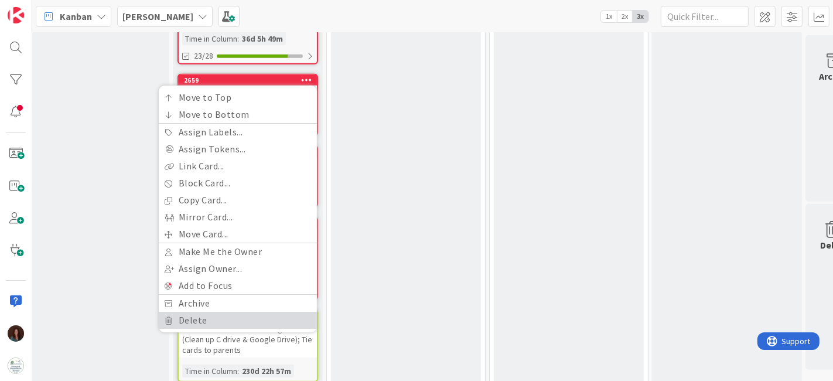
click at [249, 312] on link "Delete" at bounding box center [238, 320] width 158 height 17
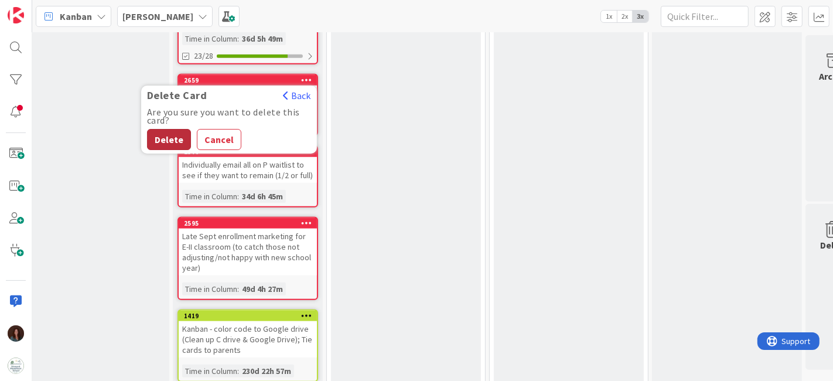
click at [171, 129] on button "Delete" at bounding box center [169, 139] width 44 height 21
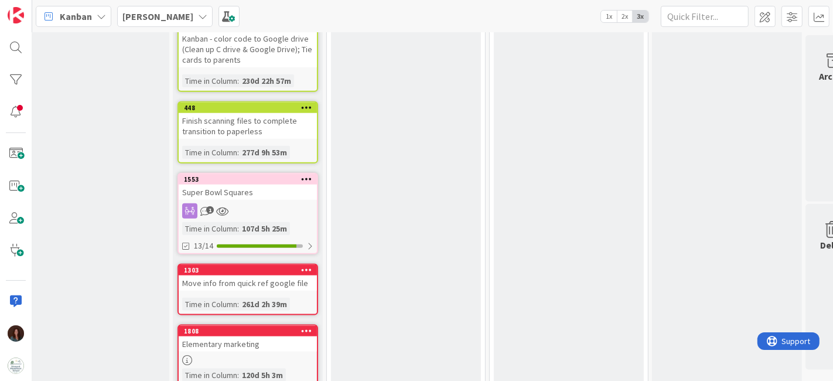
scroll to position [1137, 17]
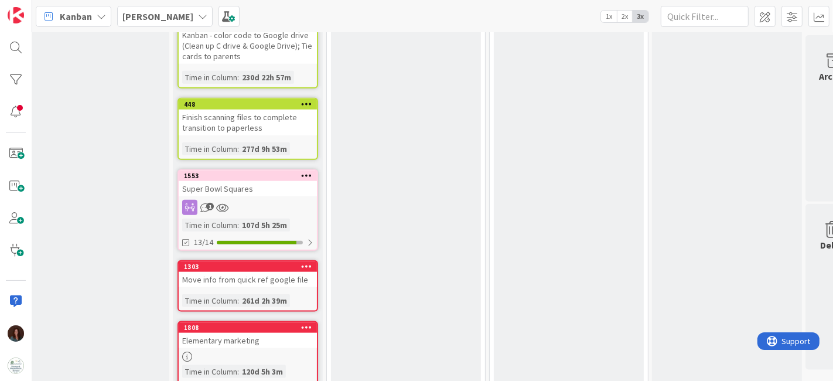
click at [260, 181] on div "Super Bowl Squares" at bounding box center [248, 188] width 138 height 15
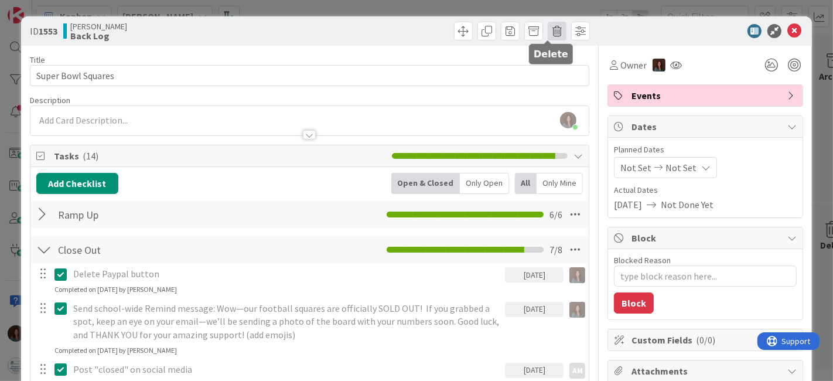
click at [548, 32] on span at bounding box center [557, 31] width 19 height 19
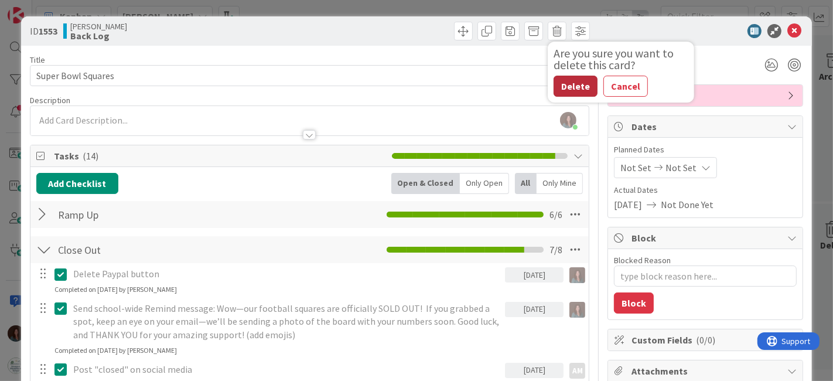
click at [563, 90] on button "Delete" at bounding box center [576, 86] width 44 height 21
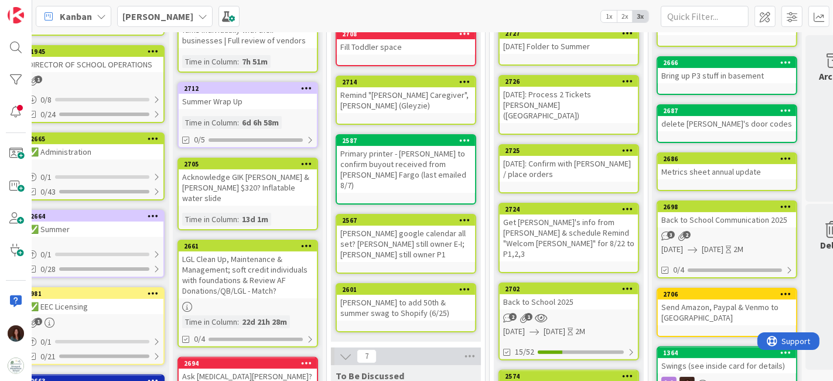
scroll to position [160, 17]
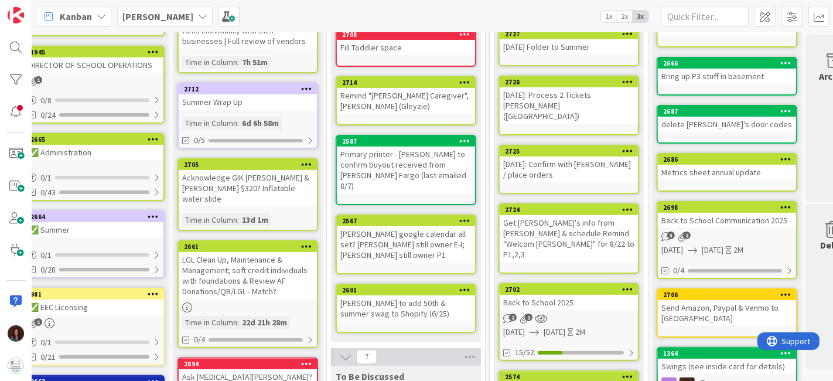
click at [266, 262] on div "LGL Clean Up, Maintenance & Management; soft credit individuals with foundation…" at bounding box center [248, 275] width 138 height 47
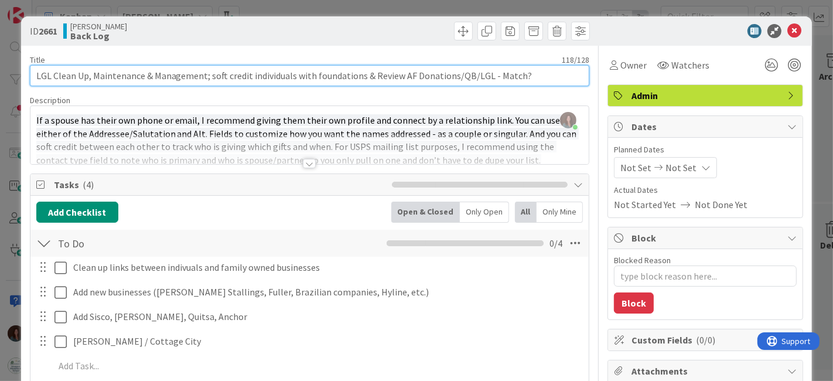
click at [536, 74] on input "LGL Clean Up, Maintenance & Management; soft credit individuals with foundation…" at bounding box center [310, 75] width 560 height 21
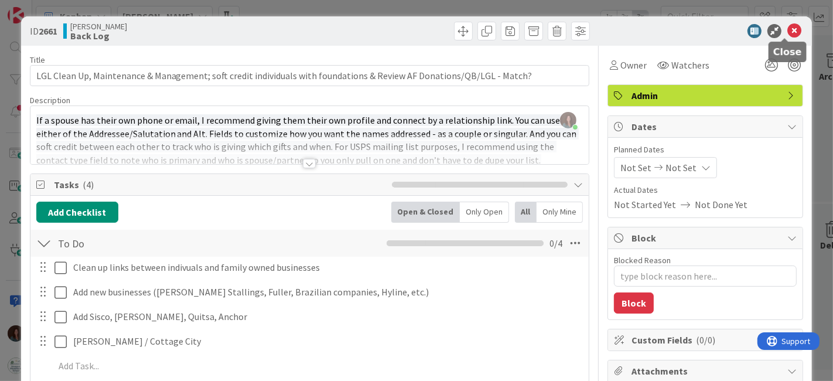
click at [788, 27] on icon at bounding box center [795, 31] width 14 height 14
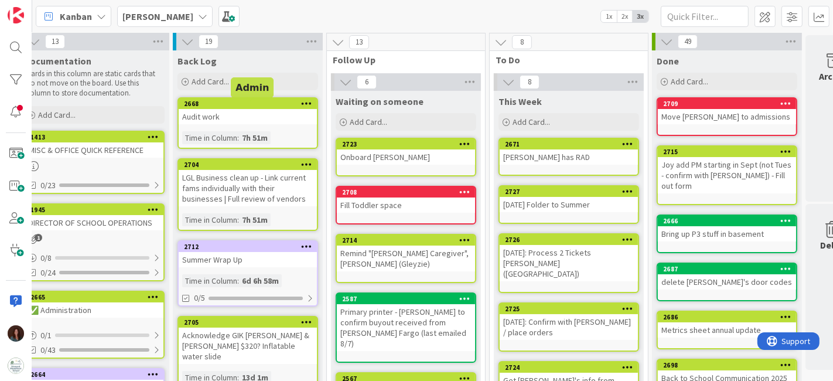
scroll to position [0, 17]
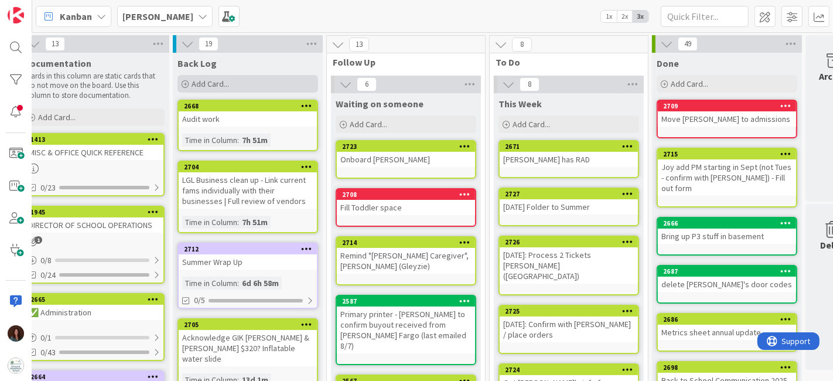
click at [286, 82] on div "Add Card..." at bounding box center [248, 84] width 141 height 18
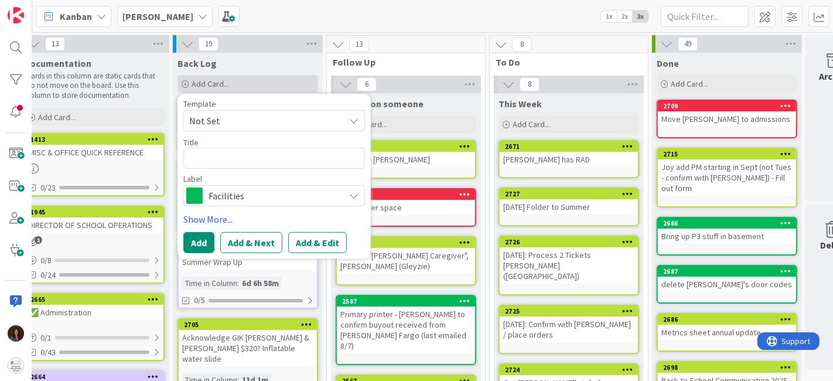
scroll to position [0, 0]
click at [306, 157] on textarea "Add 2025 Super Bowl Squares to LGL?" at bounding box center [274, 158] width 182 height 21
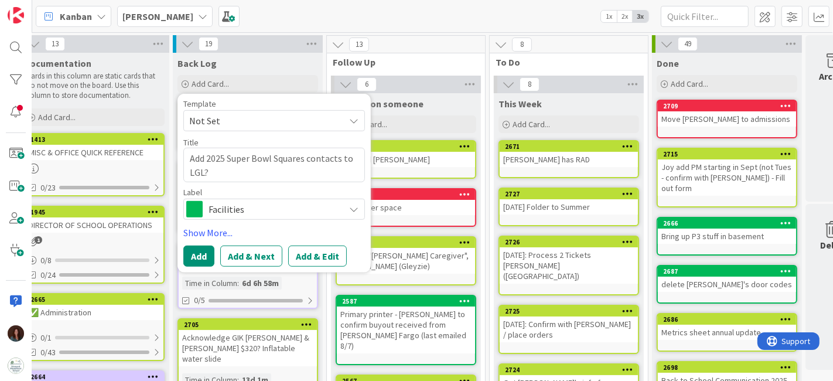
click at [219, 202] on span "Facilities" at bounding box center [274, 209] width 130 height 16
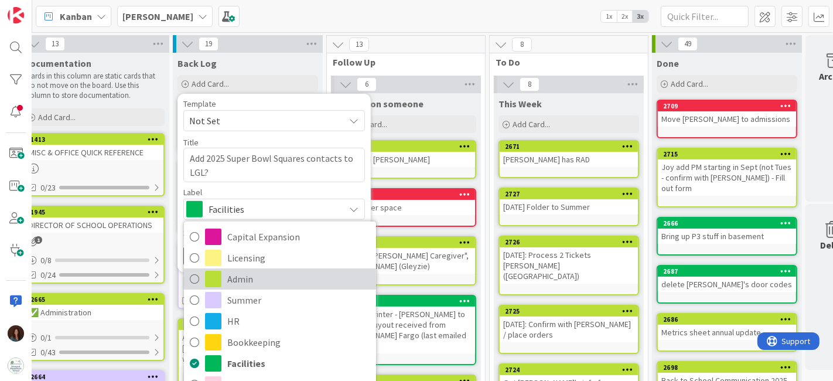
click at [271, 283] on span "Admin" at bounding box center [298, 279] width 143 height 18
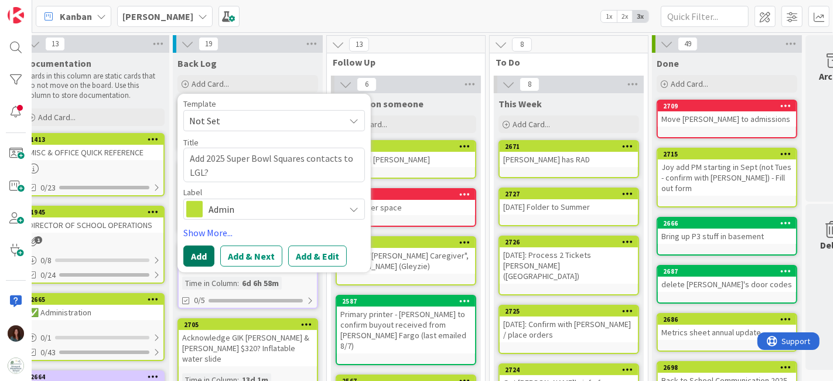
click at [201, 250] on button "Add" at bounding box center [198, 256] width 31 height 21
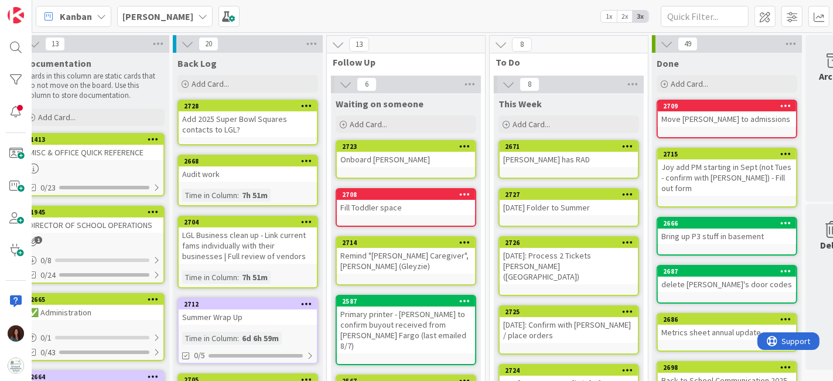
click at [247, 126] on div "Add 2025 Super Bowl Squares contacts to LGL?" at bounding box center [248, 124] width 138 height 26
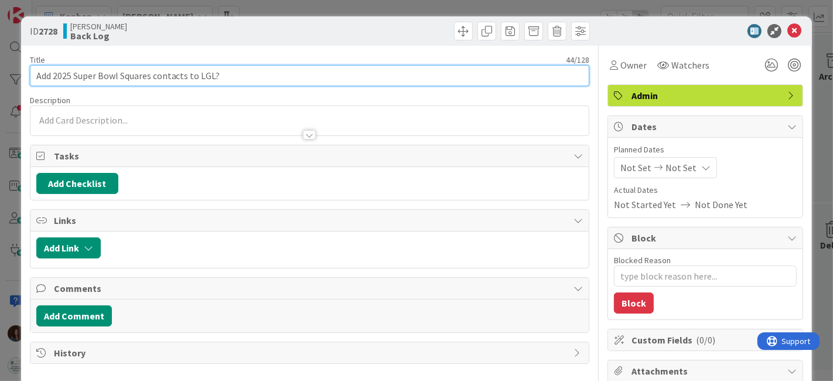
click at [38, 76] on input "Add 2025 Super Bowl Squares contacts to LGL?" at bounding box center [310, 75] width 560 height 21
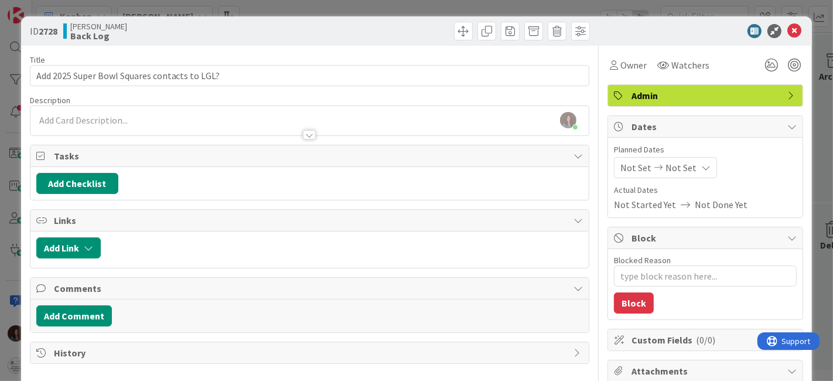
click at [739, 99] on span "Admin" at bounding box center [707, 95] width 150 height 14
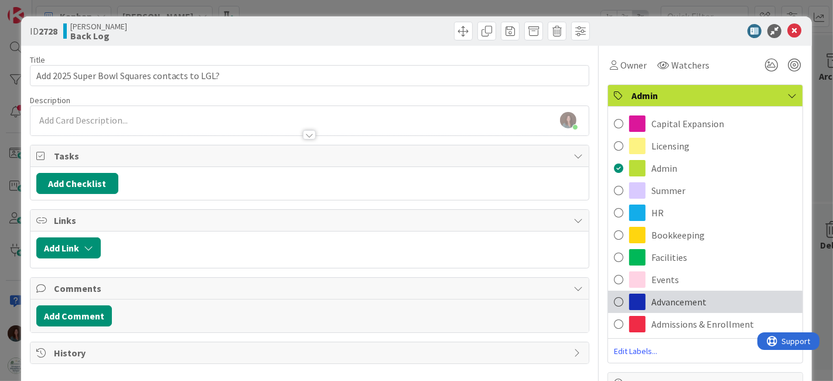
click at [711, 304] on div "Advancement" at bounding box center [705, 302] width 195 height 22
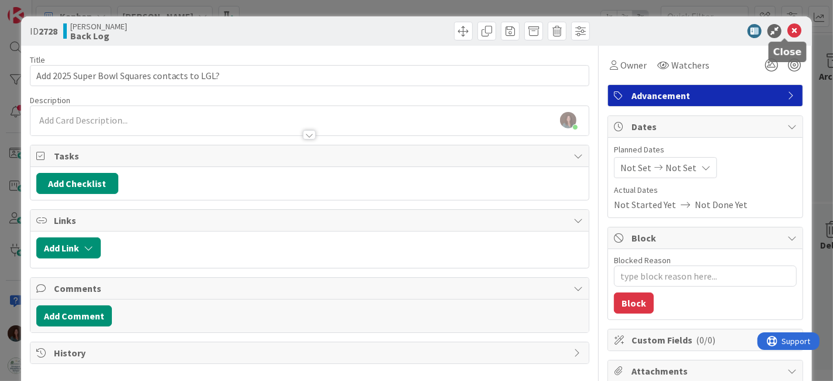
click at [788, 28] on icon at bounding box center [795, 31] width 14 height 14
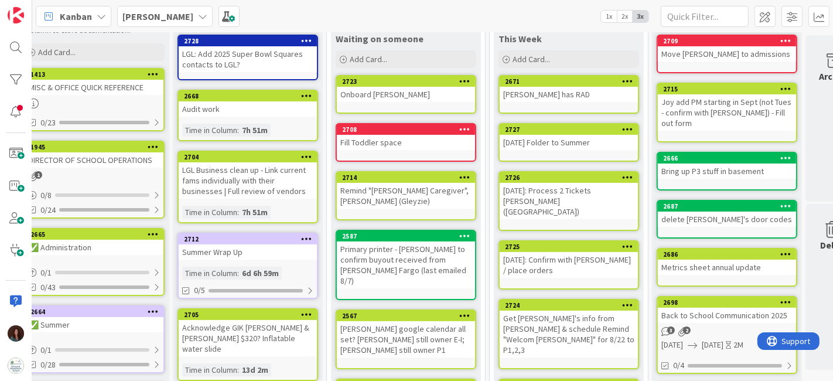
click at [251, 185] on div "LGL Business clean up - Link current fams individually with their businesses | …" at bounding box center [248, 180] width 138 height 36
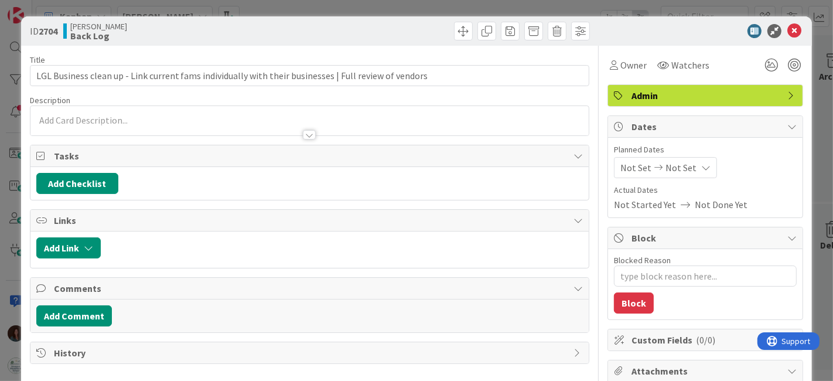
click at [666, 99] on span "Admin" at bounding box center [707, 95] width 150 height 14
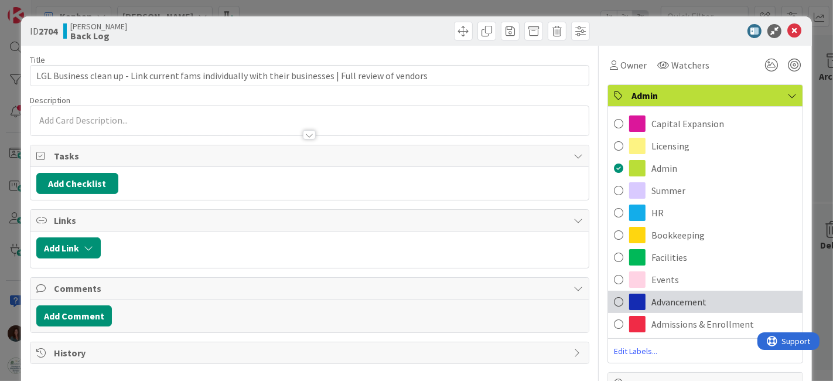
click at [692, 297] on span "Advancement" at bounding box center [679, 302] width 55 height 14
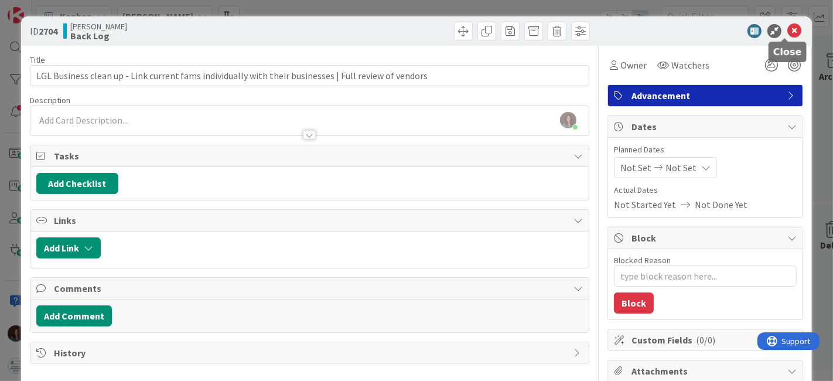
click at [789, 28] on icon at bounding box center [795, 31] width 14 height 14
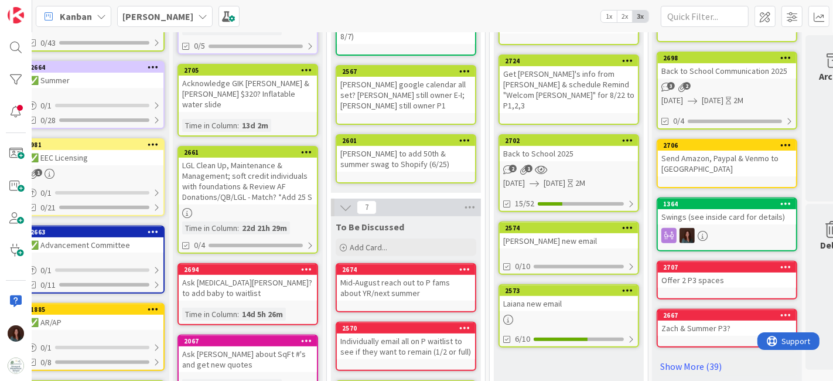
scroll to position [325, 17]
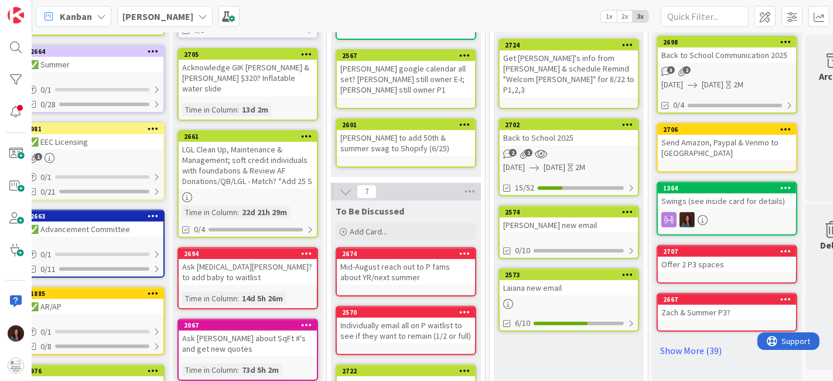
click at [276, 142] on div "LGL Clean Up, Maintenance & Management; soft credit individuals with foundation…" at bounding box center [248, 165] width 138 height 47
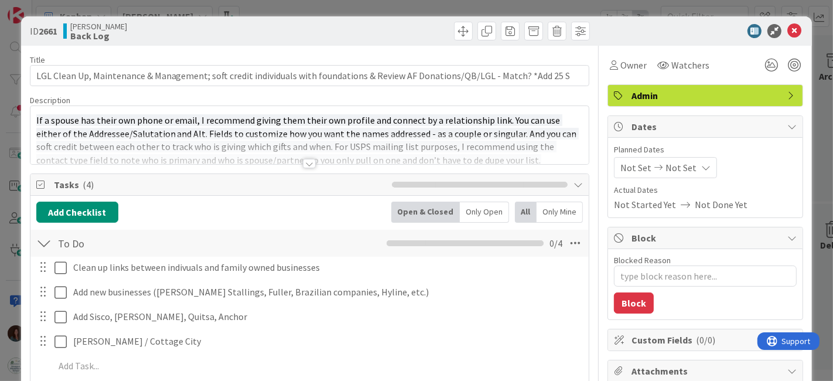
click at [707, 96] on span "Admin" at bounding box center [707, 95] width 150 height 14
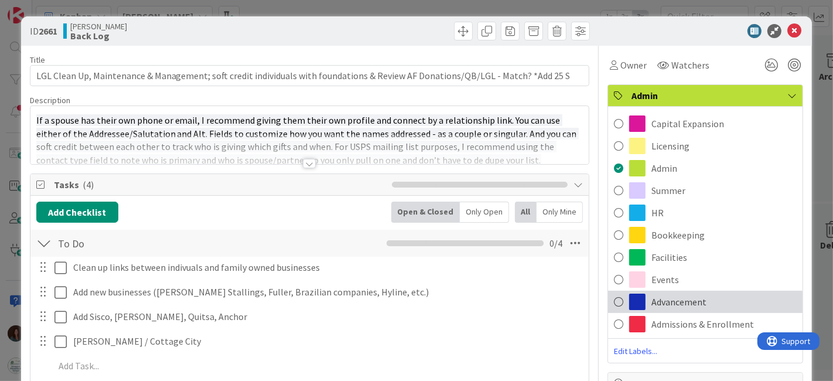
click at [718, 302] on div "Advancement" at bounding box center [705, 302] width 195 height 22
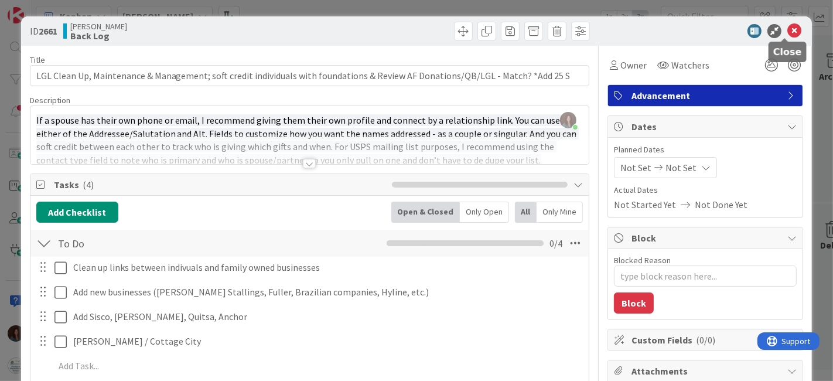
click at [788, 32] on icon at bounding box center [795, 31] width 14 height 14
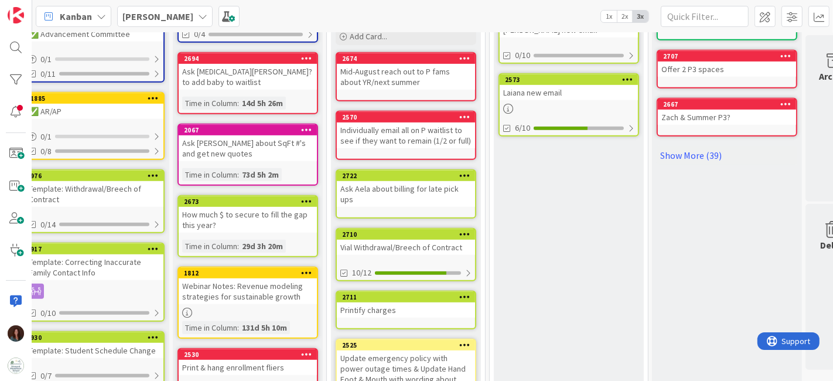
click at [240, 207] on div "How much $ to secure to fill the gap this year?" at bounding box center [248, 220] width 138 height 26
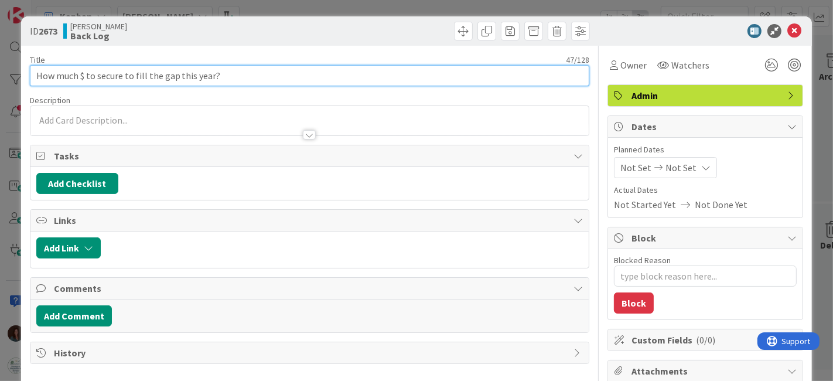
click at [39, 76] on input "How much $ to secure to fill the gap this year?" at bounding box center [310, 75] width 560 height 21
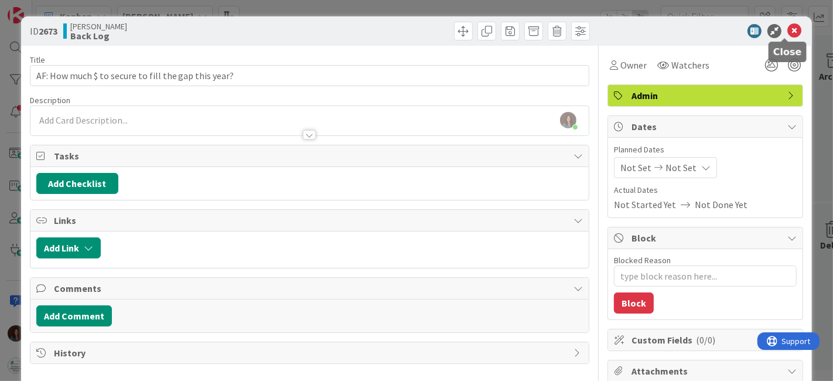
click at [788, 28] on icon at bounding box center [795, 31] width 14 height 14
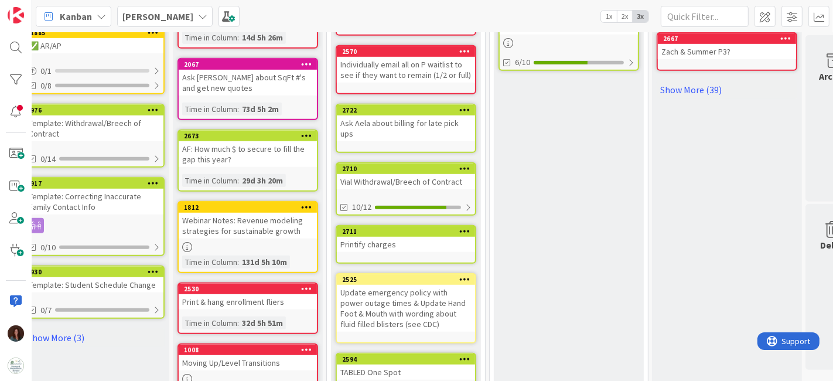
click at [291, 220] on div "Webinar Notes: Revenue modeling strategies for sustainable growth" at bounding box center [248, 226] width 138 height 26
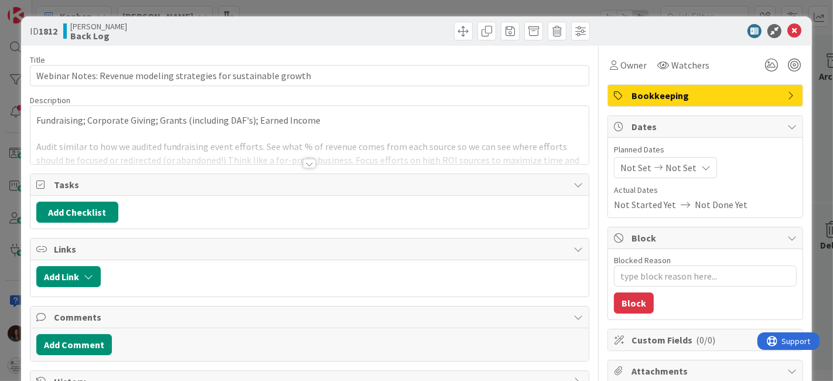
drag, startPoint x: 299, startPoint y: 163, endPoint x: 278, endPoint y: 185, distance: 30.7
click at [303, 163] on div at bounding box center [309, 163] width 13 height 9
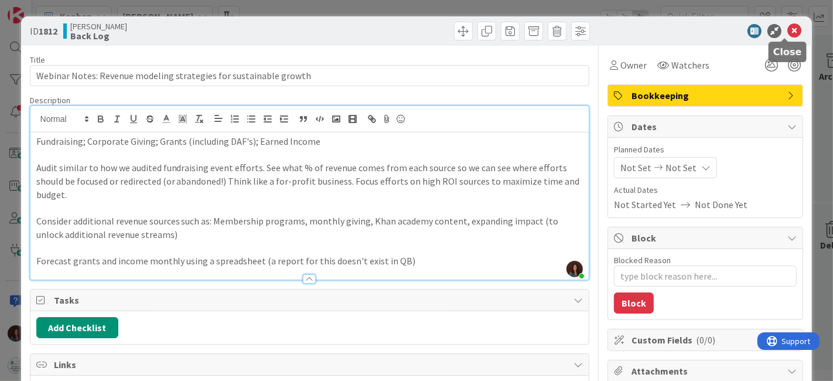
click at [789, 30] on icon at bounding box center [795, 31] width 14 height 14
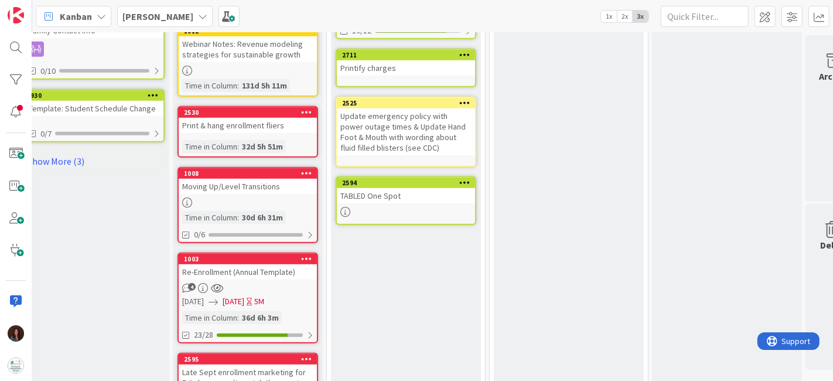
scroll to position [781, 17]
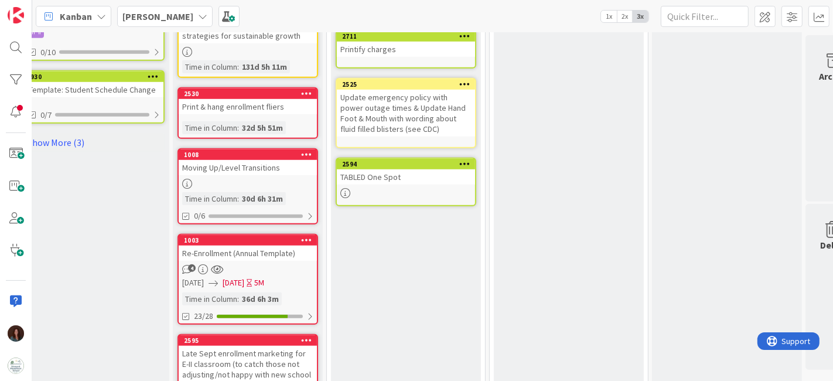
click at [313, 90] on div at bounding box center [306, 94] width 21 height 8
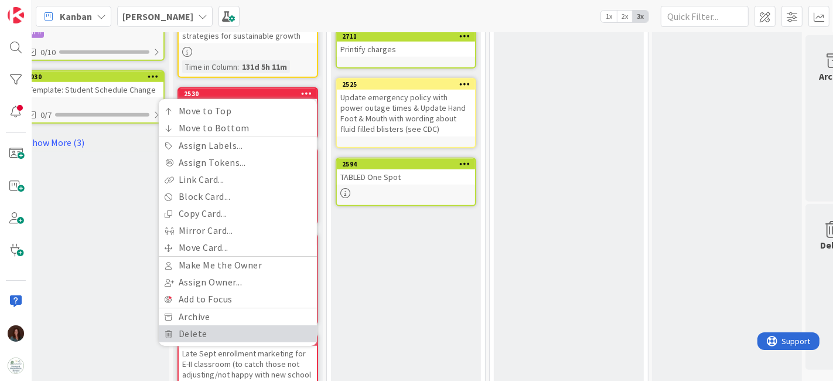
click at [249, 325] on link "Delete" at bounding box center [238, 333] width 158 height 17
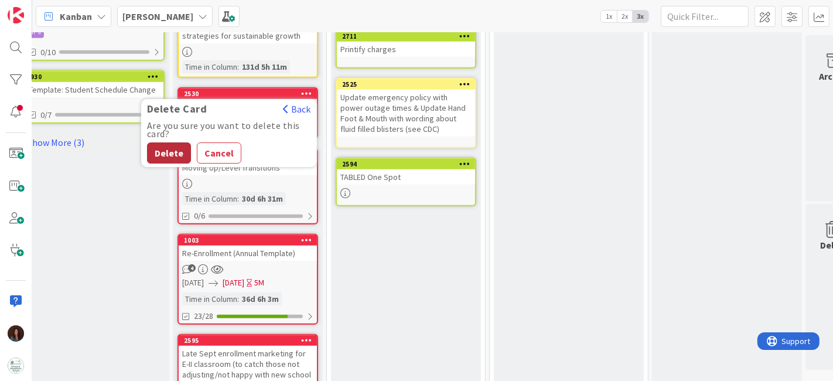
click at [164, 142] on button "Delete" at bounding box center [169, 152] width 44 height 21
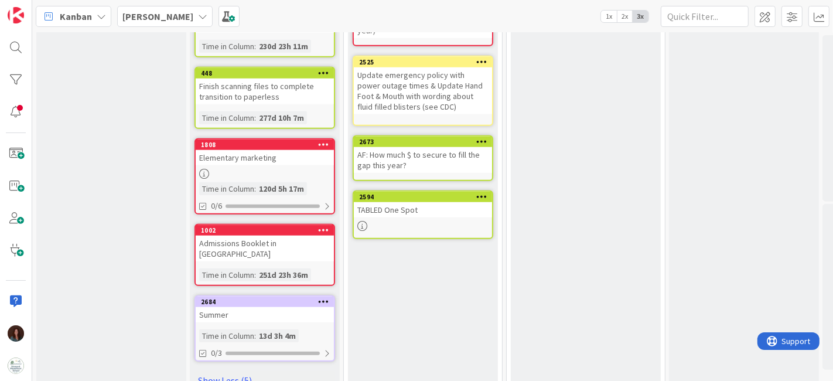
scroll to position [941, 0]
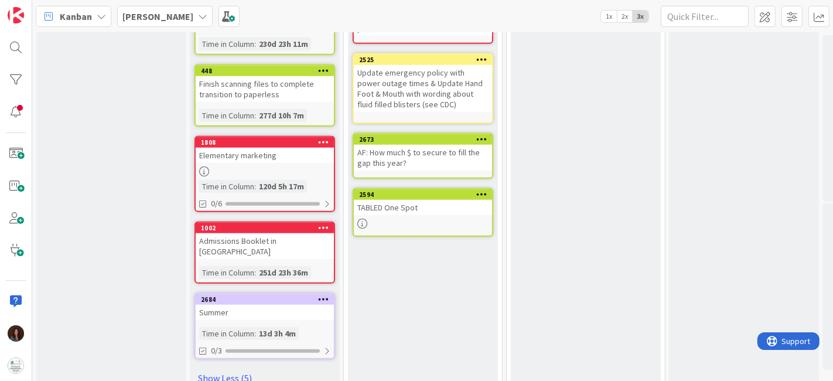
click at [318, 305] on div "Summer" at bounding box center [265, 312] width 138 height 15
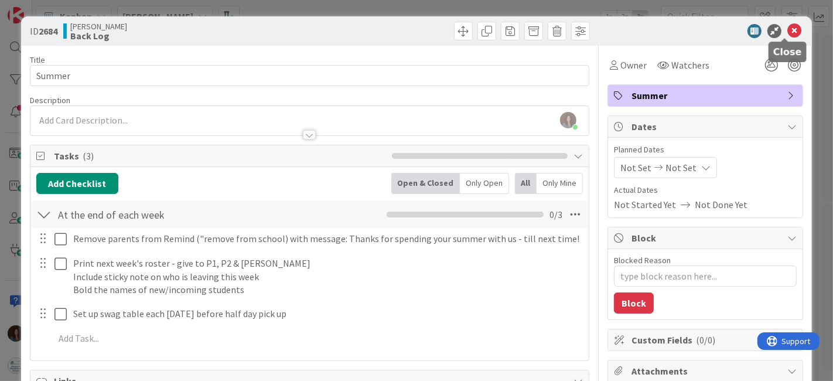
click at [788, 28] on icon at bounding box center [795, 31] width 14 height 14
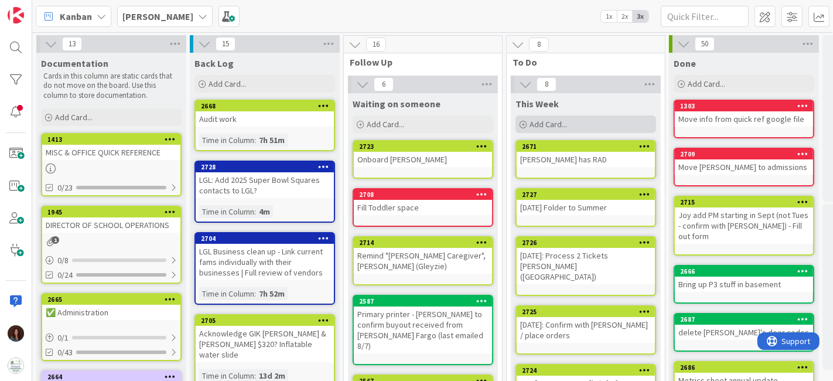
click at [596, 120] on div "Add Card..." at bounding box center [586, 124] width 141 height 18
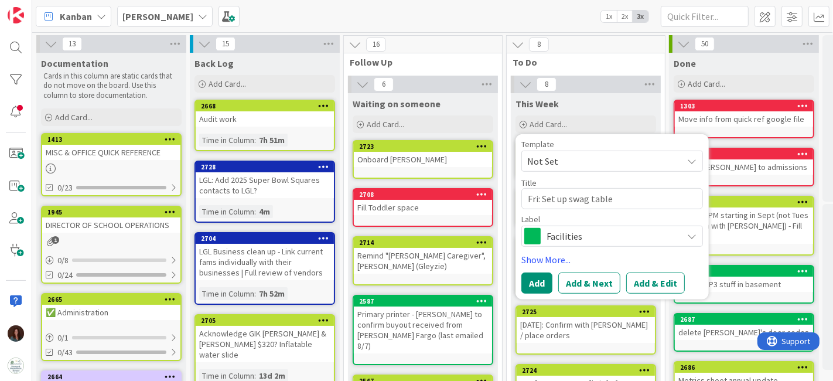
click at [556, 245] on div "Facilities" at bounding box center [613, 236] width 182 height 21
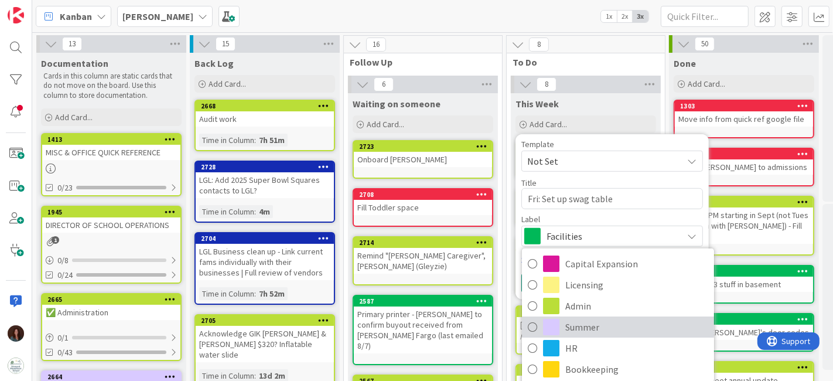
click at [586, 322] on span "Summer" at bounding box center [636, 327] width 143 height 18
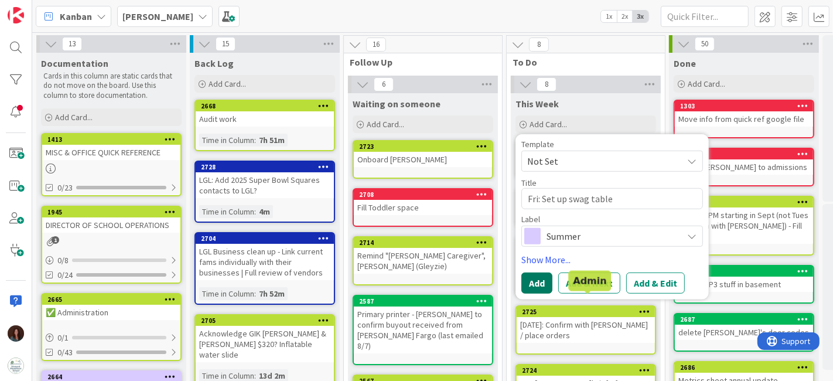
click at [541, 280] on button "Add" at bounding box center [537, 282] width 31 height 21
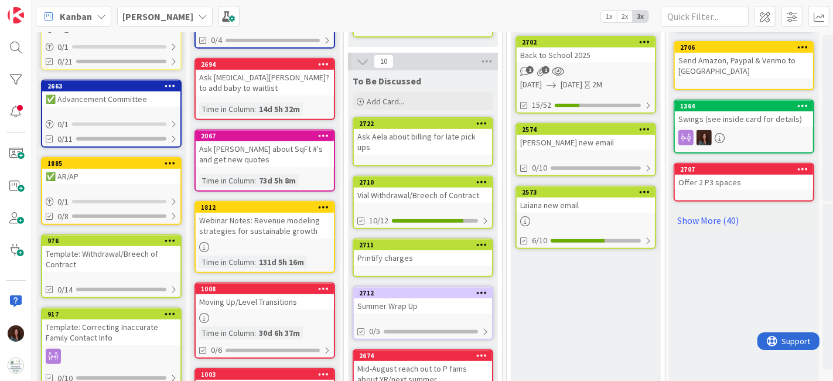
scroll to position [520, 0]
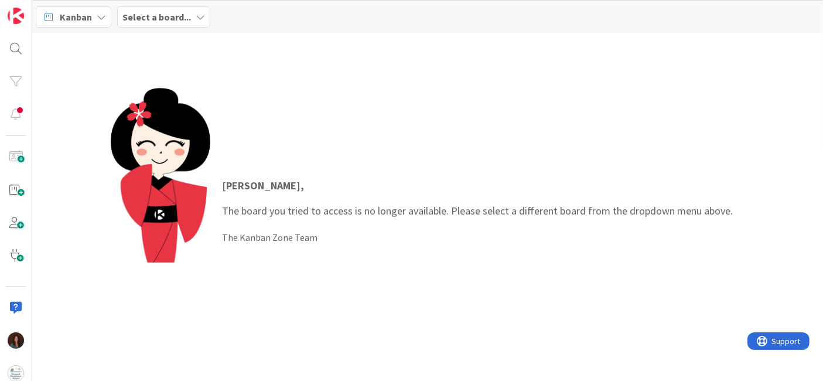
click at [157, 8] on div "Select a board..." at bounding box center [163, 16] width 93 height 21
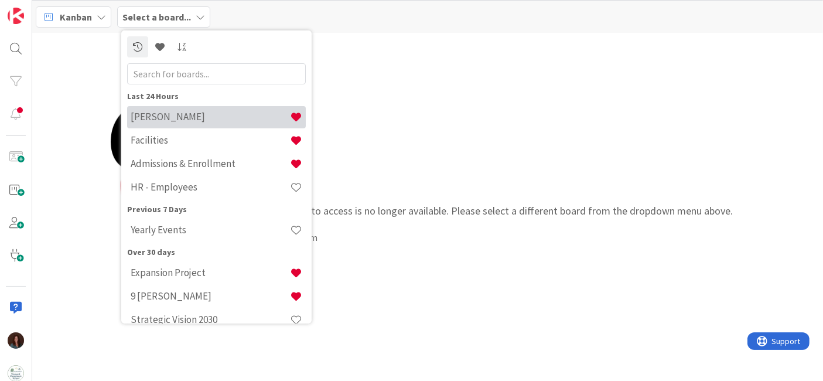
click at [188, 116] on h4 "[PERSON_NAME]" at bounding box center [210, 117] width 159 height 12
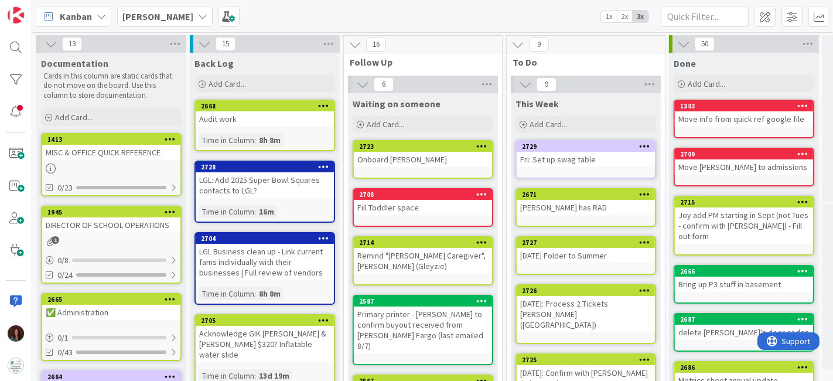
click at [161, 16] on div "[PERSON_NAME]" at bounding box center [165, 16] width 96 height 21
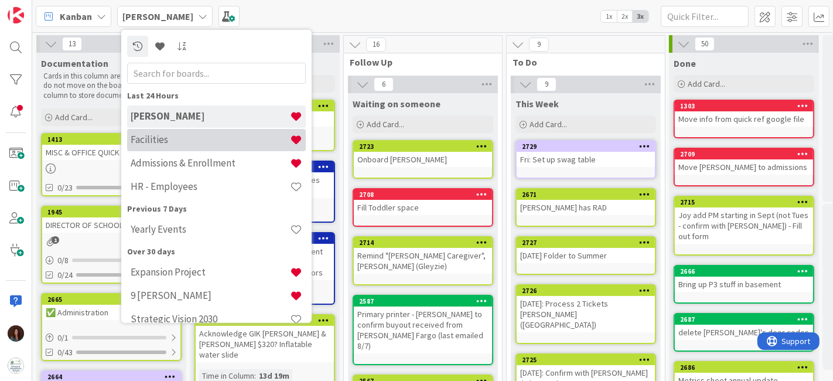
click at [176, 137] on h4 "Facilities" at bounding box center [210, 140] width 159 height 12
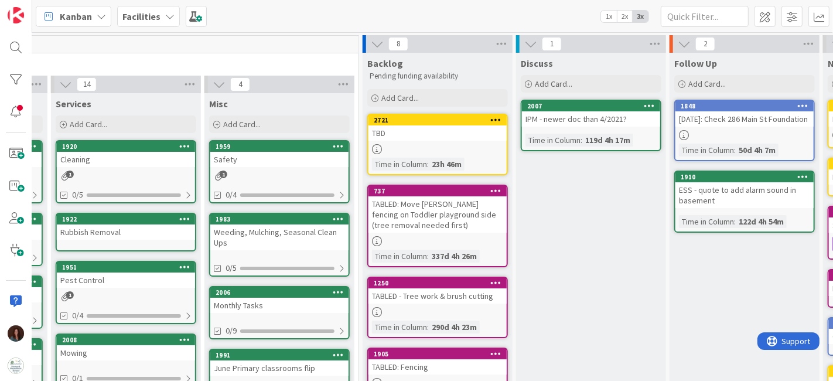
scroll to position [0, 697]
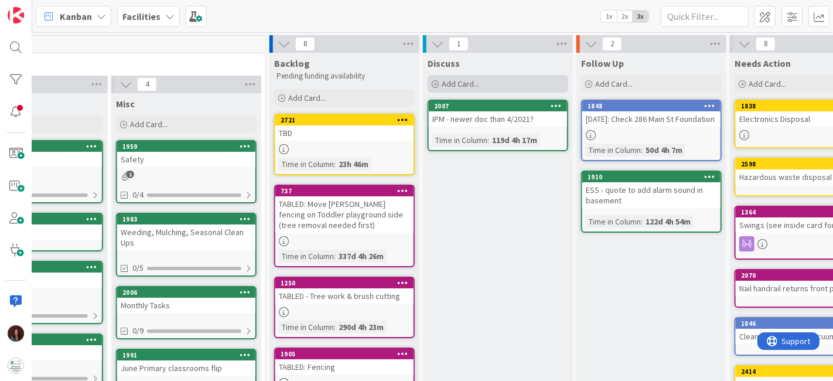
click at [478, 87] on span "Add Card..." at bounding box center [461, 84] width 38 height 11
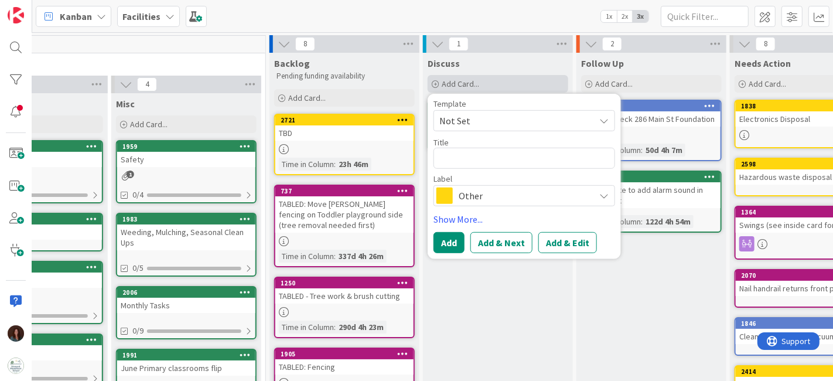
type textarea "x"
type textarea "M"
type textarea "x"
type textarea "Ma"
type textarea "x"
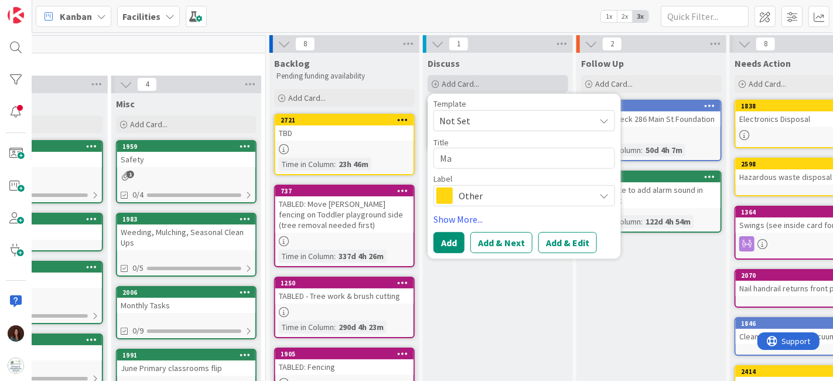
type textarea "M"
type textarea "x"
type textarea "CL"
type textarea "x"
type textarea "CLif"
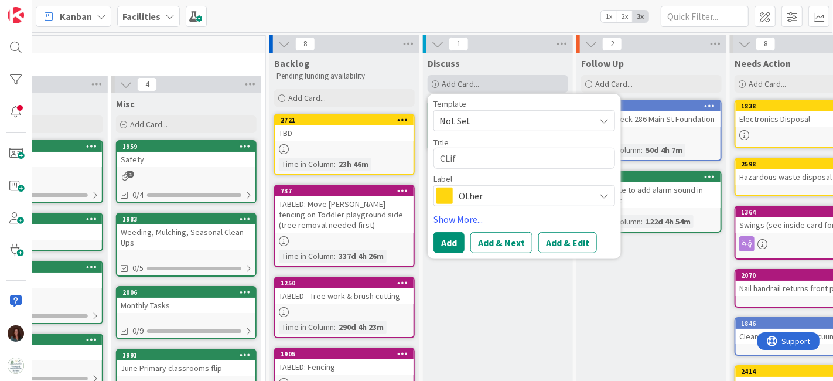
type textarea "x"
type textarea "CLiff"
type textarea "x"
type textarea "CLiff"
type textarea "x"
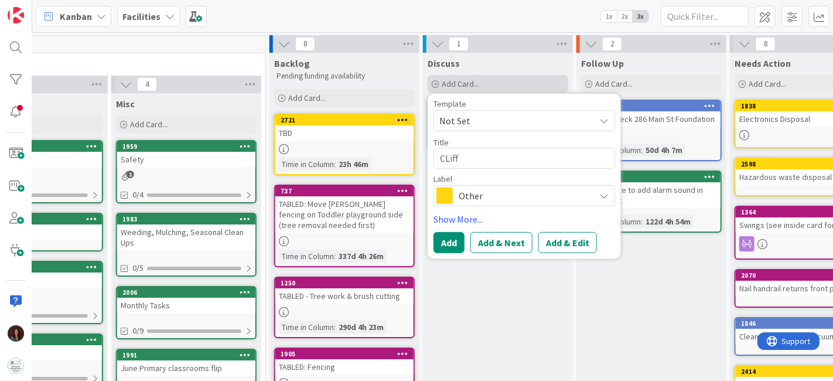
type textarea "CLiff"
type textarea "x"
type textarea "CLif"
type textarea "x"
type textarea "CLi"
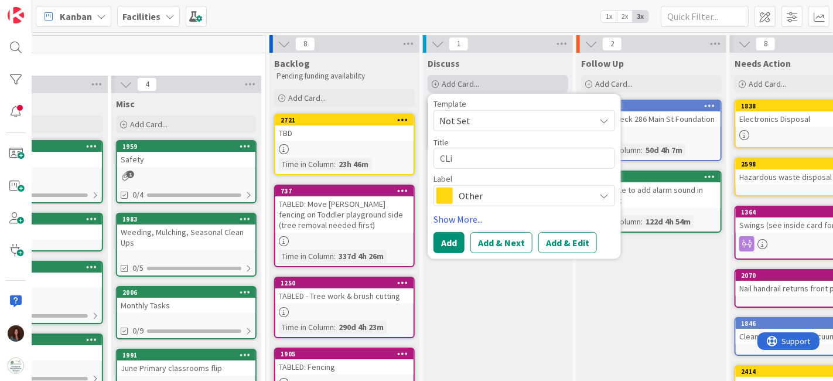
type textarea "x"
type textarea "CL"
type textarea "x"
type textarea "C"
type textarea "x"
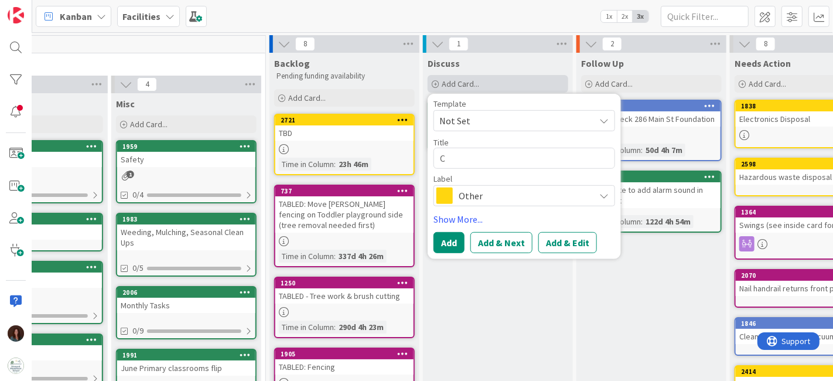
type textarea "Cl"
type textarea "x"
type textarea "Cli"
type textarea "x"
type textarea "Clif"
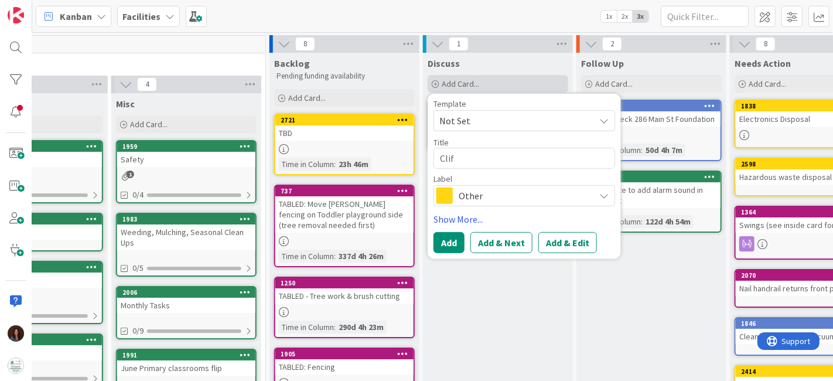
type textarea "x"
type textarea "Cliff"
type textarea "x"
type textarea "Cliff"
type textarea "x"
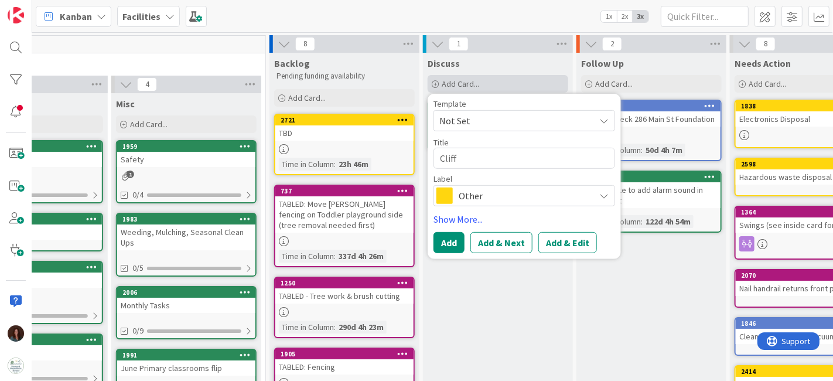
type textarea "Cliff s"
type textarea "x"
type textarea "Cliff sy"
type textarea "x"
type textarea "Cliff sya"
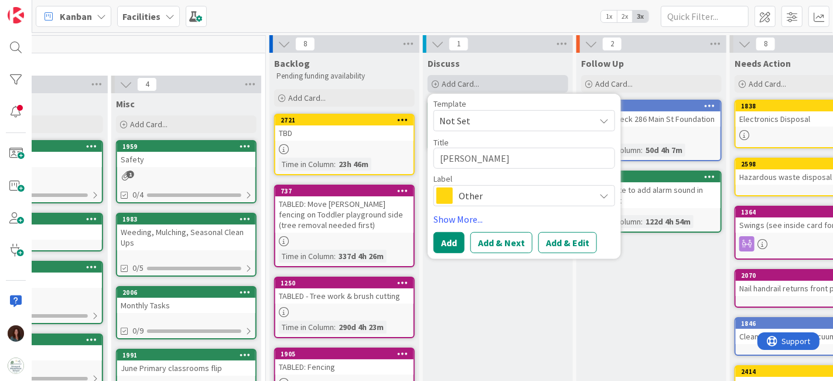
type textarea "x"
type textarea "Cliff sy"
type textarea "x"
type textarea "Cliff s"
type textarea "x"
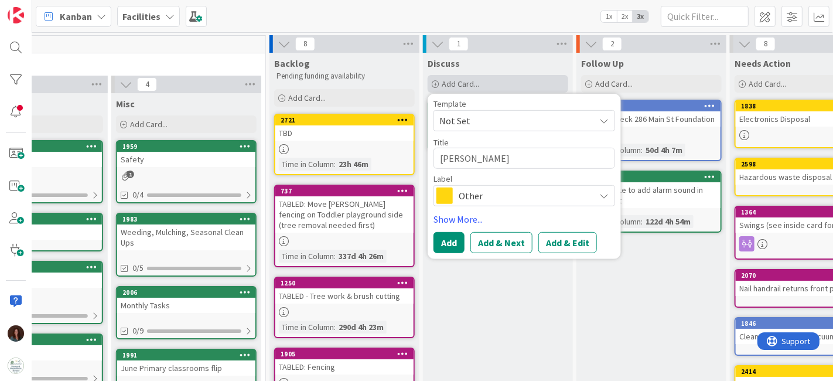
type textarea "Cliff sa"
type textarea "x"
type textarea "Cliff say"
type textarea "x"
type textarea "Cliff says"
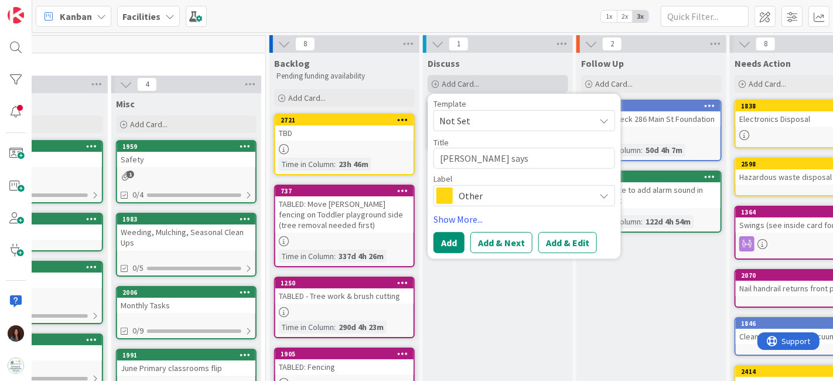
type textarea "x"
type textarea "Cliff says m"
type textarea "x"
type textarea "Cliff says ma"
type textarea "x"
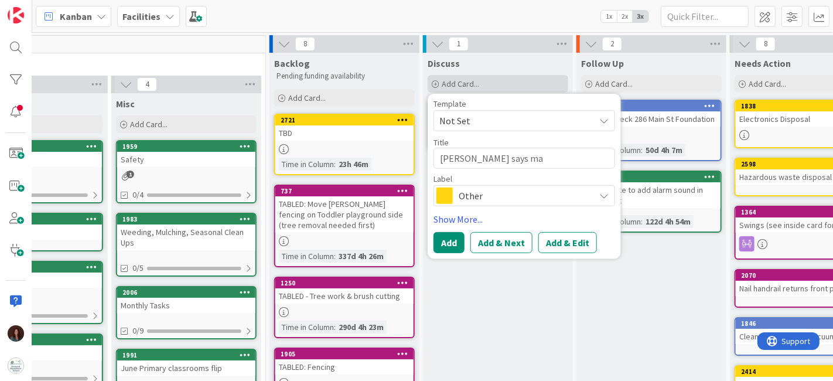
type textarea "Cliff says may"
type textarea "x"
type textarea "Cliff says mayb"
type textarea "x"
type textarea "Cliff says maybe"
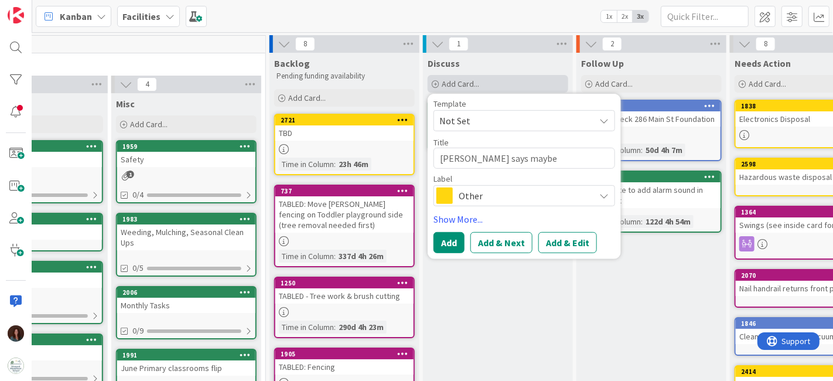
type textarea "x"
type textarea "Cliff says maybe J"
type textarea "x"
type textarea "Cliff says maybe Ja"
type textarea "x"
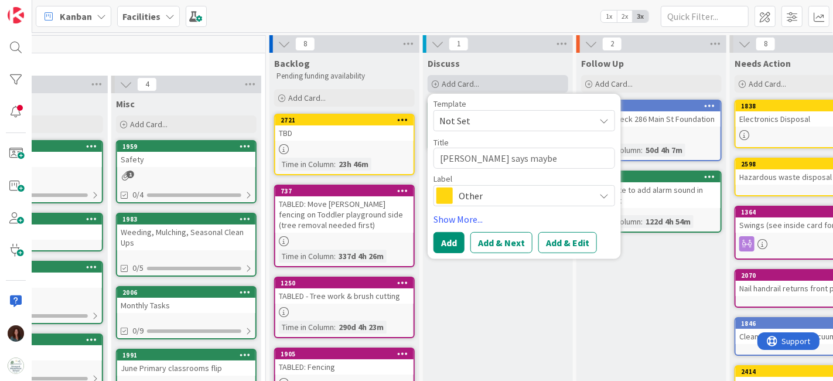
type textarea "Cliff says maybe Jac"
type textarea "x"
type textarea "Cliff says maybe Jack"
type textarea "x"
type textarea "Cliff says maybe Jack D"
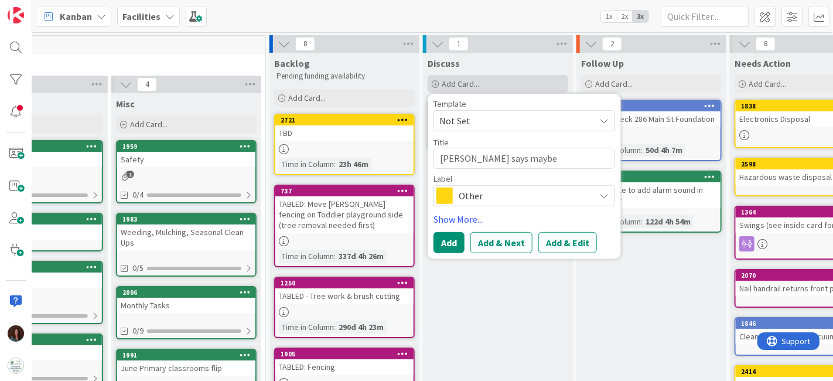
type textarea "x"
type textarea "Cliff says maybe Jack Da"
type textarea "x"
type textarea "Cliff says maybe Jack Dar"
type textarea "x"
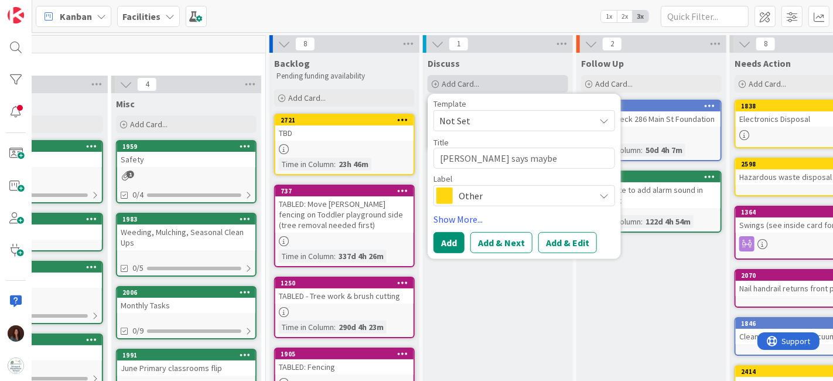
type textarea "Cliff says maybe Jack Darcy"
type textarea "x"
type textarea "Cliff says maybe Jack Darcy"
type textarea "x"
type textarea "Cliff says maybe Jack Darcy w"
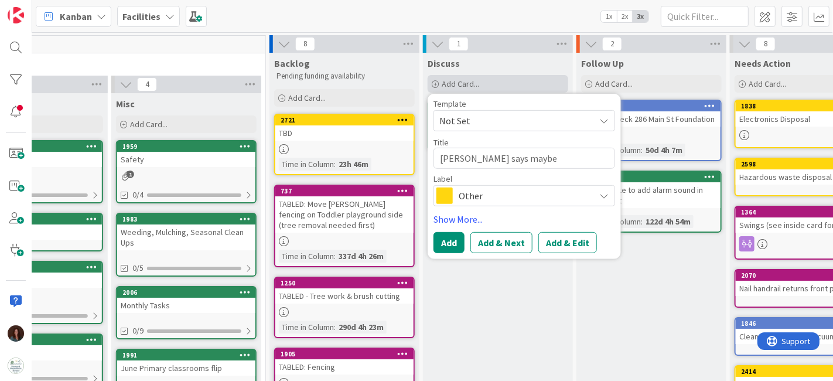
type textarea "x"
type textarea "Cliff says maybe Jack Darcy wo"
type textarea "x"
type textarea "Cliff says maybe Jack Darcy wou"
type textarea "x"
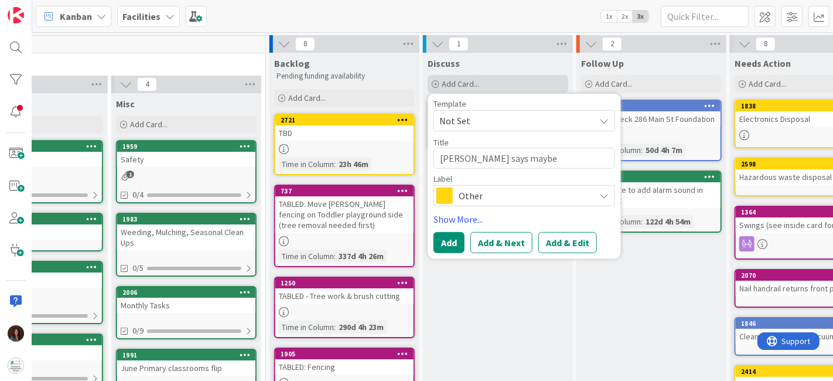
type textarea "Cliff says maybe Jack Darcy would"
type textarea "x"
type textarea "Cliff says maybe Jack Darcy would"
type textarea "x"
type textarea "Cliff says maybe Jack Darcy would l"
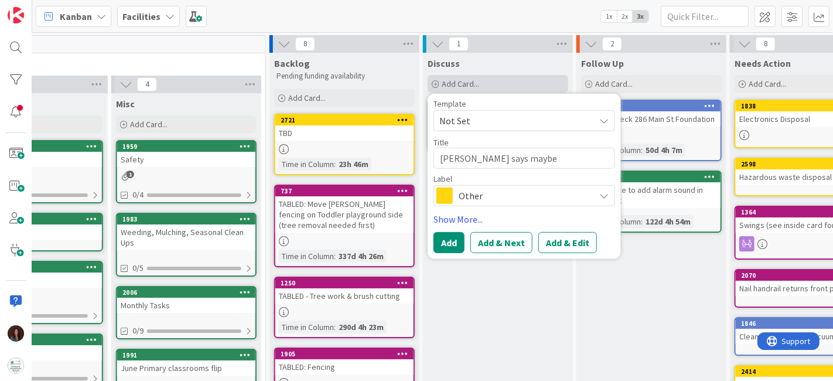
type textarea "x"
type textarea "Cliff says maybe Jack Darcy would"
type textarea "x"
type textarea "Cliff says maybe Jack Darcy would f"
type textarea "x"
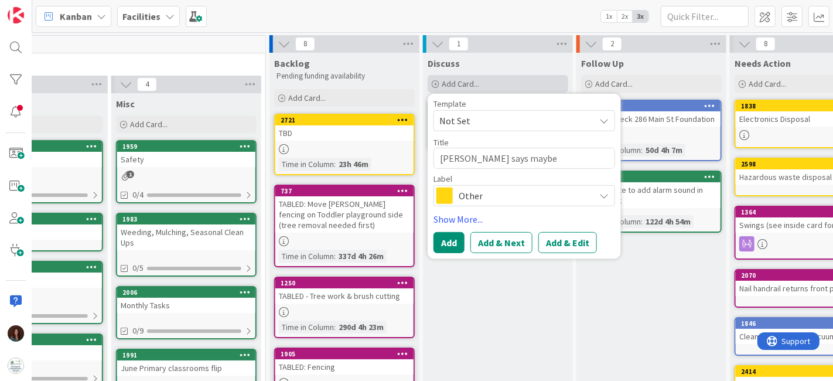
type textarea "Cliff says maybe Jack Darcy would fi"
type textarea "x"
type textarea "Cliff says maybe Jack Darcy would fix"
type textarea "x"
type textarea "Cliff says maybe Jack Darcy would fix"
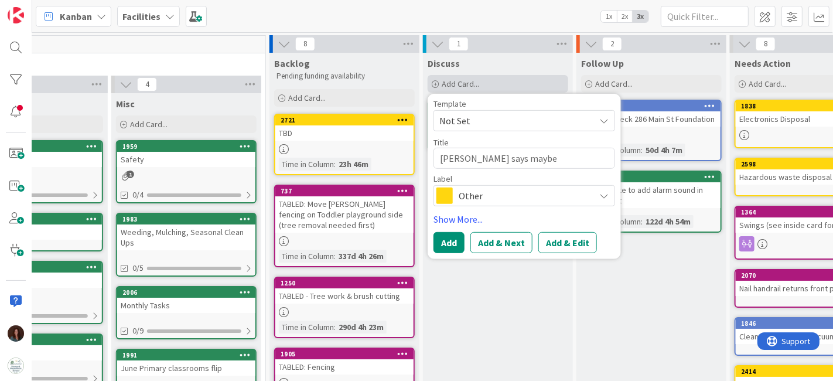
type textarea "x"
type textarea "Cliff says maybe Jack Darcy would fix f"
type textarea "x"
type textarea "Cliff says maybe Jack Darcy would fix fi"
type textarea "x"
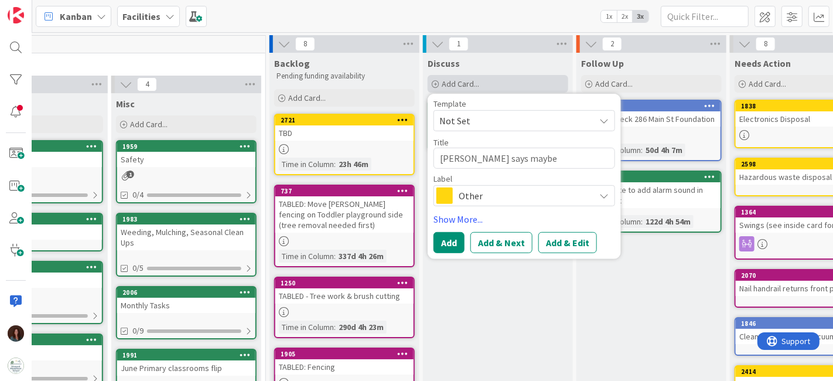
type textarea "Cliff says maybe Jack Darcy would fix fie"
type textarea "x"
type textarea "Cliff says maybe Jack Darcy would fix fiel"
type textarea "x"
type textarea "Cliff says maybe Jack Darcy would fix field"
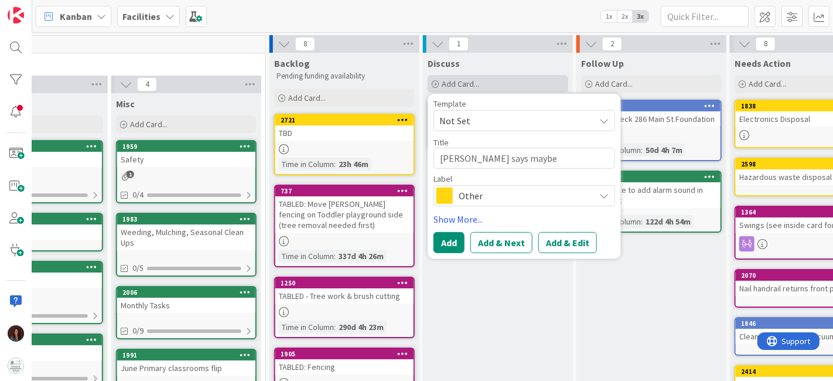
type textarea "x"
type textarea "Cliff says maybe Jack Darcy would fix field"
type textarea "x"
type textarea "Cliff says maybe Jack Darcy would fix field i"
type textarea "x"
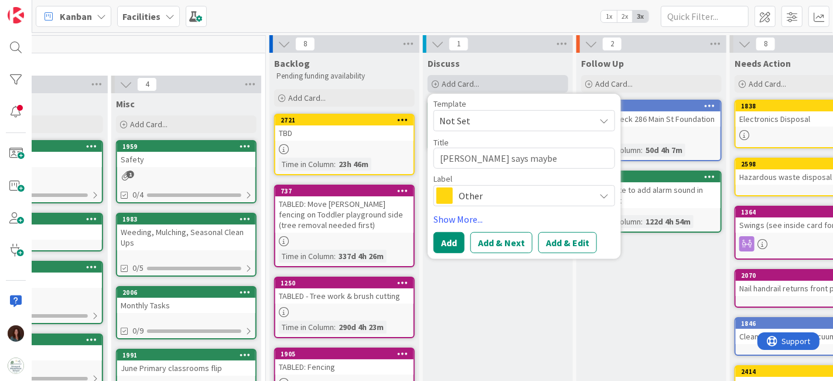
type textarea "Cliff says maybe Jack Darcy would fix field ir"
type textarea "x"
type textarea "Cliff says maybe Jack Darcy would fix field irr"
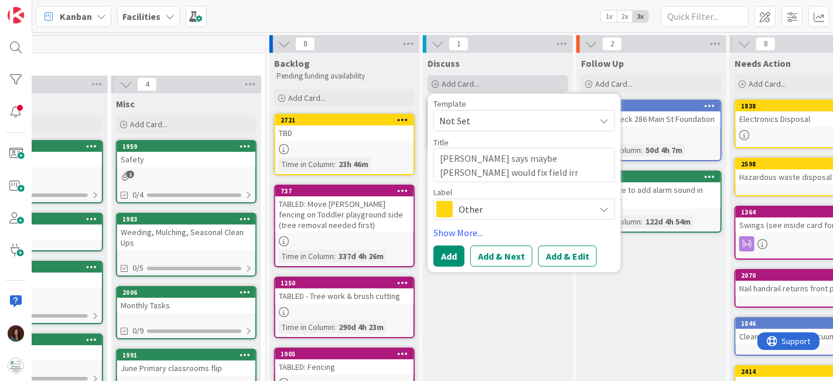
type textarea "x"
type textarea "Cliff says maybe Jack Darcy would fix field irri"
type textarea "x"
type textarea "Cliff says maybe Jack Darcy would fix field irrig"
type textarea "x"
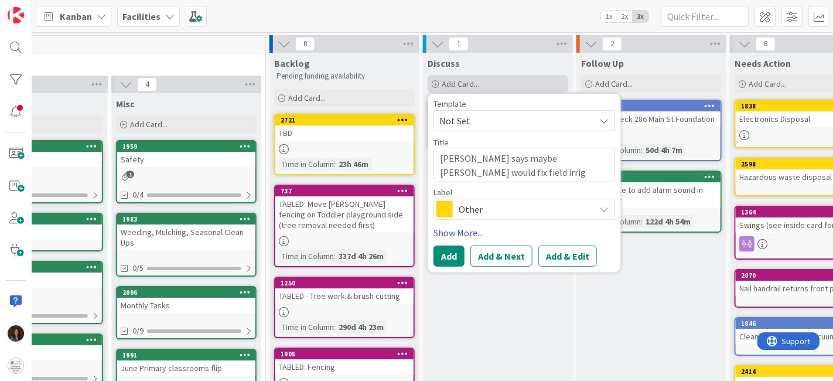
type textarea "Cliff says maybe Jack Darcy would fix field irriga"
type textarea "x"
type textarea "Cliff says maybe Jack Darcy would fix field irrigat"
type textarea "x"
type textarea "Cliff says maybe Jack Darcy would fix field irrigati"
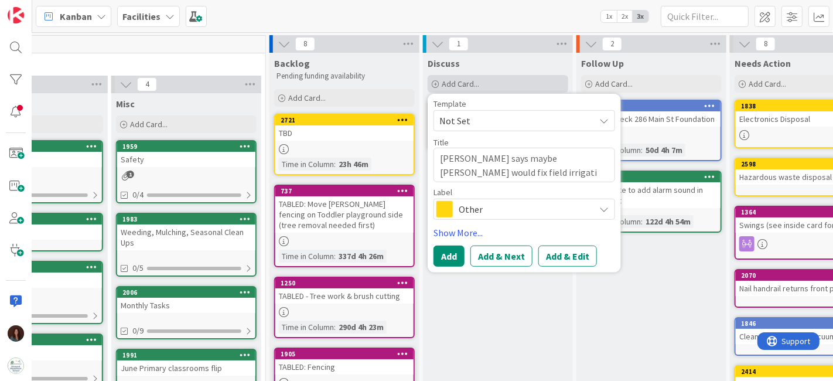
type textarea "x"
type textarea "Cliff says maybe Jack Darcy would fix field irrigatio"
type textarea "x"
type textarea "Cliff says maybe Jack Darcy would fix field irrigation"
type textarea "x"
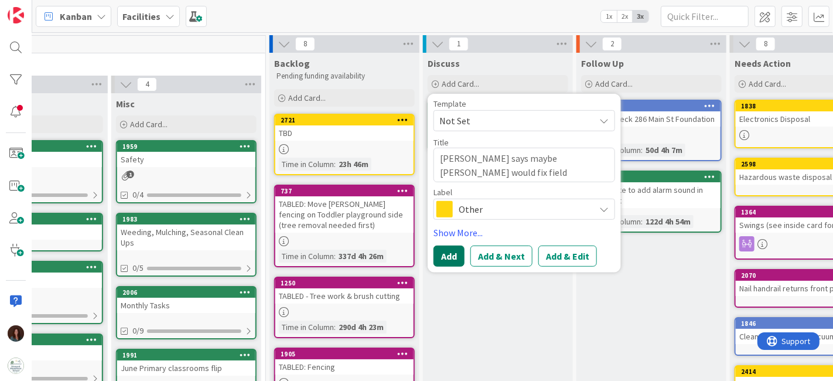
type textarea "Cliff says maybe Jack Darcy would fix field irrigation?"
click at [443, 257] on button "Add" at bounding box center [449, 256] width 31 height 21
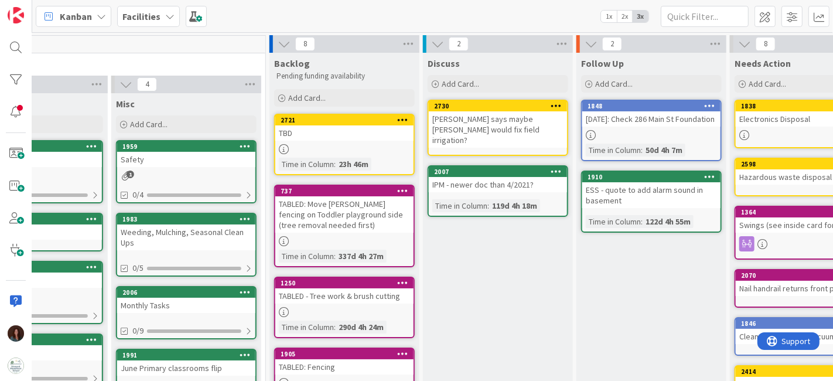
click at [157, 11] on b "Facilities" at bounding box center [141, 17] width 38 height 12
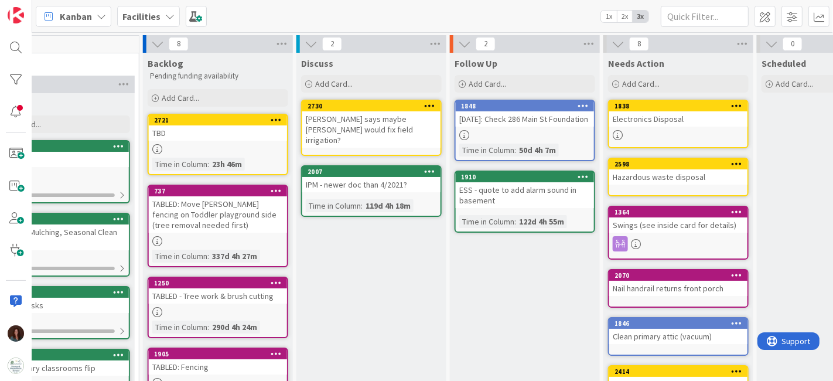
scroll to position [0, 582]
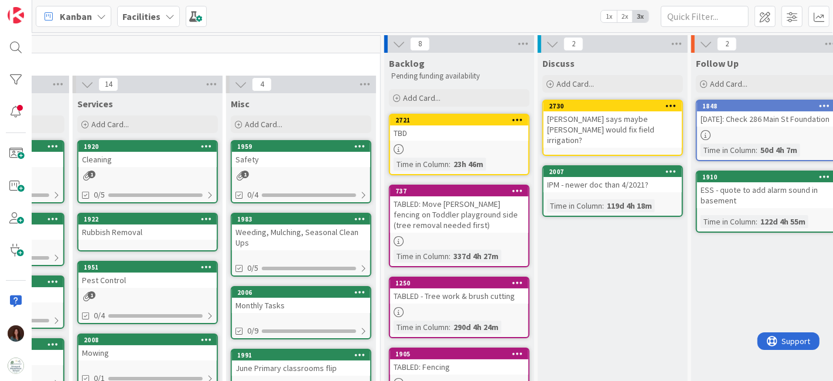
click at [472, 135] on div "TBD" at bounding box center [459, 132] width 138 height 15
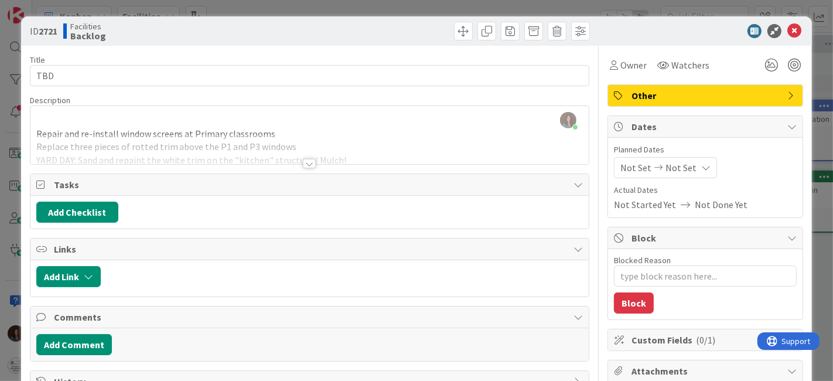
click at [303, 165] on div at bounding box center [309, 163] width 13 height 9
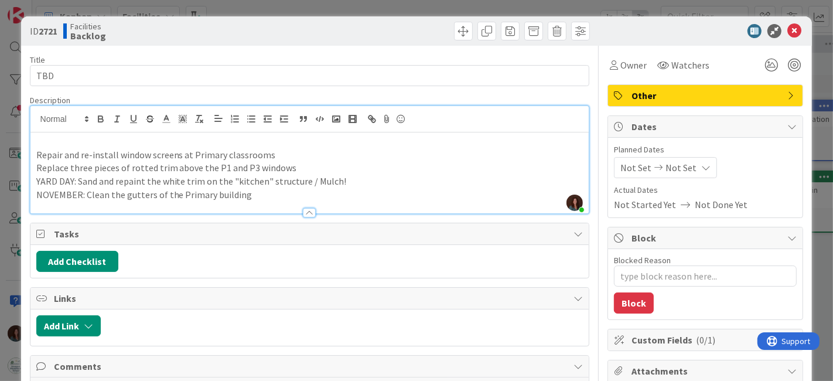
click at [38, 154] on p "Repair and re-install window screens at Primary classrooms" at bounding box center [309, 154] width 547 height 13
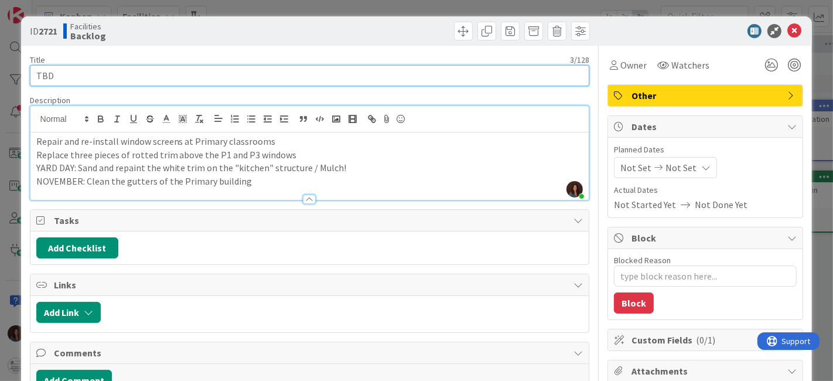
drag, startPoint x: 89, startPoint y: 77, endPoint x: 0, endPoint y: 59, distance: 90.9
click at [0, 54] on div "ID 2721 Facilities Backlog Title 3 / 128 TBD Description Rhiannon Fernandes jus…" at bounding box center [416, 190] width 833 height 381
type textarea "x"
type input "Misc repairs"
type textarea "x"
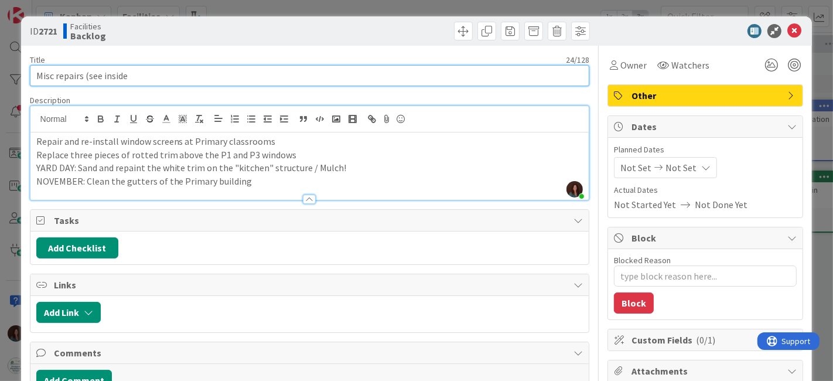
type input "Misc repairs (see inside)"
type textarea "x"
type input "Misc repairs (see inside)"
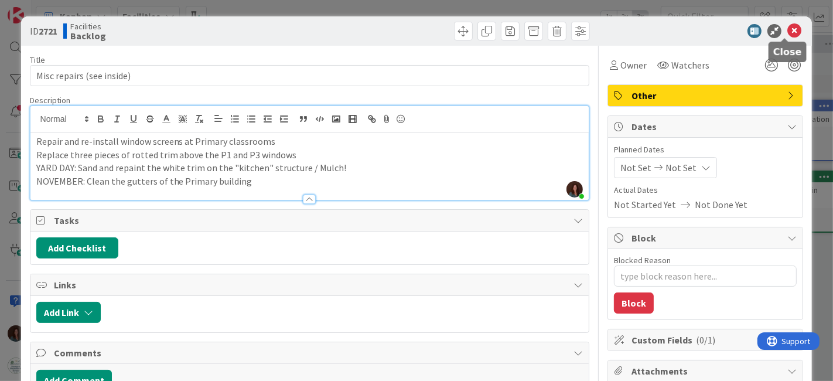
click at [788, 28] on icon at bounding box center [795, 31] width 14 height 14
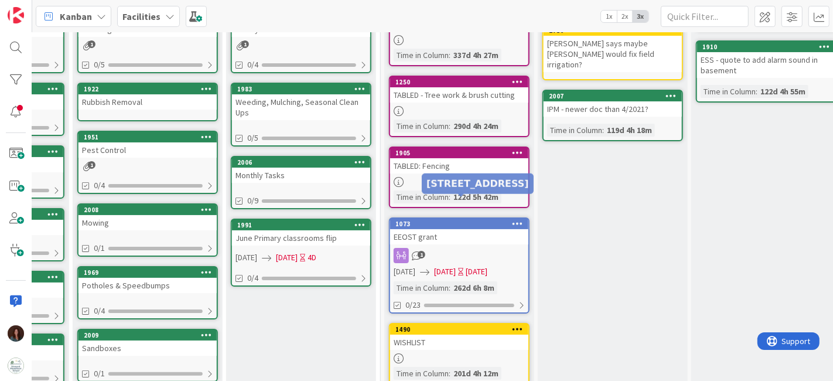
scroll to position [260, 582]
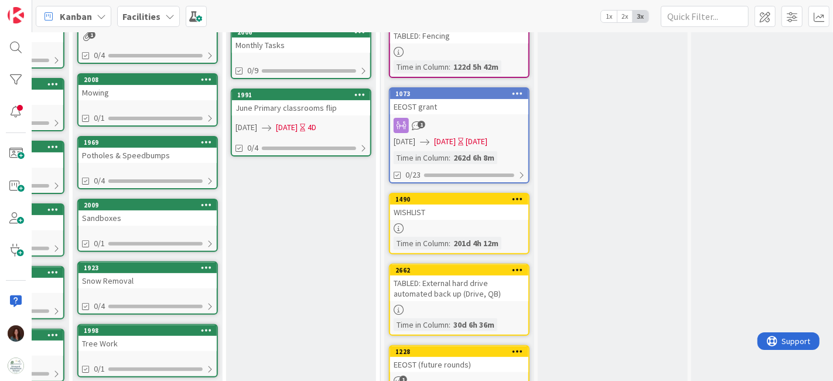
click at [473, 212] on div "WISHLIST" at bounding box center [459, 212] width 138 height 15
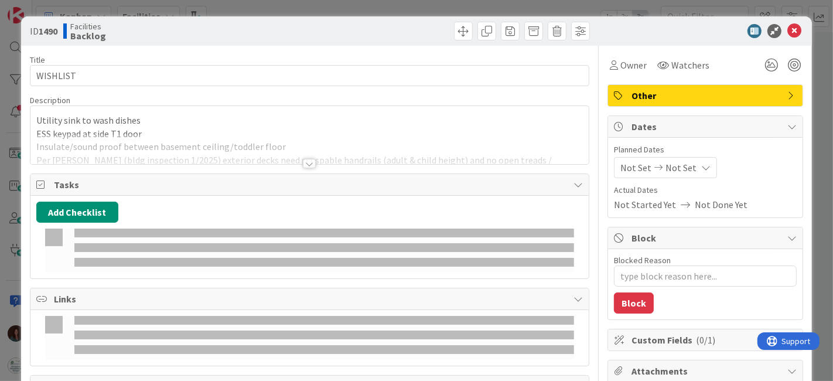
type textarea "x"
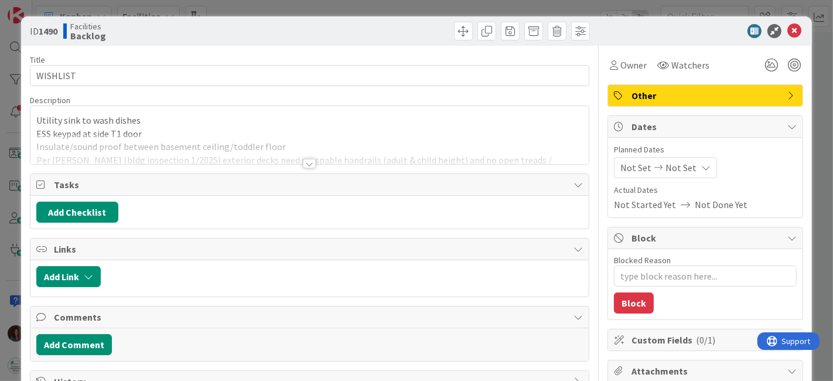
click at [305, 163] on div at bounding box center [309, 163] width 13 height 9
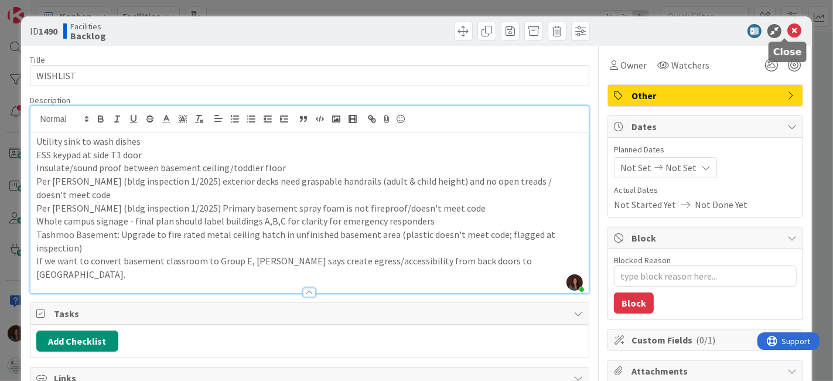
click at [788, 26] on icon at bounding box center [795, 31] width 14 height 14
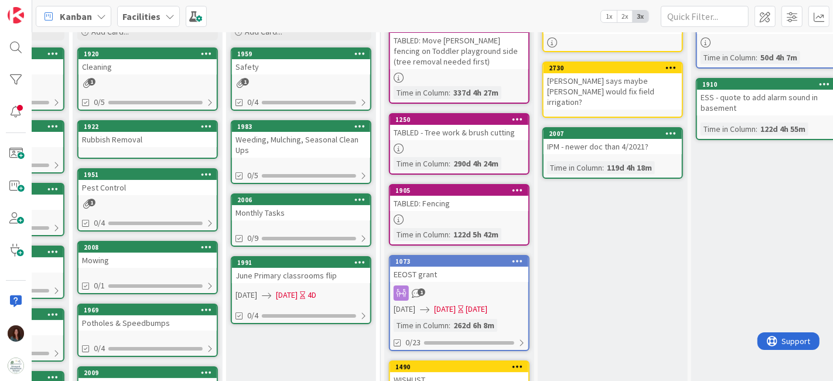
scroll to position [0, 582]
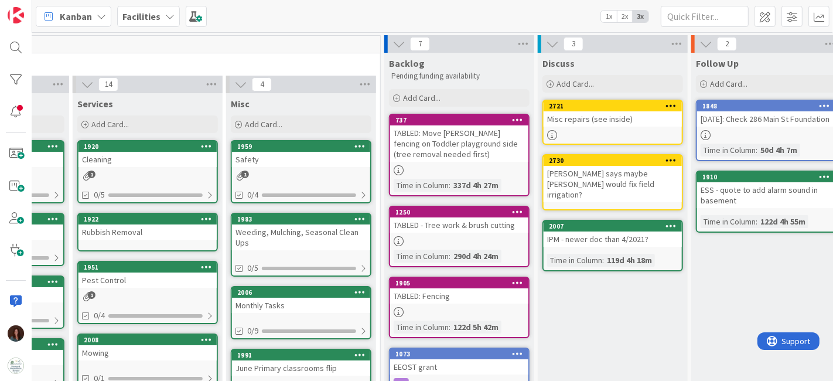
click at [144, 14] on b "Facilities" at bounding box center [141, 17] width 38 height 12
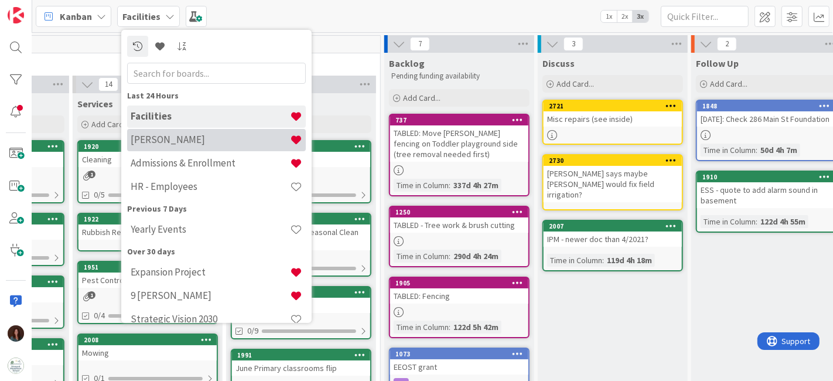
click at [188, 143] on h4 "[PERSON_NAME]" at bounding box center [210, 140] width 159 height 12
